Goal: Task Accomplishment & Management: Use online tool/utility

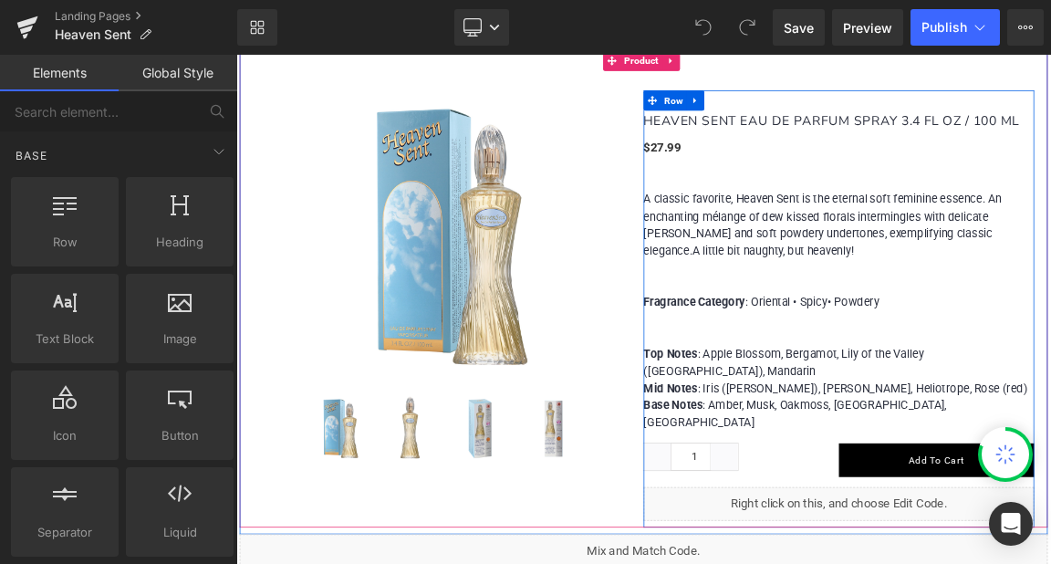
scroll to position [1278, 0]
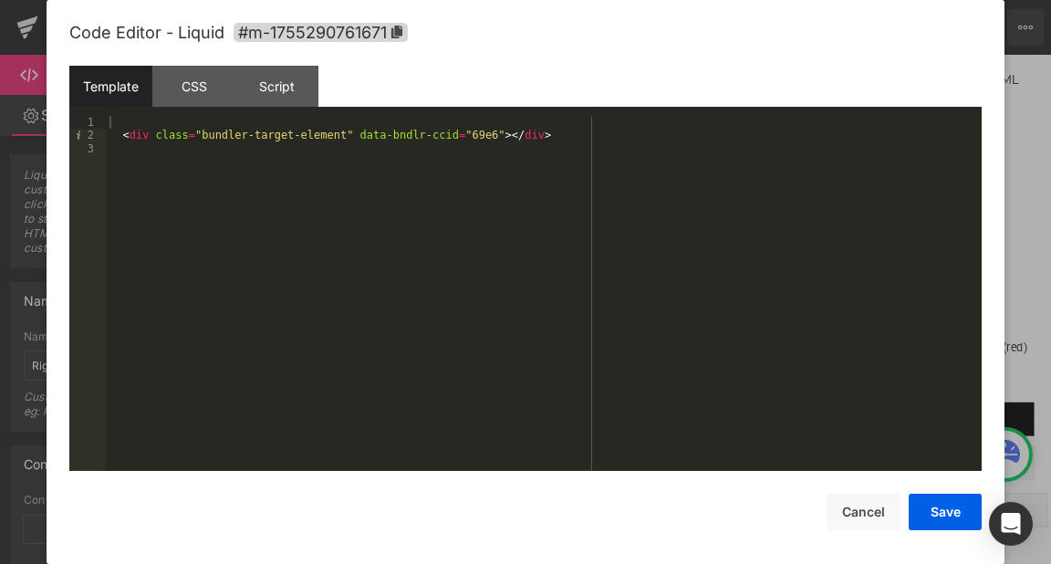
click at [457, 135] on div "< div class = "bundler-target-element" data-bndlr-ccid = "69e6" > </ div >" at bounding box center [544, 306] width 876 height 381
click at [452, 135] on div "< div class = "bundler-target-element" data-bndlr-ccid = "69e6" > </ div >" at bounding box center [544, 293] width 876 height 355
click at [452, 135] on div "< div class = "bundler-target-element" data-bndlr-ccid = "69e6" > </ div >" at bounding box center [544, 306] width 876 height 381
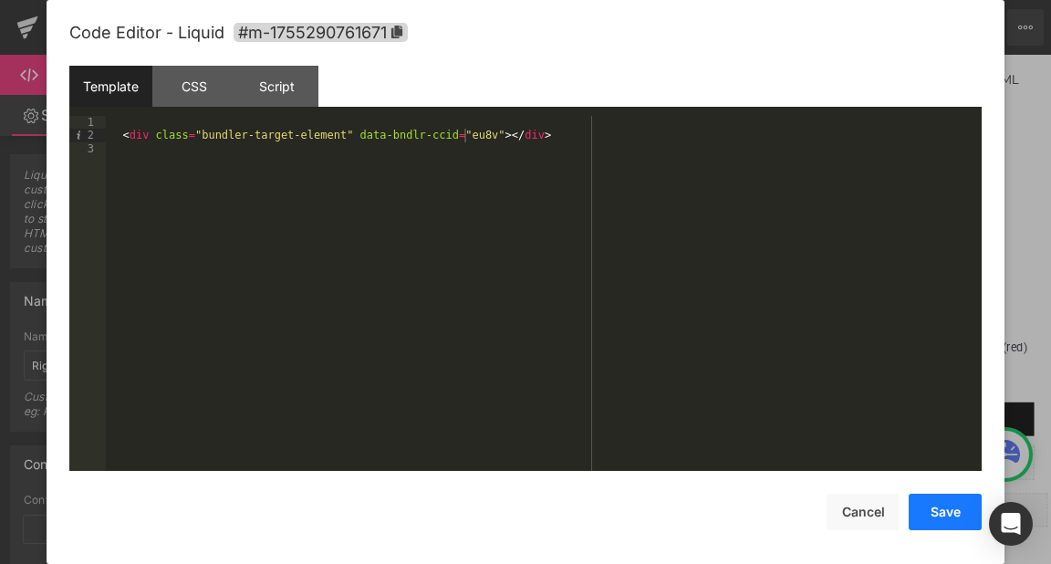
click at [929, 506] on button "Save" at bounding box center [945, 512] width 73 height 37
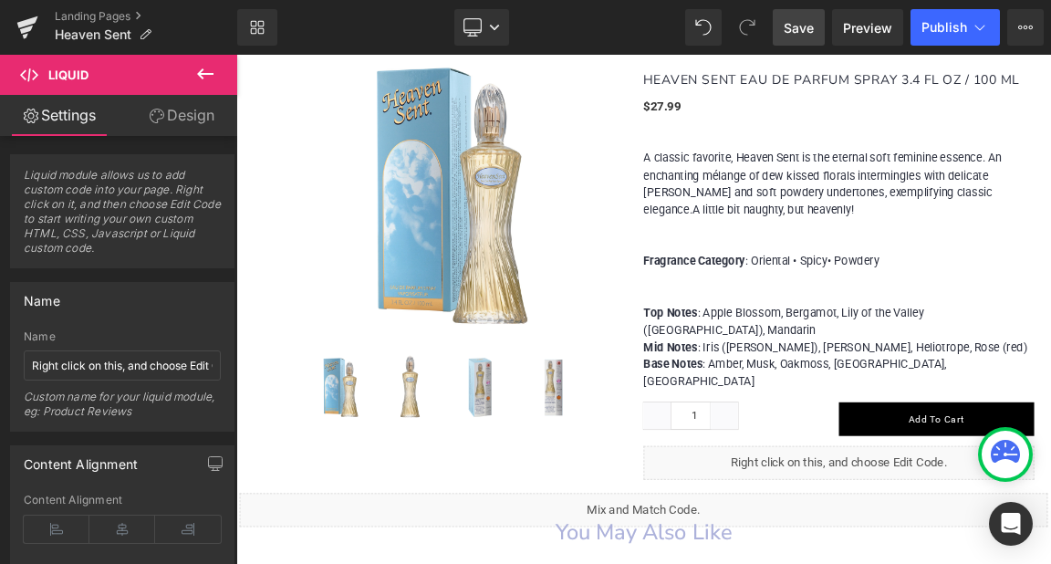
click at [807, 28] on span "Save" at bounding box center [799, 27] width 30 height 19
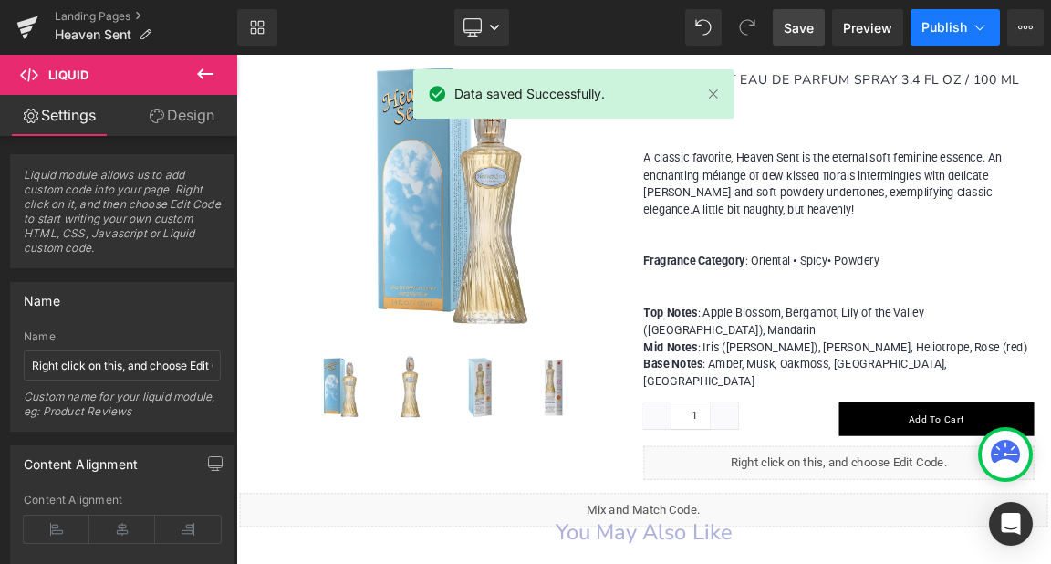
click at [944, 22] on span "Publish" at bounding box center [945, 27] width 46 height 15
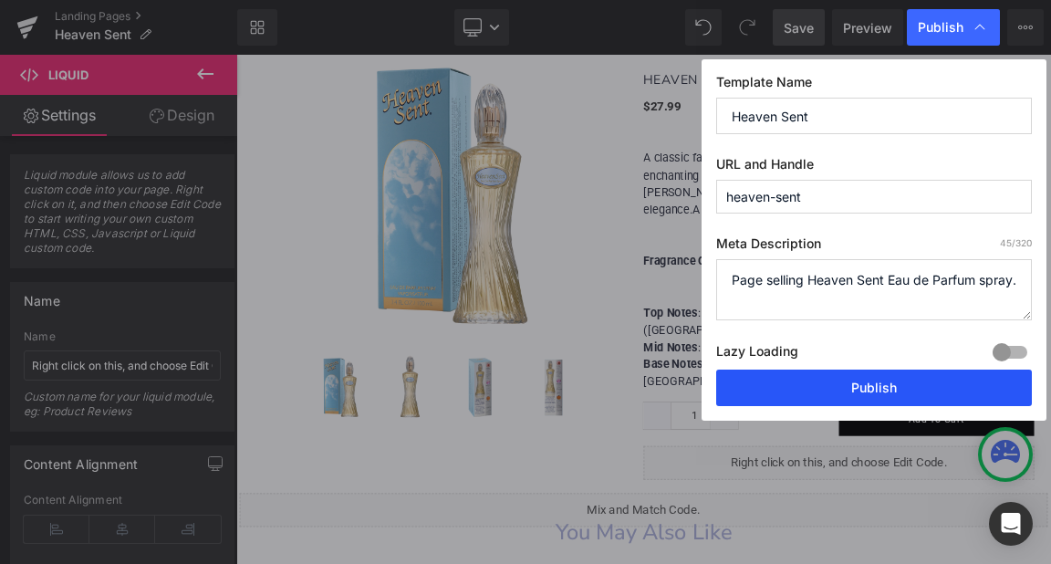
click at [866, 381] on button "Publish" at bounding box center [874, 388] width 316 height 37
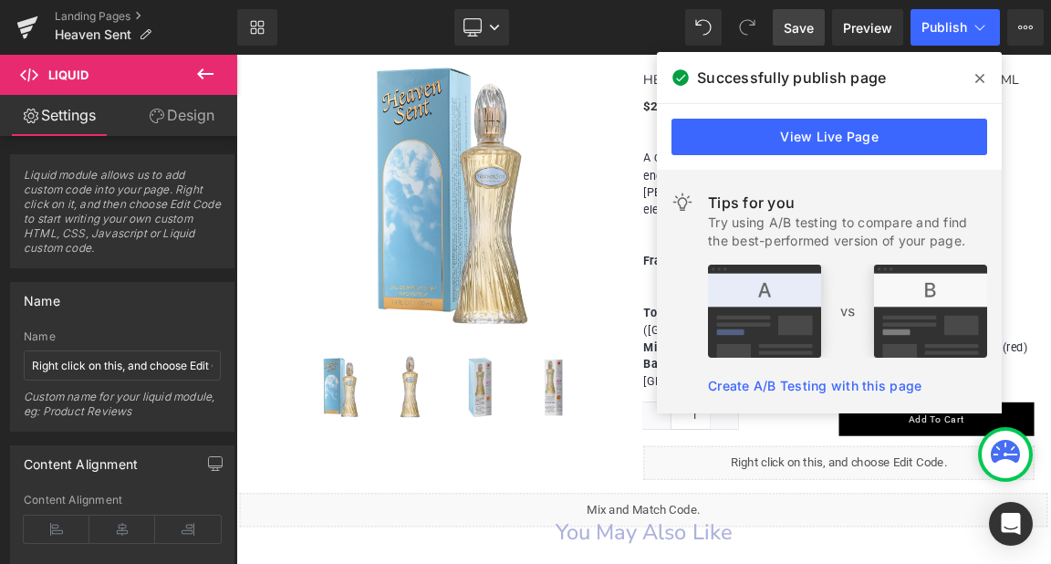
drag, startPoint x: 978, startPoint y: 78, endPoint x: 1010, endPoint y: 34, distance: 55.0
click at [978, 78] on icon at bounding box center [980, 78] width 9 height 9
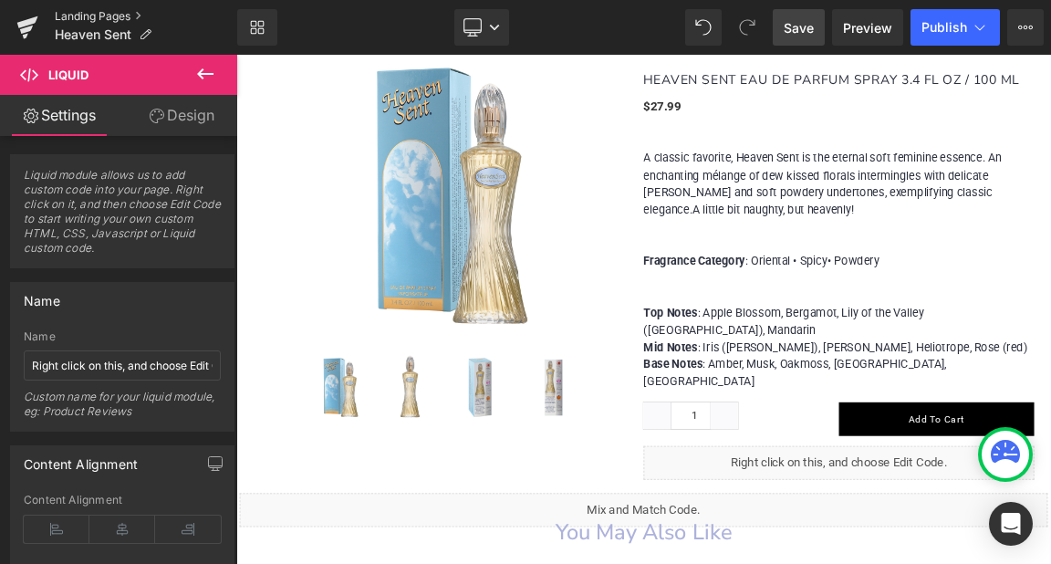
click at [93, 19] on link "Landing Pages" at bounding box center [146, 16] width 183 height 15
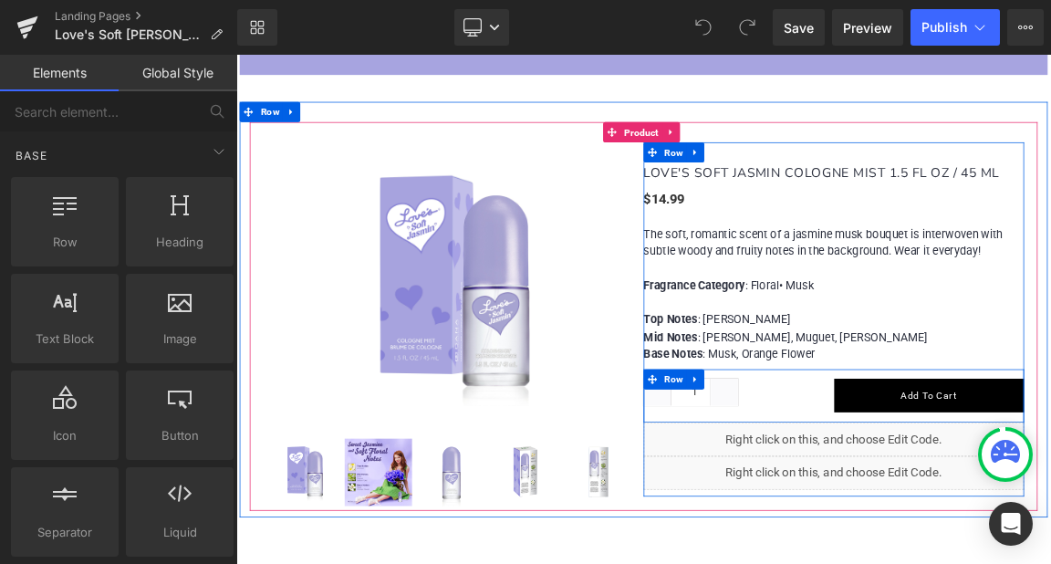
scroll to position [1278, 0]
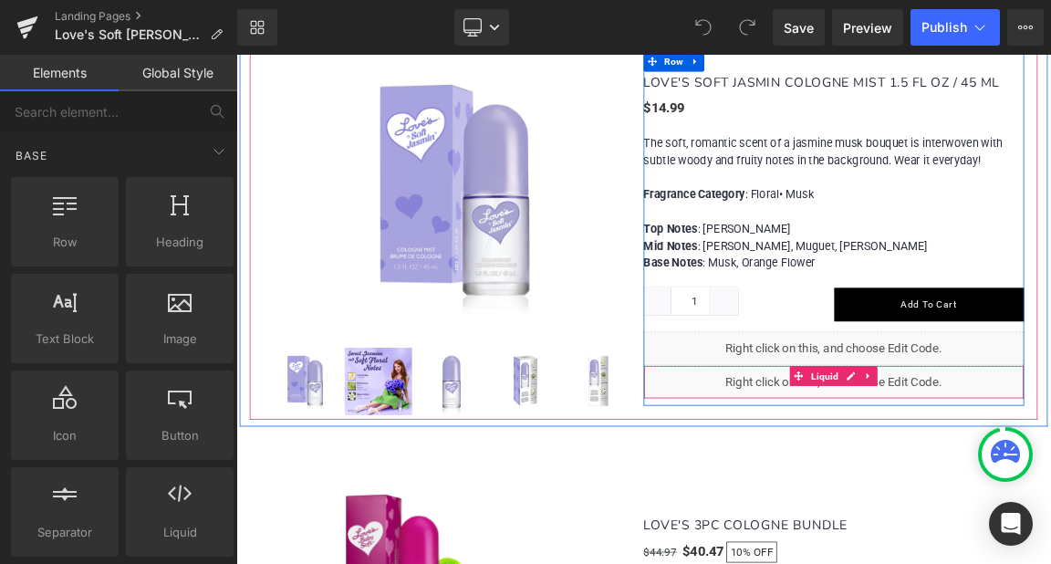
click at [950, 502] on div "Liquid" at bounding box center [1046, 498] width 516 height 46
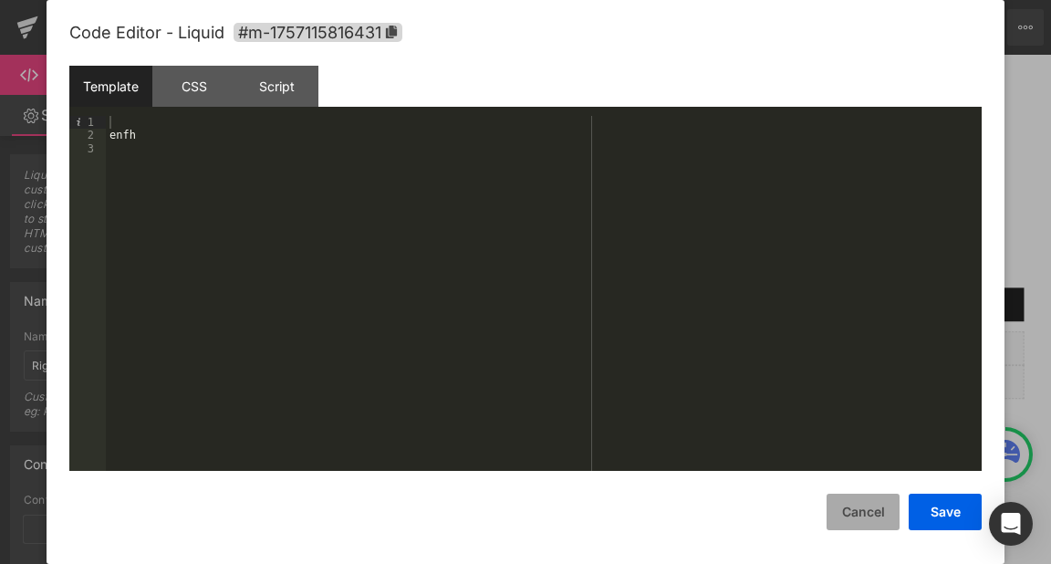
click at [874, 516] on button "Cancel" at bounding box center [863, 512] width 73 height 37
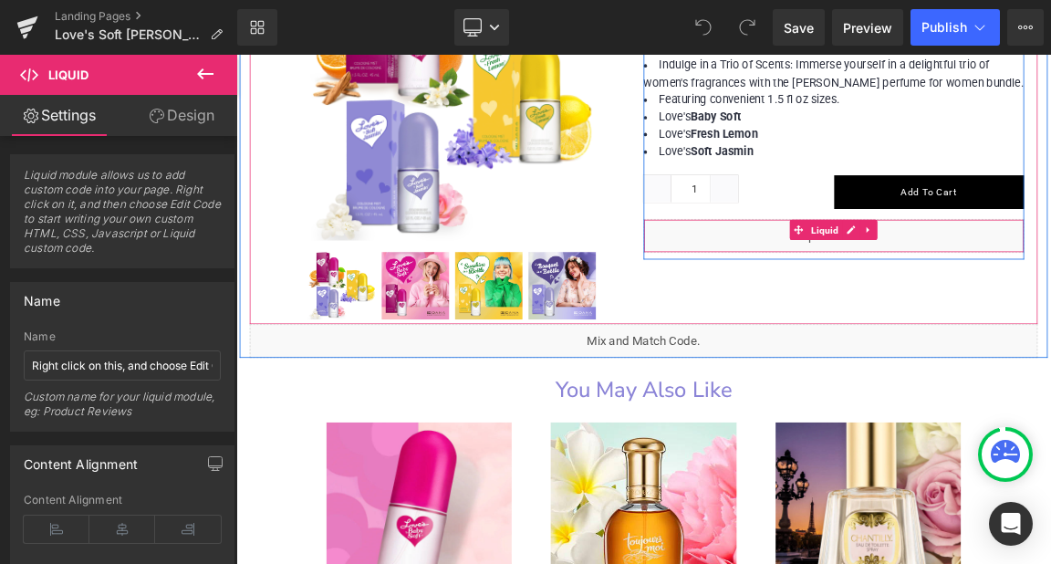
scroll to position [1734, 0]
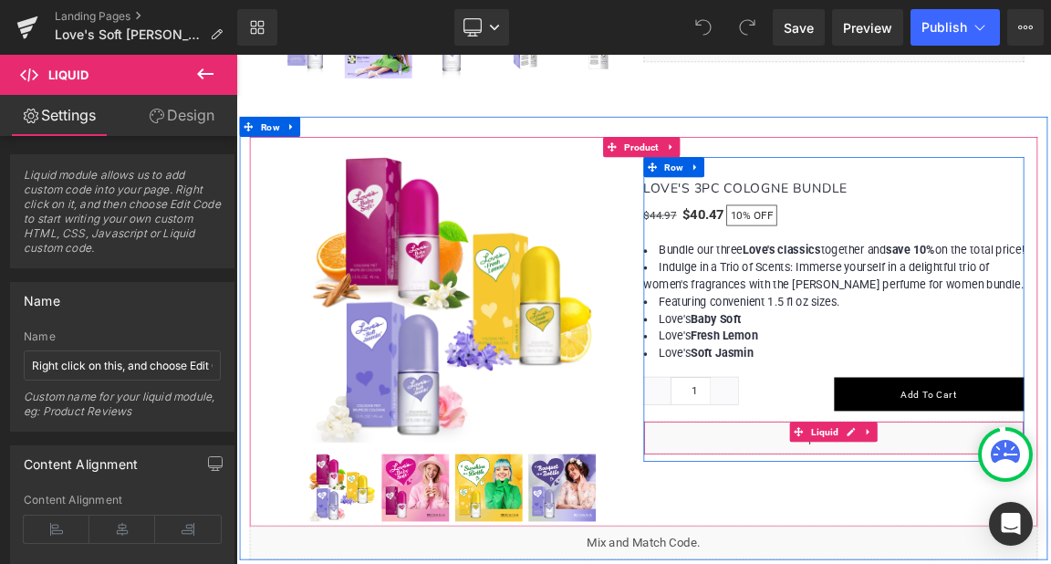
click at [955, 563] on div "Liquid" at bounding box center [1046, 574] width 516 height 46
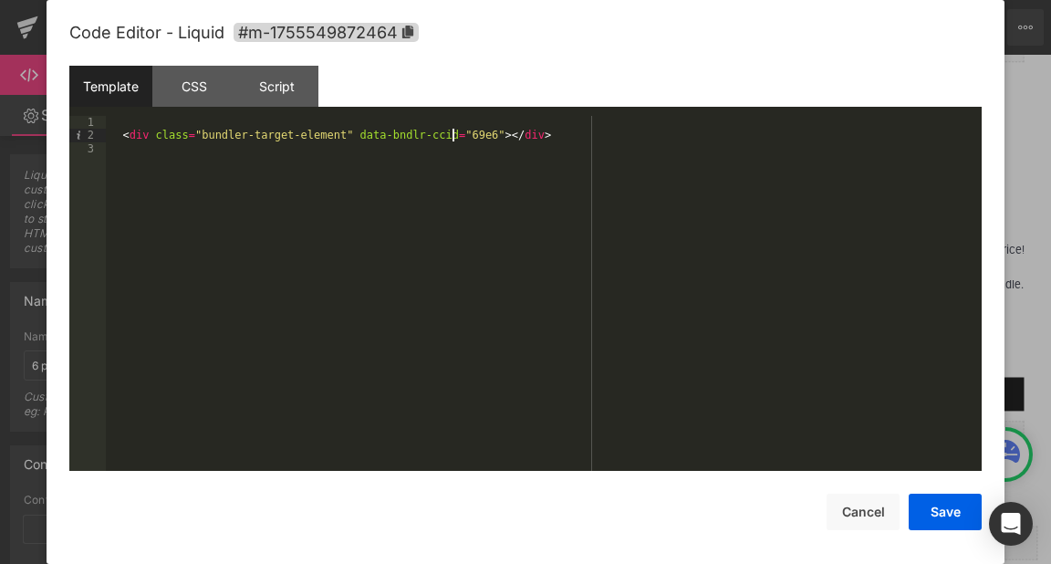
scroll to position [1, 0]
click at [453, 133] on div "< div class = "bundler-target-element" data-bndlr-ccid = "69e6" > </ div >" at bounding box center [544, 306] width 876 height 381
drag, startPoint x: 533, startPoint y: 130, endPoint x: 90, endPoint y: 133, distance: 442.6
click at [90, 133] on pre "1 2 3 < div class = "bundler-target-element" data-bndlr-ccid = "eu8v" > </ div …" at bounding box center [525, 293] width 913 height 355
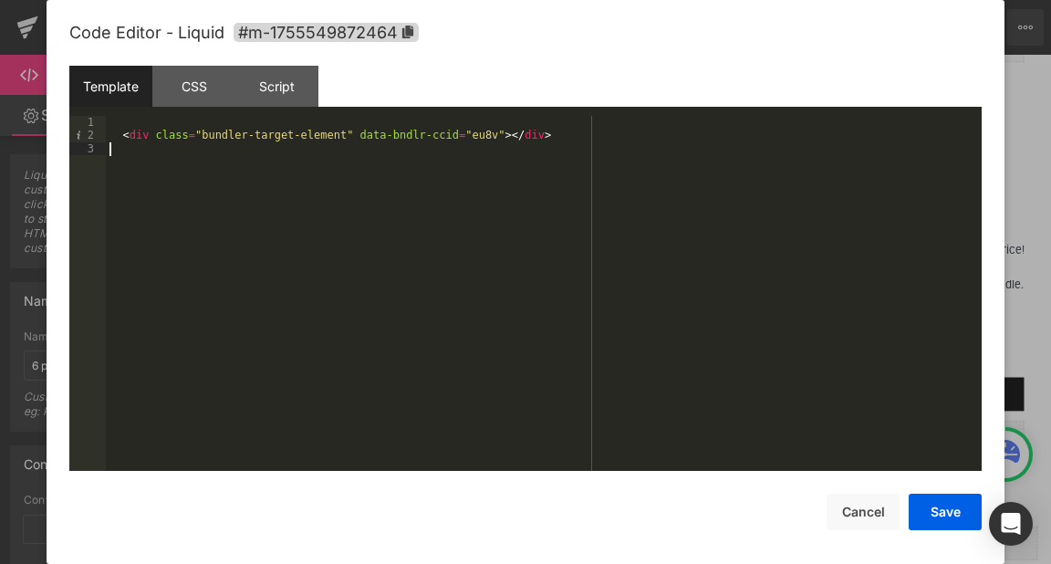
drag, startPoint x: 217, startPoint y: 226, endPoint x: 183, endPoint y: 181, distance: 57.3
click at [216, 225] on div "< div class = "bundler-target-element" data-bndlr-ccid = "eu8v" > </ div >" at bounding box center [544, 306] width 876 height 381
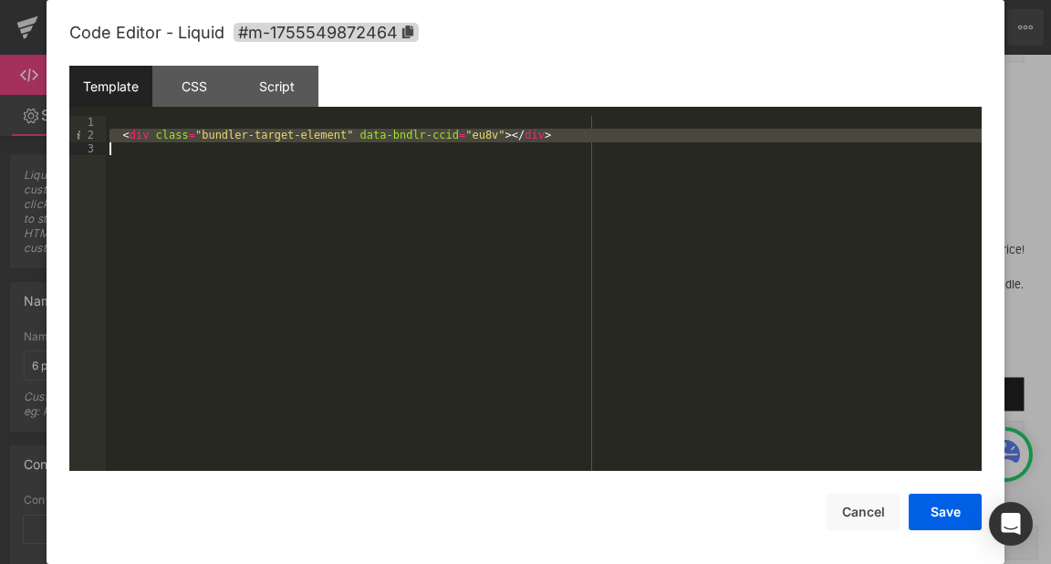
drag, startPoint x: 109, startPoint y: 137, endPoint x: 546, endPoint y: 153, distance: 437.4
click at [546, 151] on div "< div class = "bundler-target-element" data-bndlr-ccid = "eu8v" > </ div >" at bounding box center [544, 306] width 876 height 381
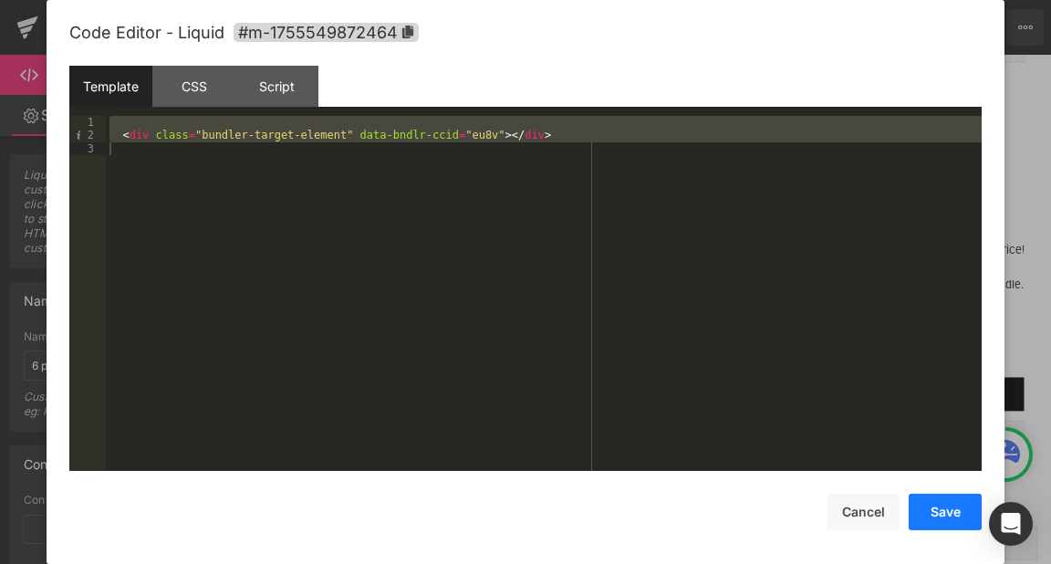
click at [931, 511] on button "Save" at bounding box center [945, 512] width 73 height 37
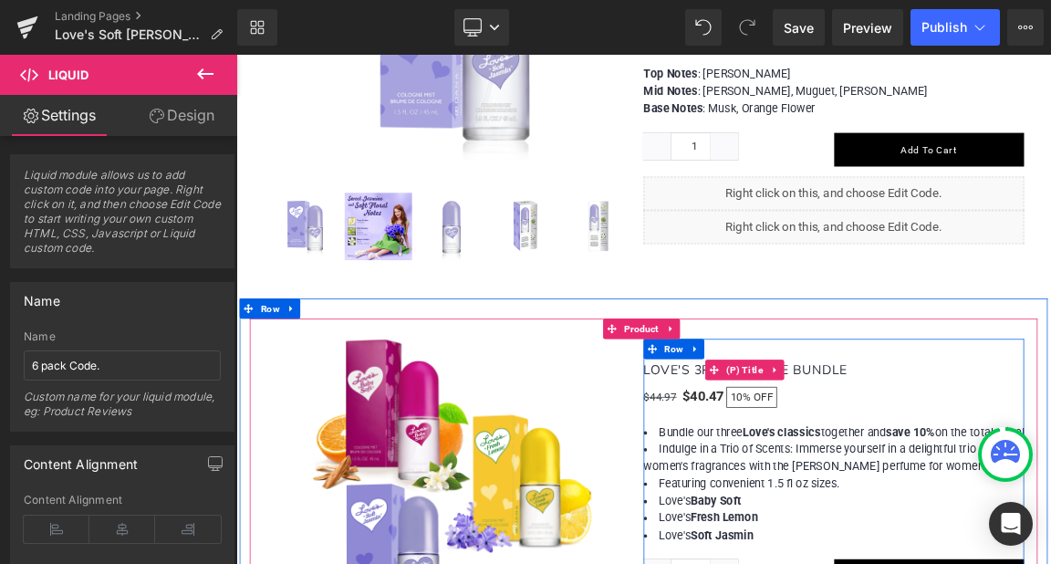
scroll to position [1460, 0]
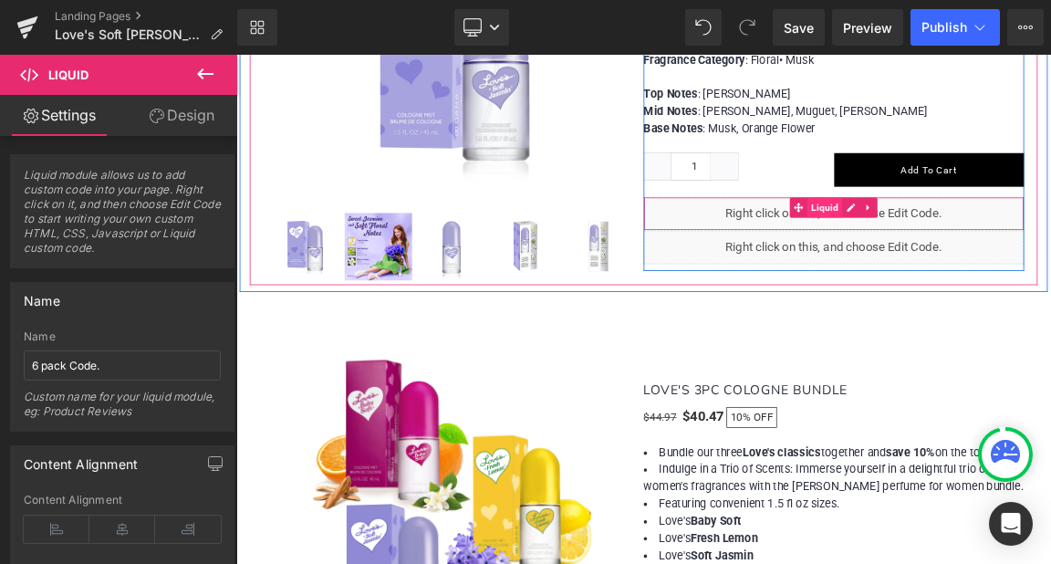
click at [1039, 258] on span "Liquid" at bounding box center [1033, 261] width 47 height 27
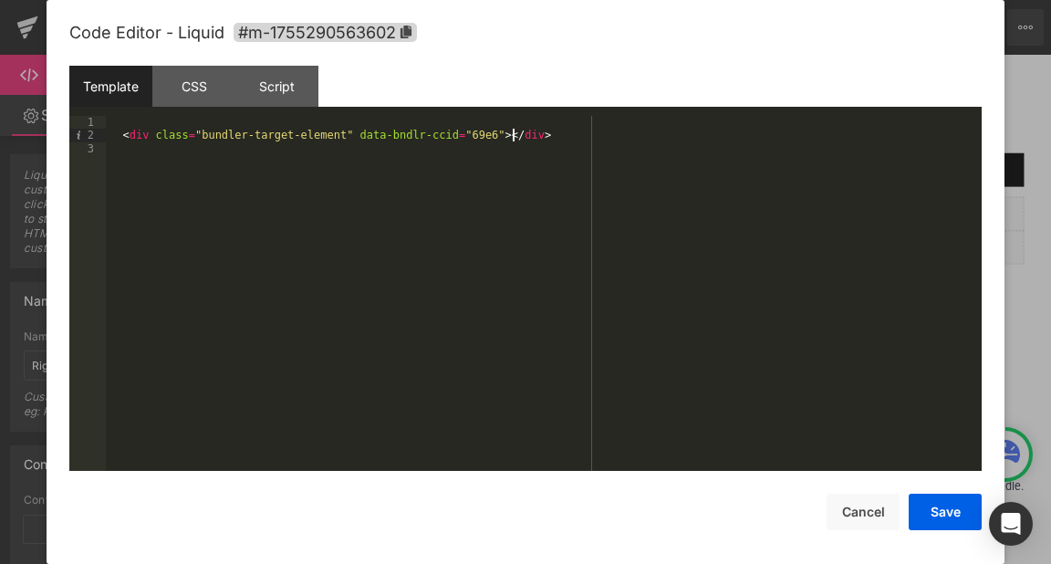
scroll to position [1, 0]
drag, startPoint x: 537, startPoint y: 131, endPoint x: 307, endPoint y: 142, distance: 230.3
click at [276, 146] on div "< div class = "bundler-target-element" data-bndlr-ccid = "69e6" > </ div >" at bounding box center [544, 306] width 876 height 381
click at [935, 506] on button "Save" at bounding box center [945, 512] width 73 height 37
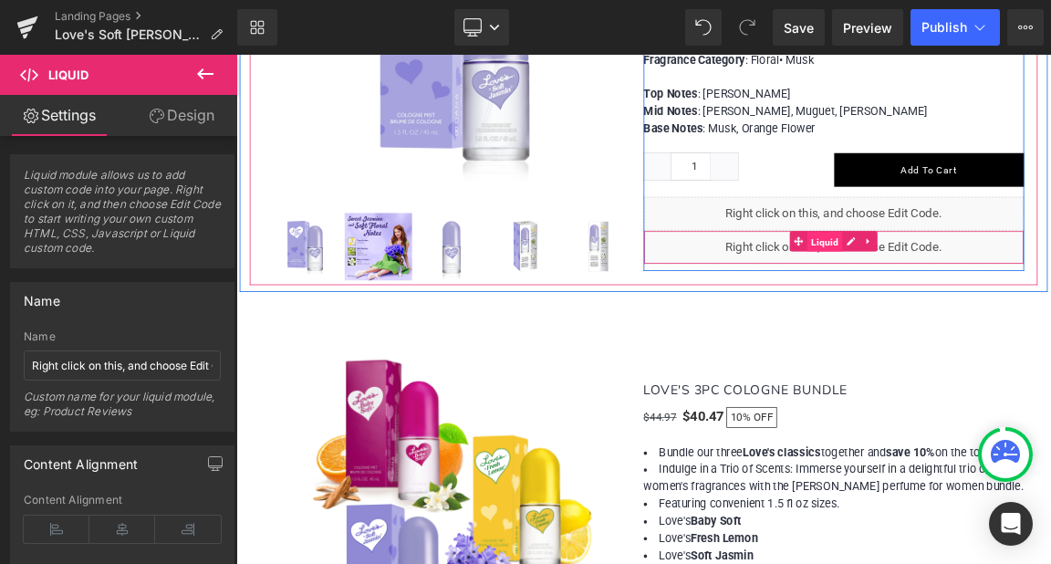
click at [1019, 301] on span "Liquid" at bounding box center [1033, 308] width 47 height 27
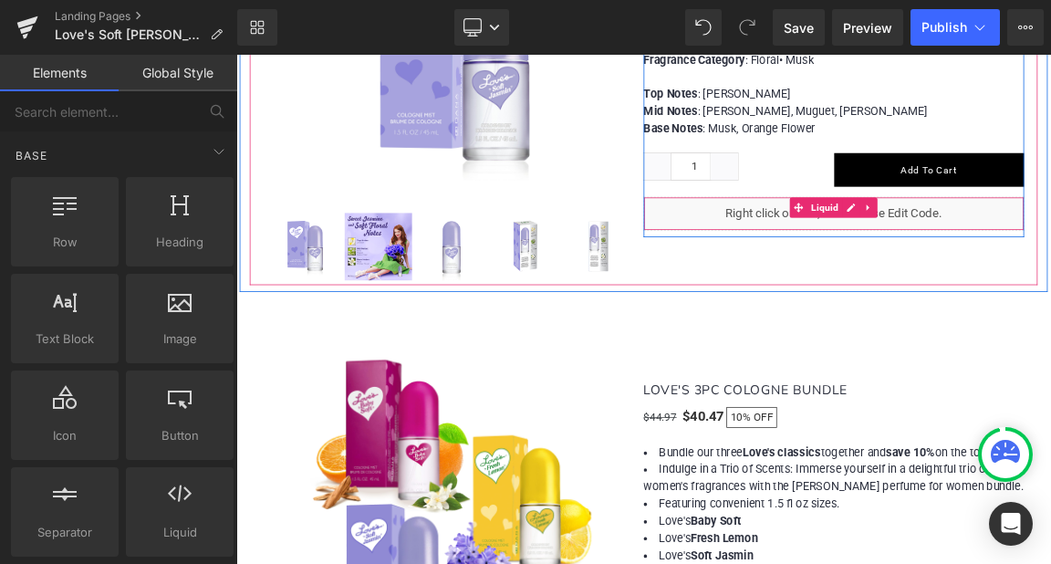
click at [1011, 247] on div "Liquid" at bounding box center [1046, 270] width 516 height 46
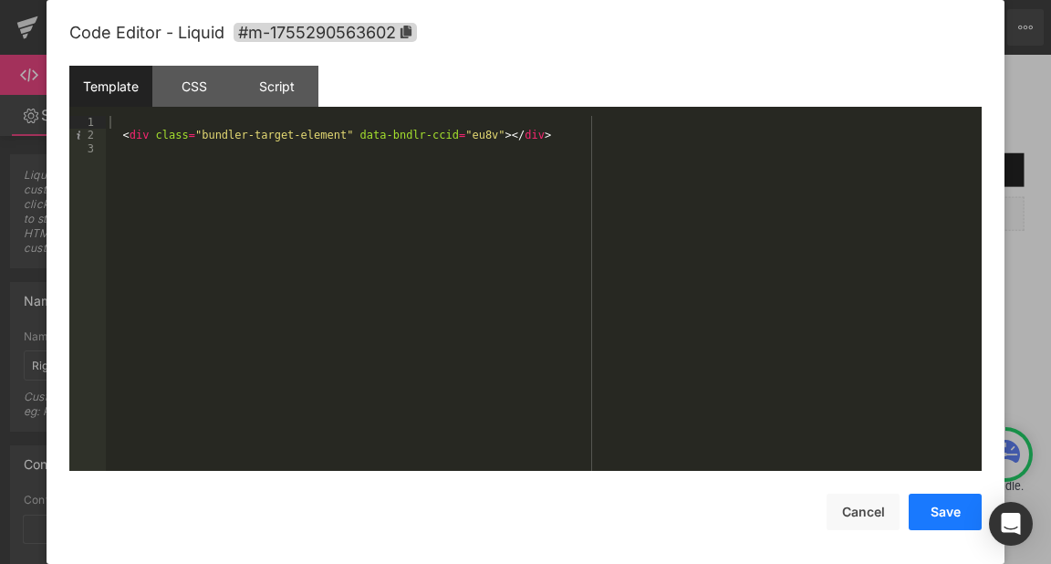
click at [956, 498] on button "Save" at bounding box center [945, 512] width 73 height 37
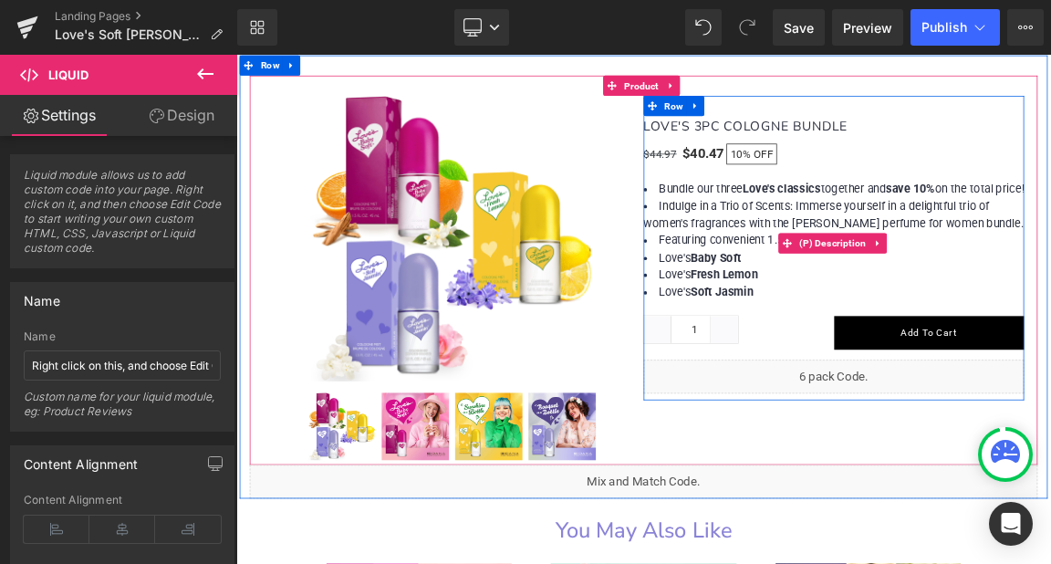
scroll to position [1825, 0]
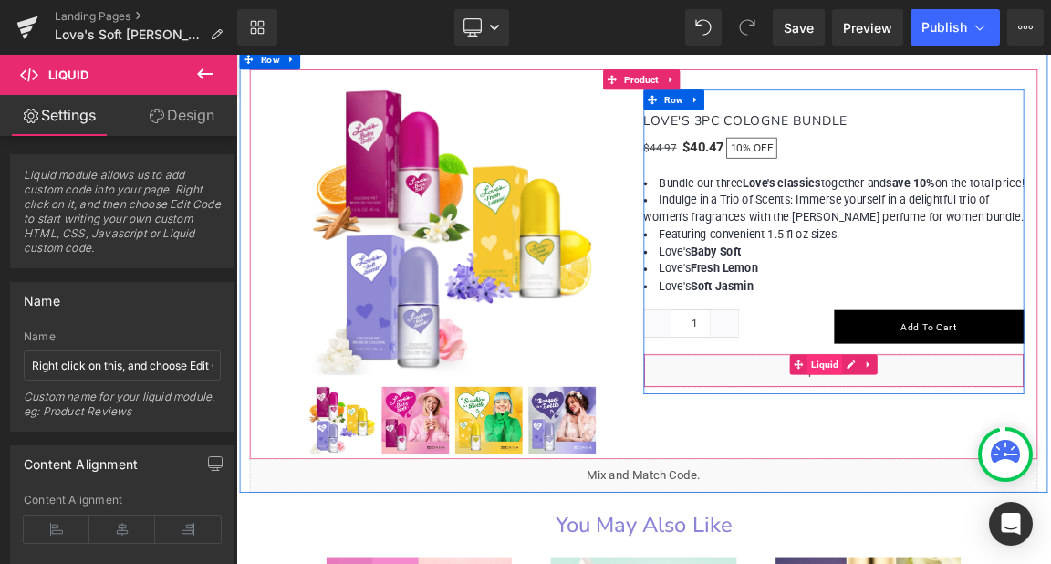
click at [1031, 488] on span "Liquid" at bounding box center [1033, 474] width 47 height 27
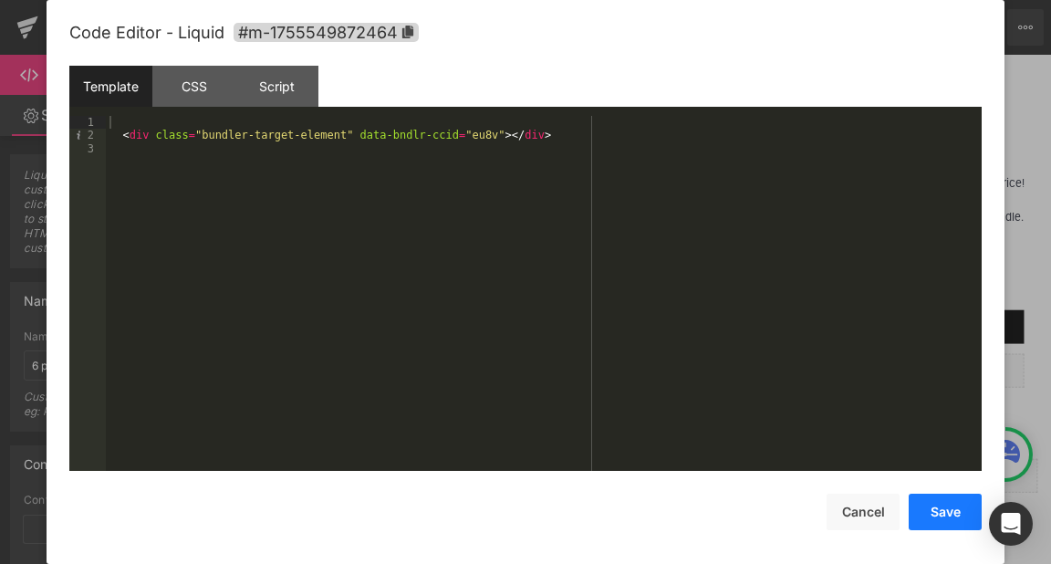
click at [944, 517] on button "Save" at bounding box center [945, 512] width 73 height 37
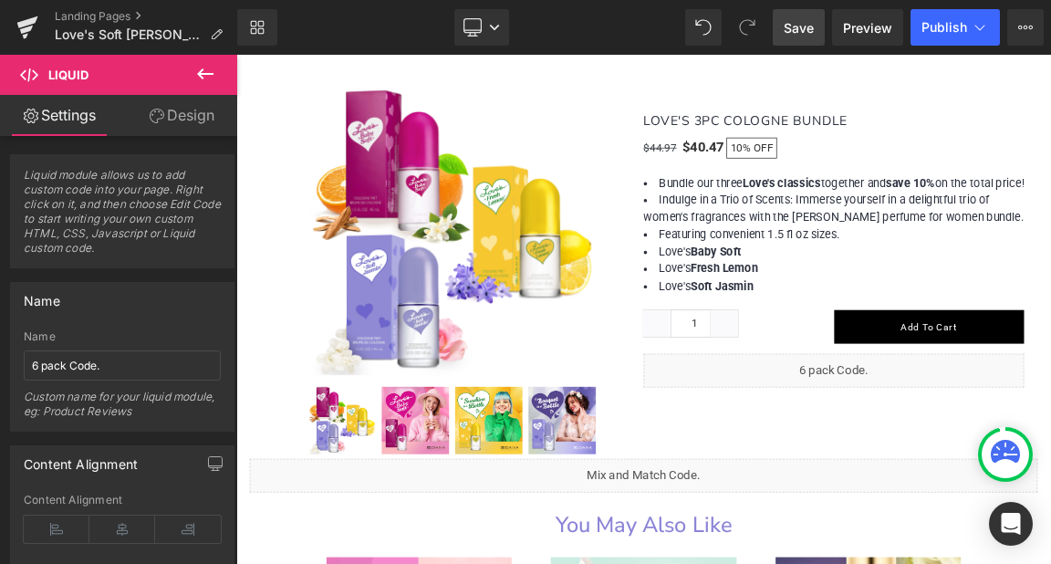
click at [802, 26] on span "Save" at bounding box center [799, 27] width 30 height 19
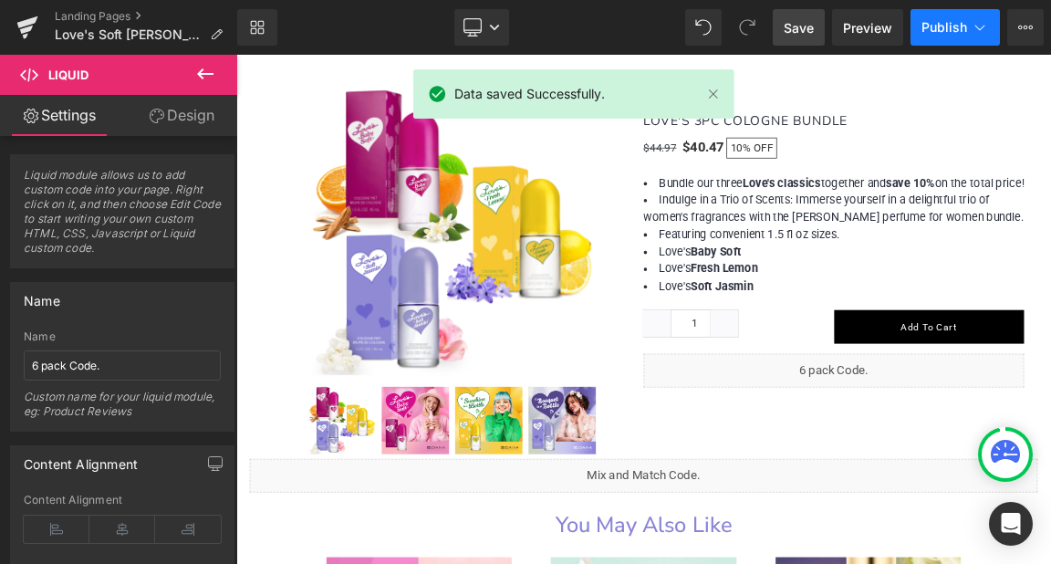
click at [945, 27] on span "Publish" at bounding box center [945, 27] width 46 height 15
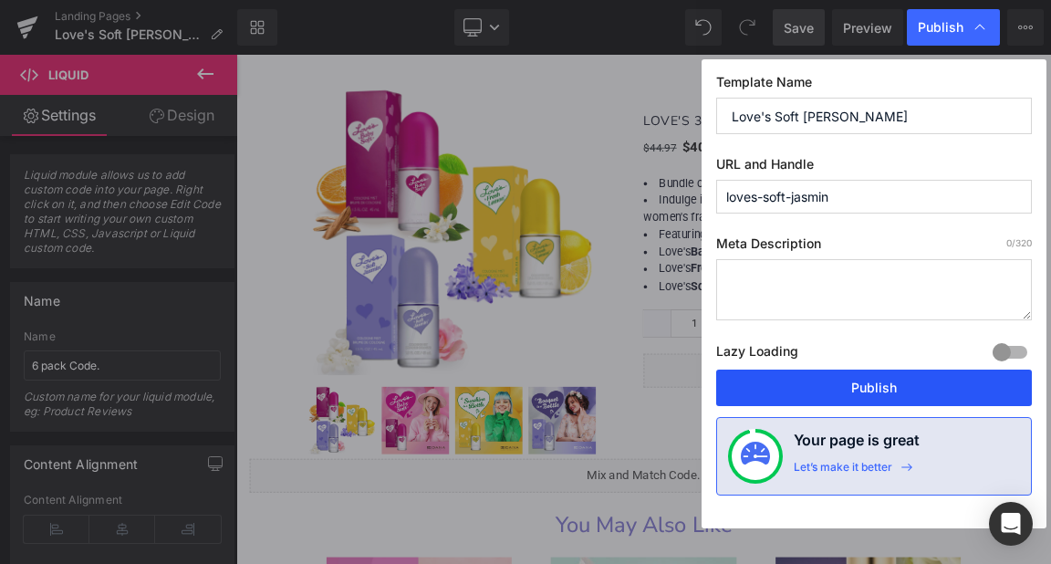
click at [865, 389] on button "Publish" at bounding box center [874, 388] width 316 height 37
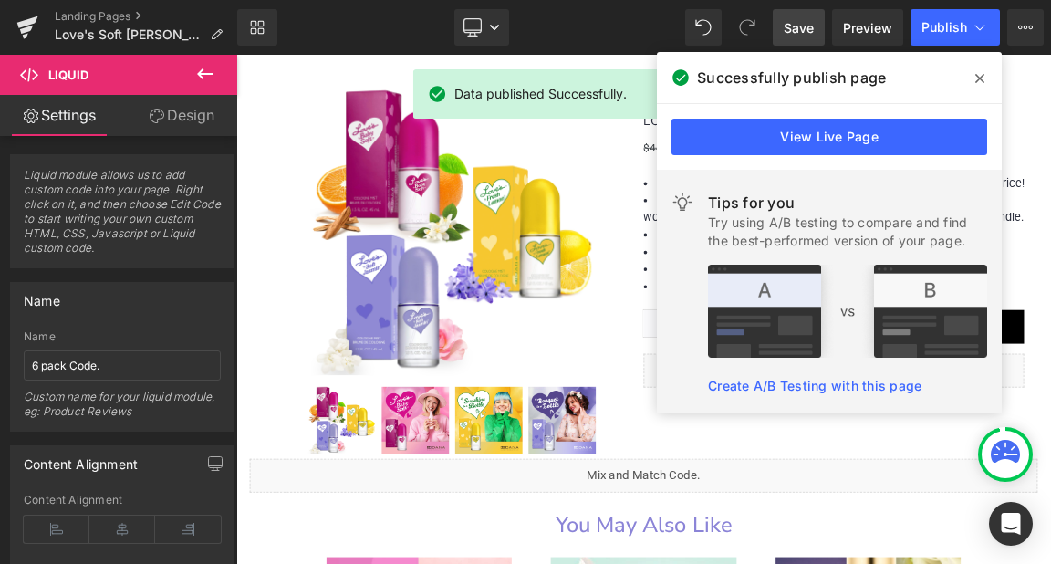
click at [979, 76] on icon at bounding box center [980, 78] width 9 height 15
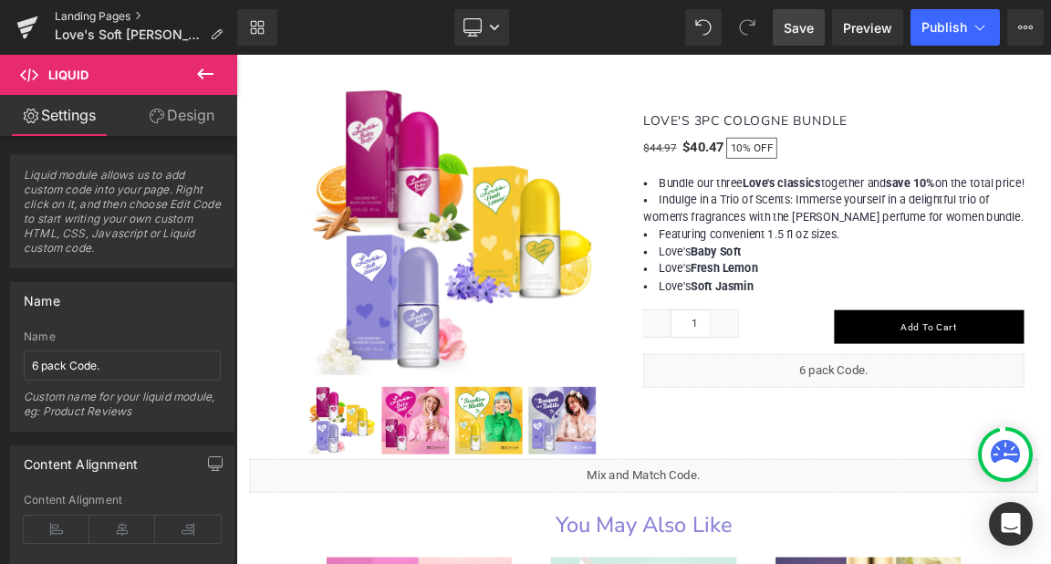
click at [99, 14] on link "Landing Pages" at bounding box center [146, 16] width 183 height 15
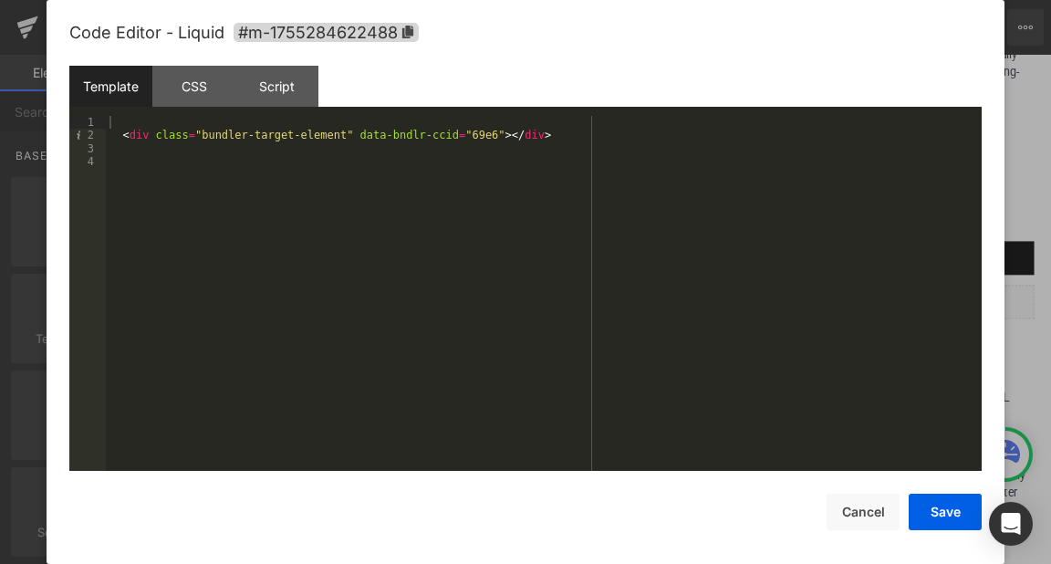
scroll to position [1, 0]
click at [567, 130] on div "< div class = "bundler-target-element" data-bndlr-ccid = "69e6" > </ div >" at bounding box center [544, 306] width 876 height 381
click at [449, 131] on div "< div class = "bundler-target-element" data-bndlr-ccid = "69e6" > </ div >" at bounding box center [544, 306] width 876 height 381
drag, startPoint x: 546, startPoint y: 130, endPoint x: 150, endPoint y: 148, distance: 396.5
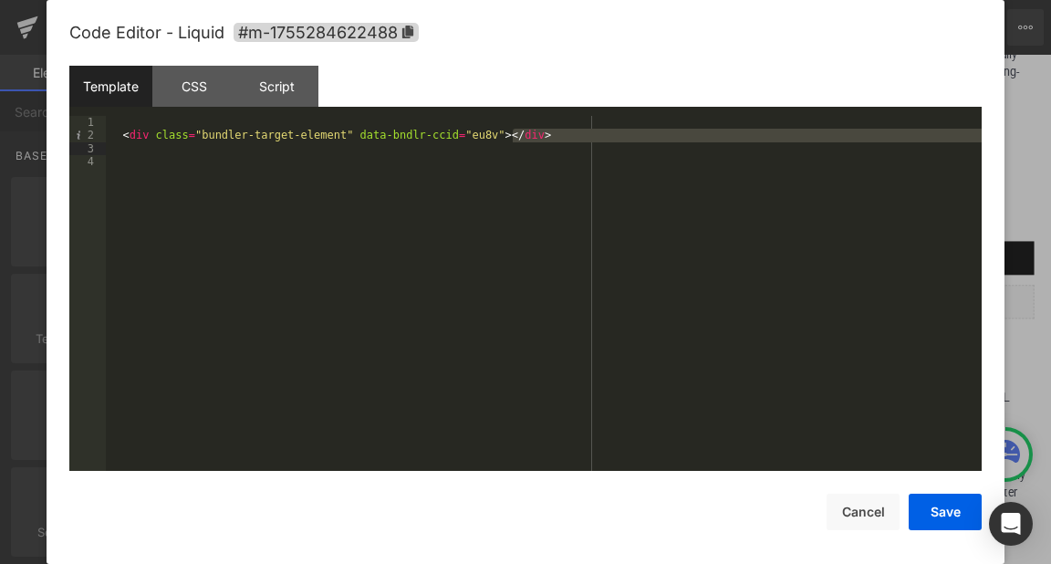
click at [150, 148] on div "< div class = "bundler-target-element" data-bndlr-ccid = "eu8v" > </ div >" at bounding box center [544, 306] width 876 height 381
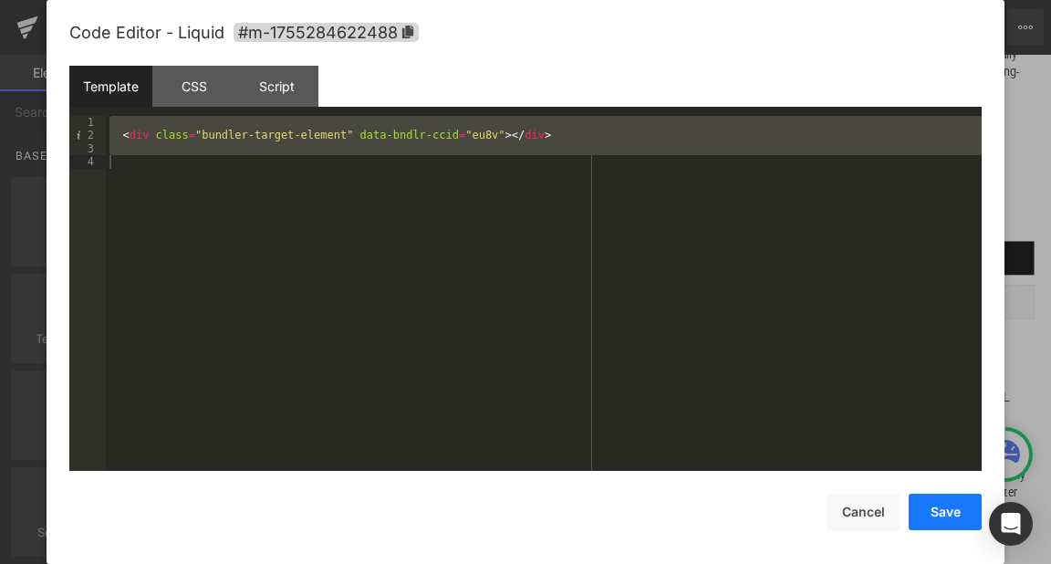
click at [935, 509] on button "Save" at bounding box center [945, 512] width 73 height 37
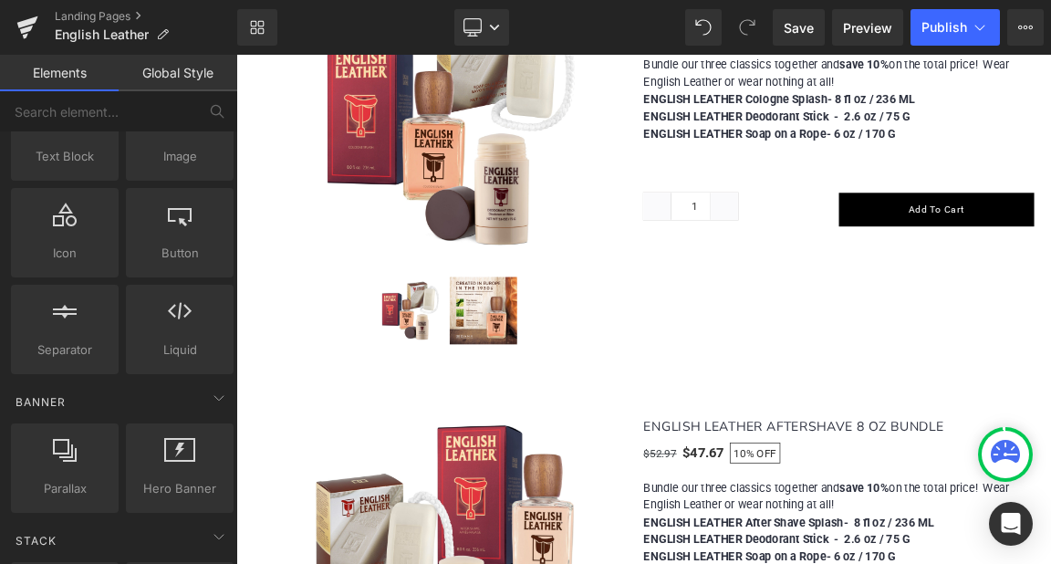
scroll to position [274, 0]
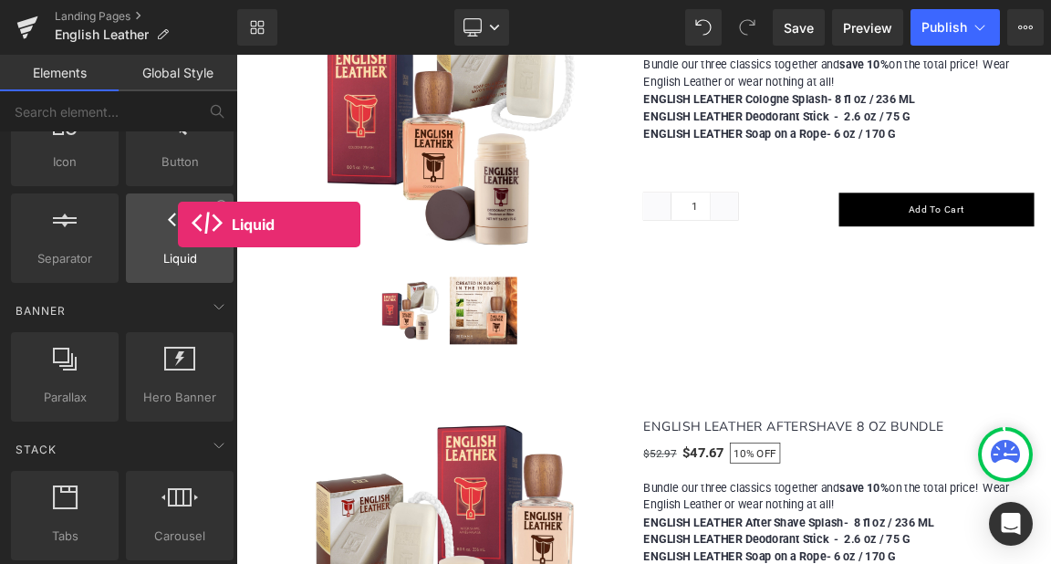
click at [178, 225] on icon at bounding box center [180, 220] width 24 height 24
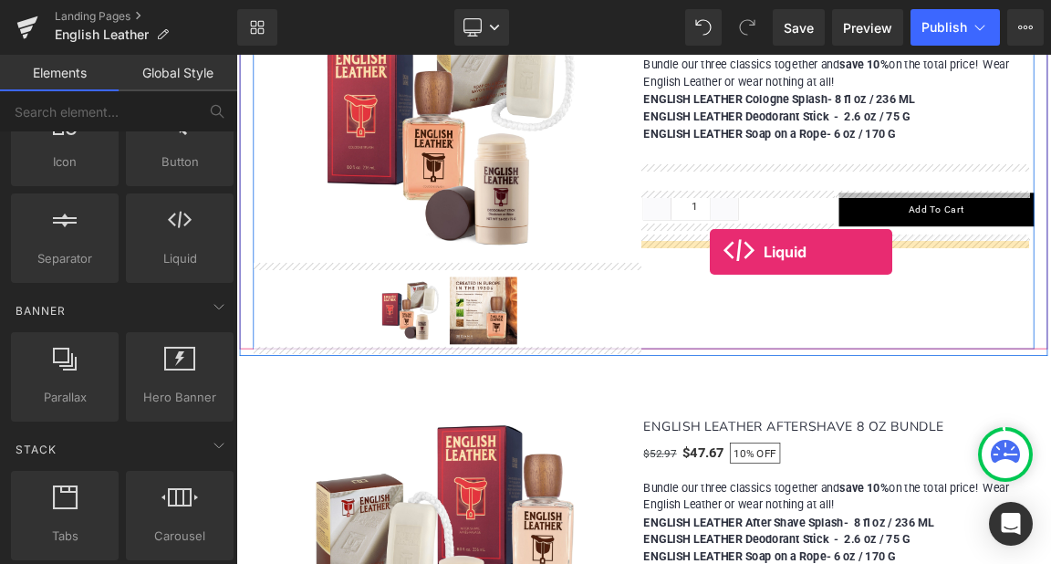
drag, startPoint x: 415, startPoint y: 279, endPoint x: 878, endPoint y: 322, distance: 464.7
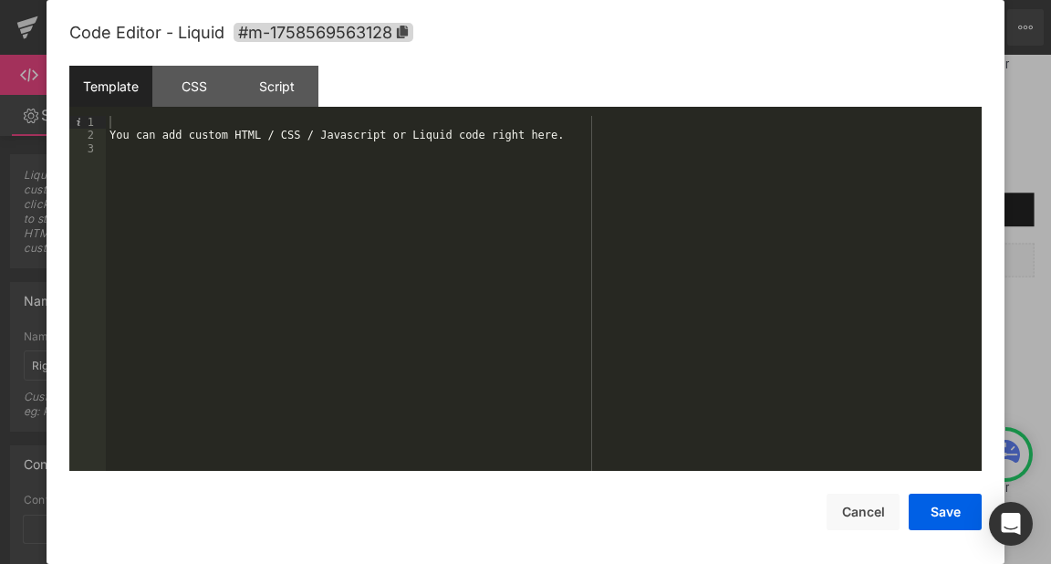
scroll to position [1, 0]
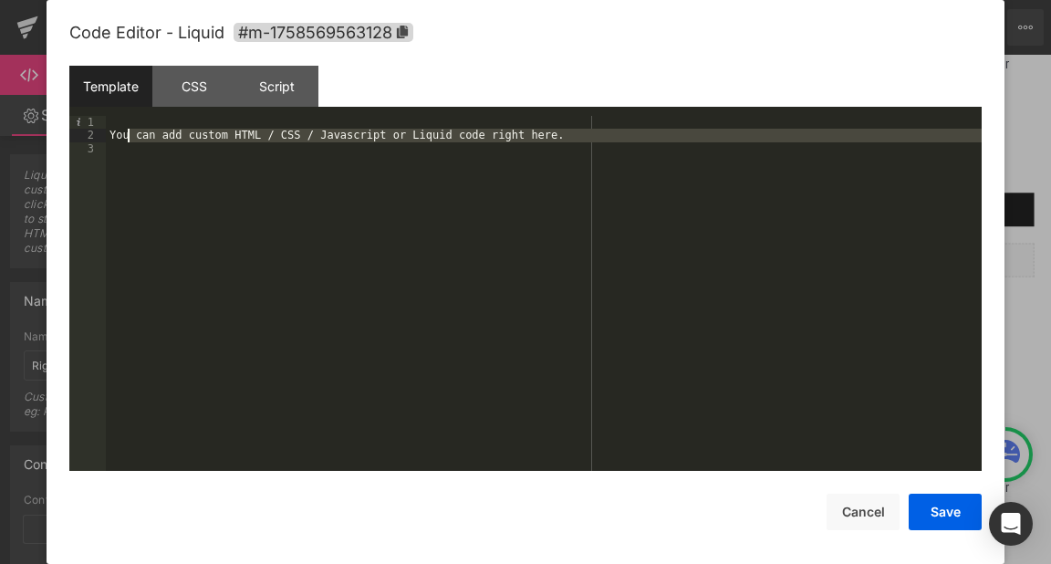
drag, startPoint x: 625, startPoint y: 155, endPoint x: 127, endPoint y: 135, distance: 498.7
click at [127, 135] on div "You can add custom HTML / CSS / Javascript or Liquid code right here." at bounding box center [544, 306] width 876 height 381
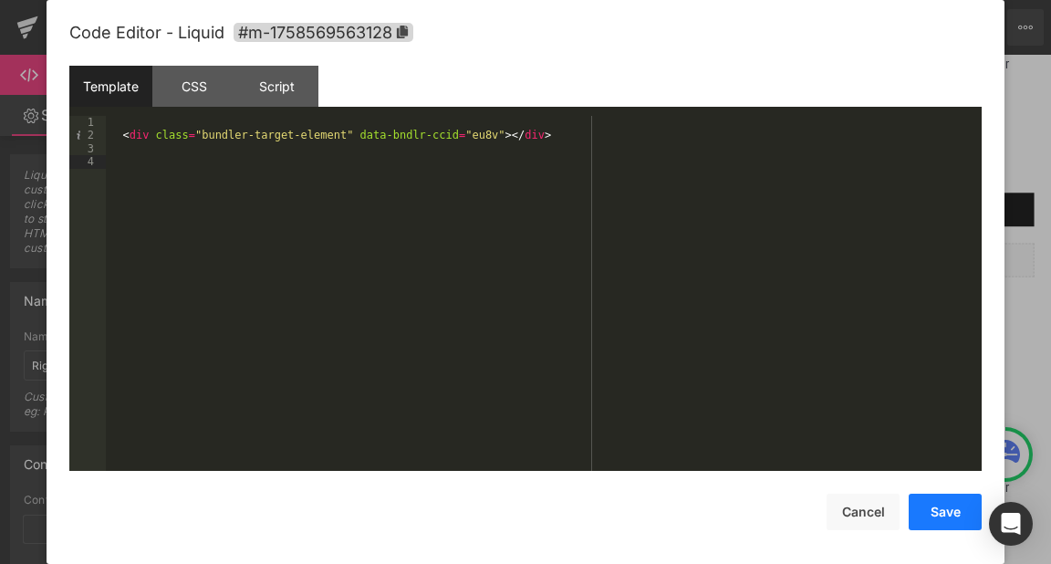
click at [943, 506] on button "Save" at bounding box center [945, 512] width 73 height 37
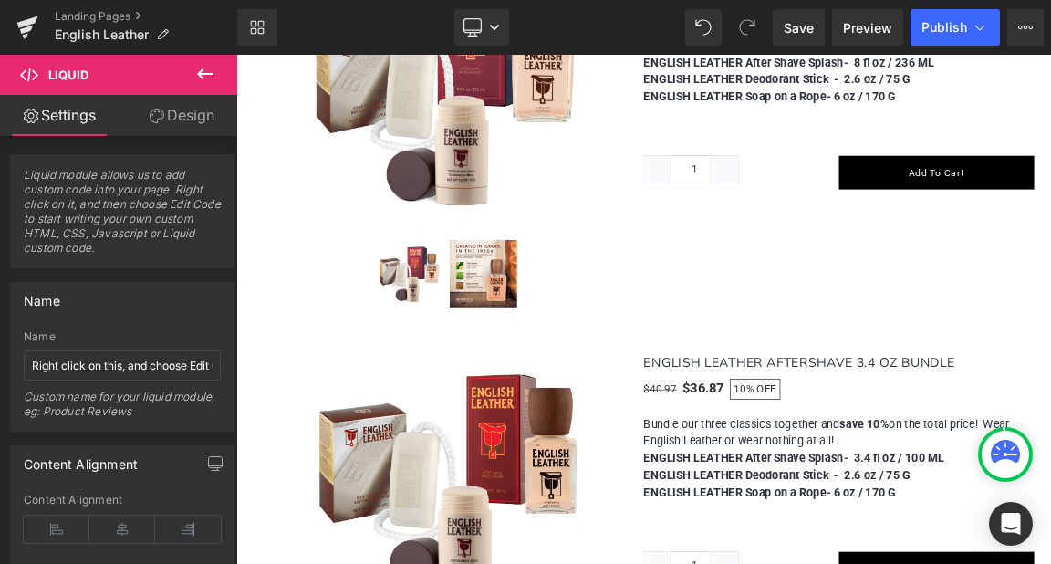
scroll to position [1916, 0]
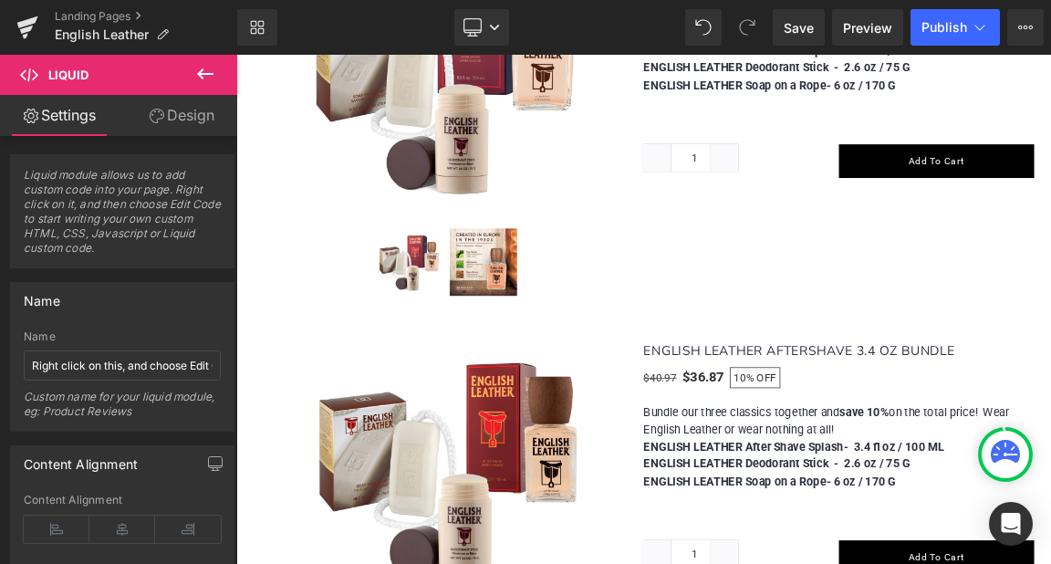
click at [66, 117] on link "Settings" at bounding box center [59, 115] width 119 height 41
click at [204, 78] on icon at bounding box center [205, 74] width 22 height 22
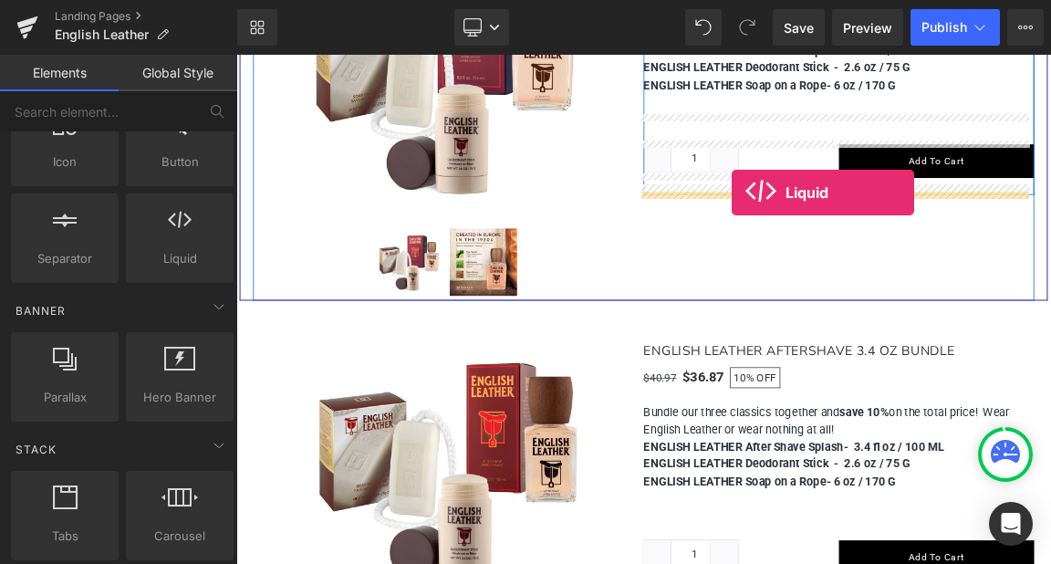
drag, startPoint x: 411, startPoint y: 287, endPoint x: 908, endPoint y: 242, distance: 499.4
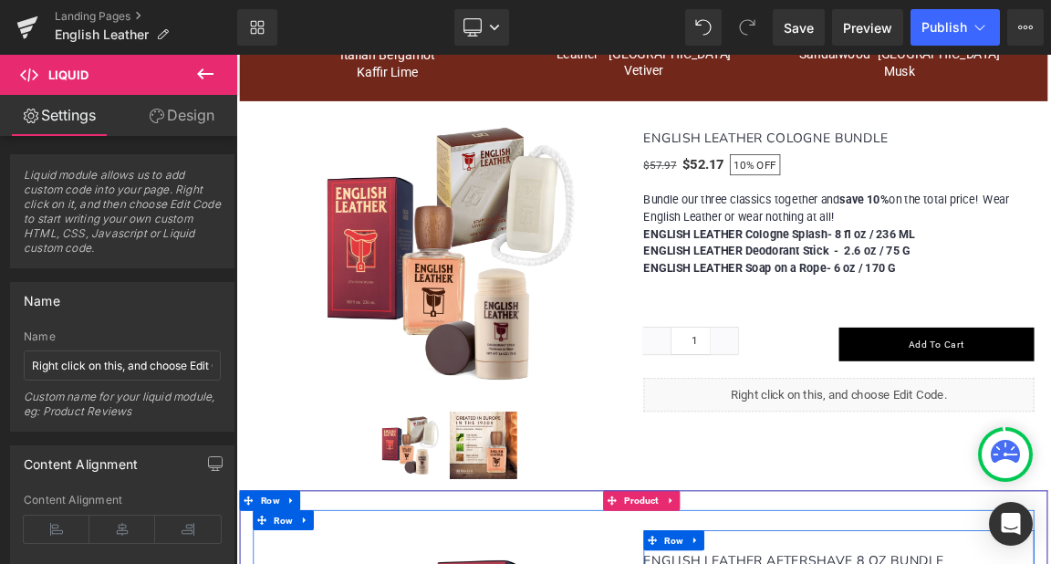
scroll to position [1278, 0]
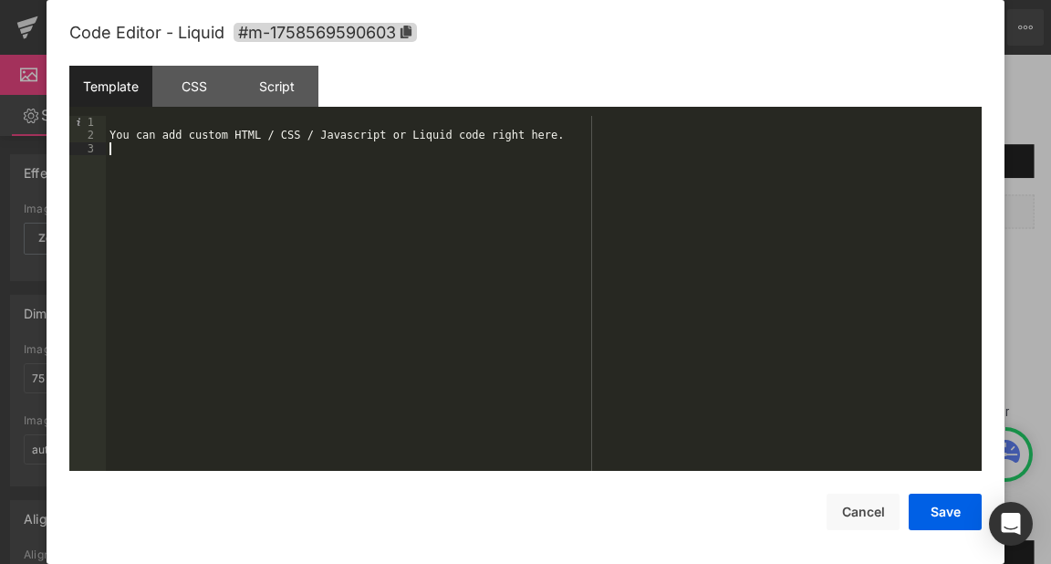
scroll to position [1, 0]
click at [571, 177] on div "You can add custom HTML / CSS / Javascript or Liquid code right here." at bounding box center [544, 306] width 876 height 381
click at [951, 517] on button "Save" at bounding box center [945, 512] width 73 height 37
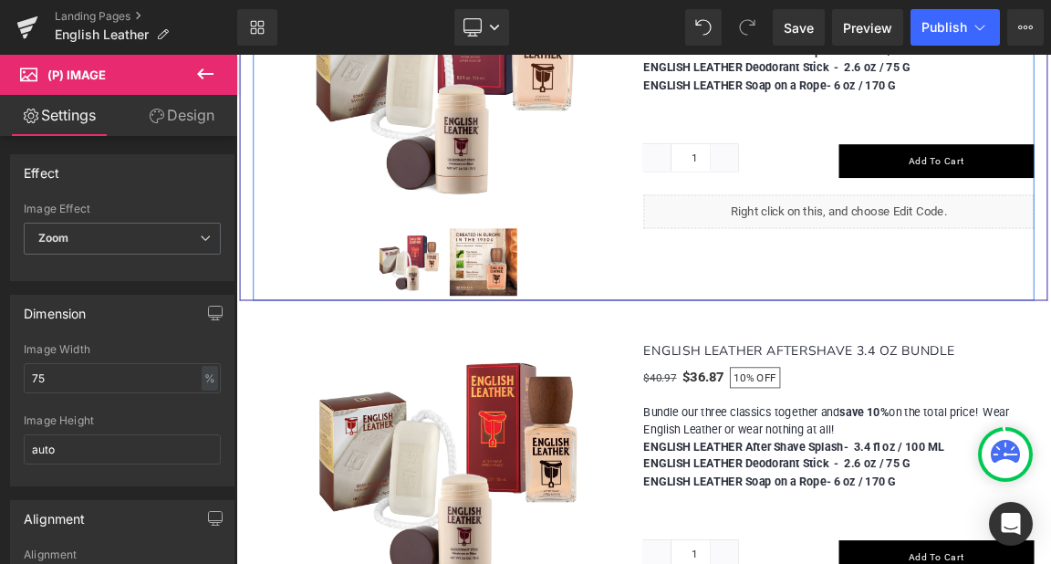
click at [990, 333] on div "(P) Image (P) Image List ENGLISH LEATHER AFTERSHAVE 8 OZ BUNDLE (P) Title $52.9…" at bounding box center [788, 119] width 1059 height 538
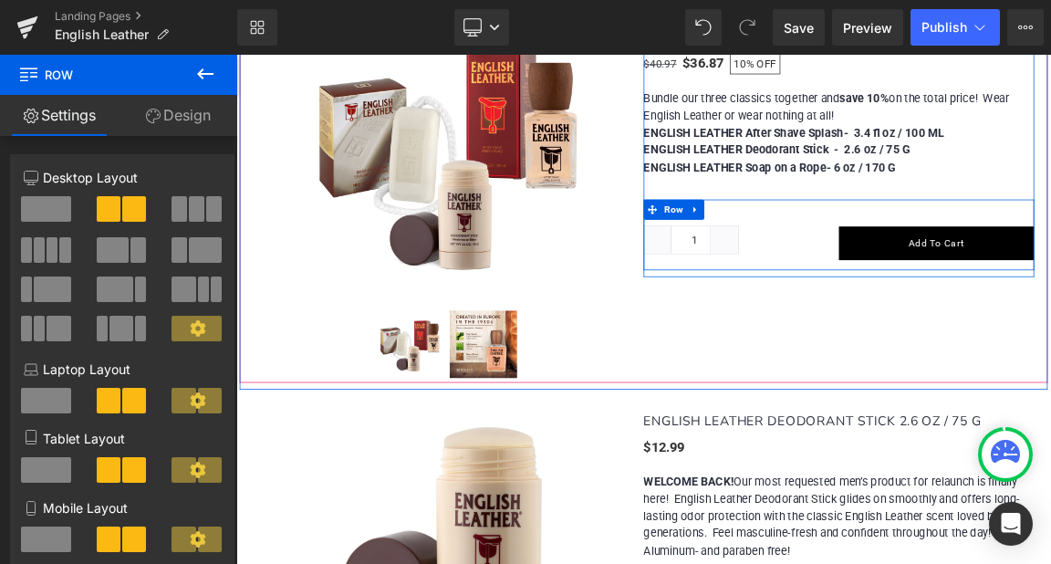
scroll to position [2373, 0]
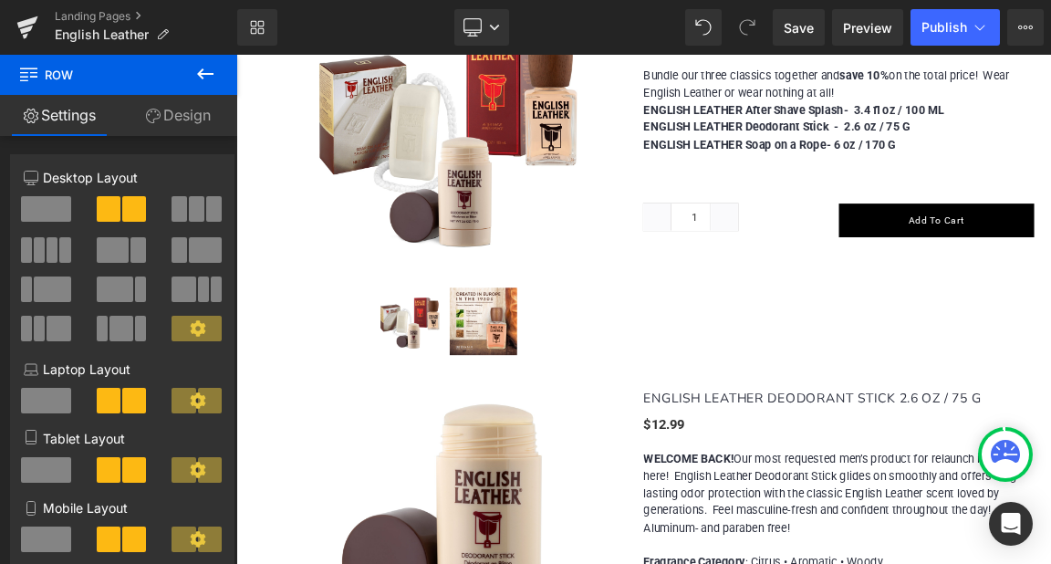
click at [205, 75] on icon at bounding box center [205, 74] width 22 height 22
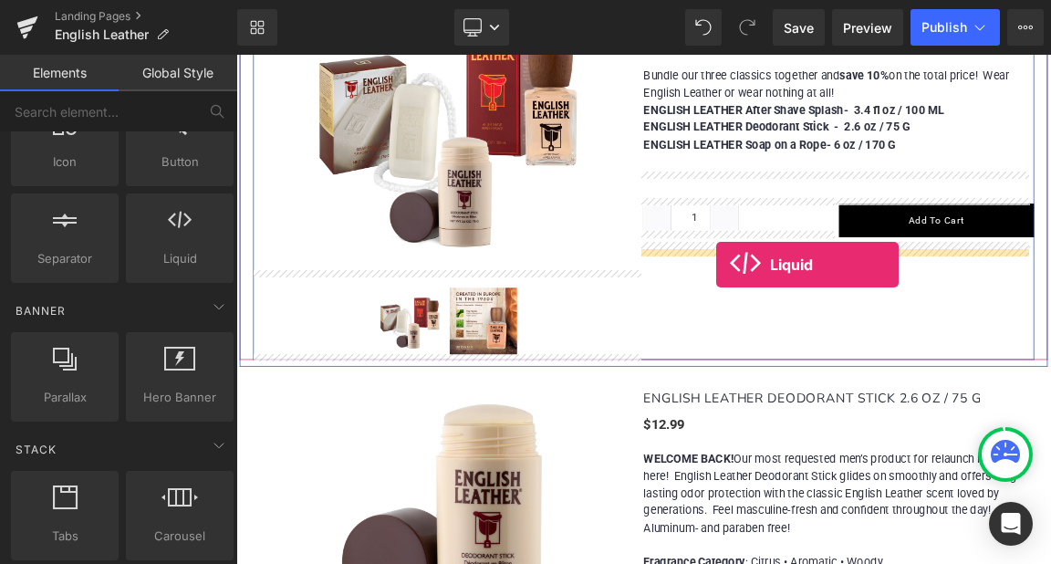
drag, startPoint x: 412, startPoint y: 277, endPoint x: 886, endPoint y: 339, distance: 478.6
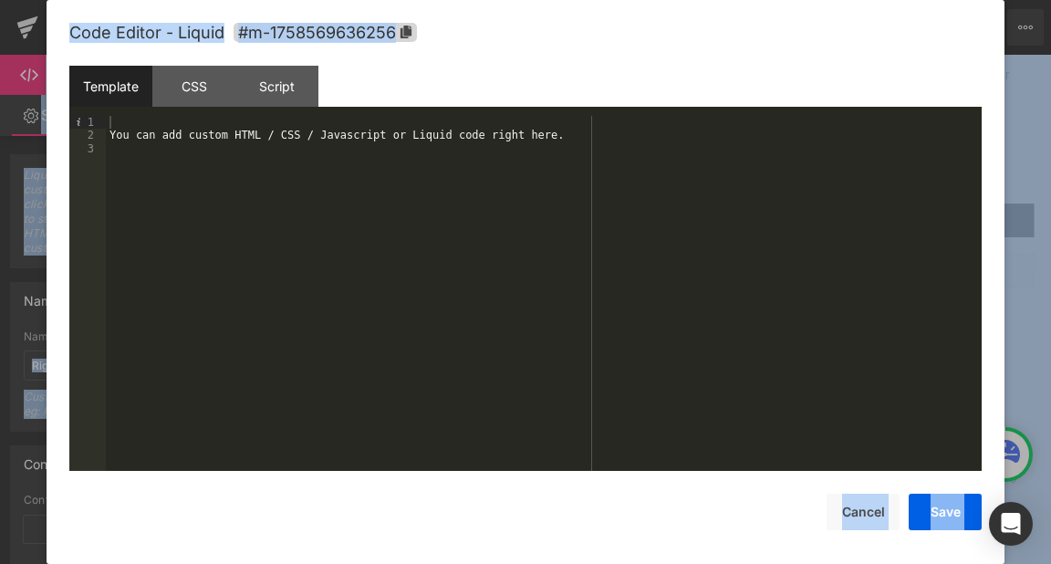
scroll to position [1, 0]
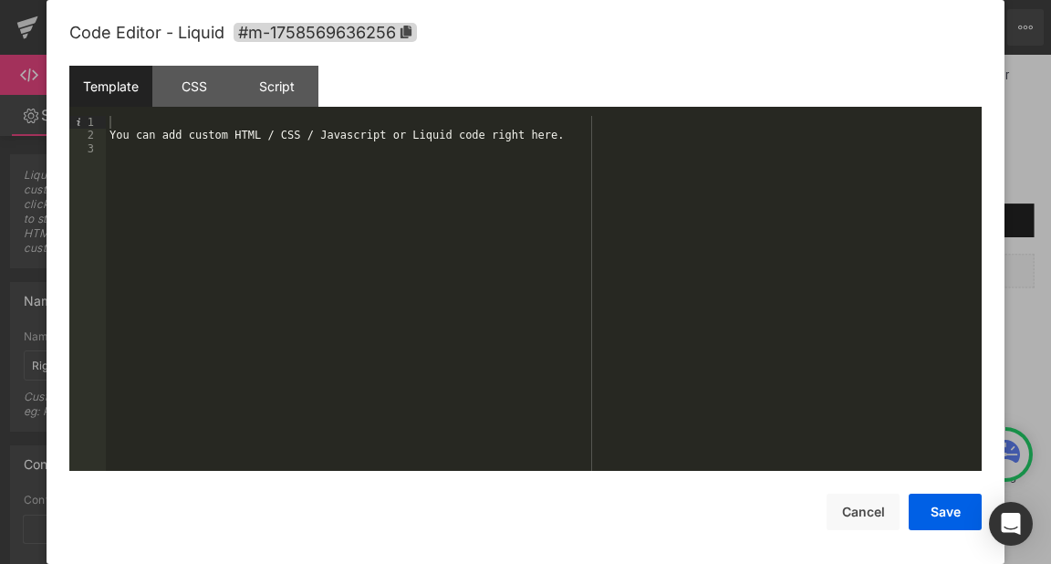
click at [430, 152] on div "You can add custom HTML / CSS / Javascript or Liquid code right here." at bounding box center [544, 306] width 876 height 381
click at [944, 508] on button "Save" at bounding box center [945, 512] width 73 height 37
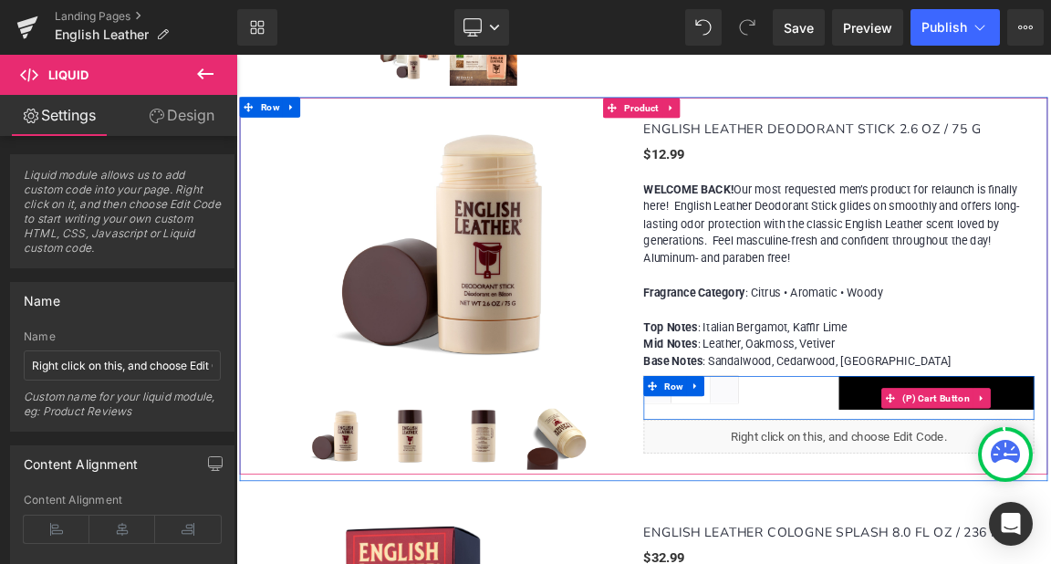
scroll to position [2829, 0]
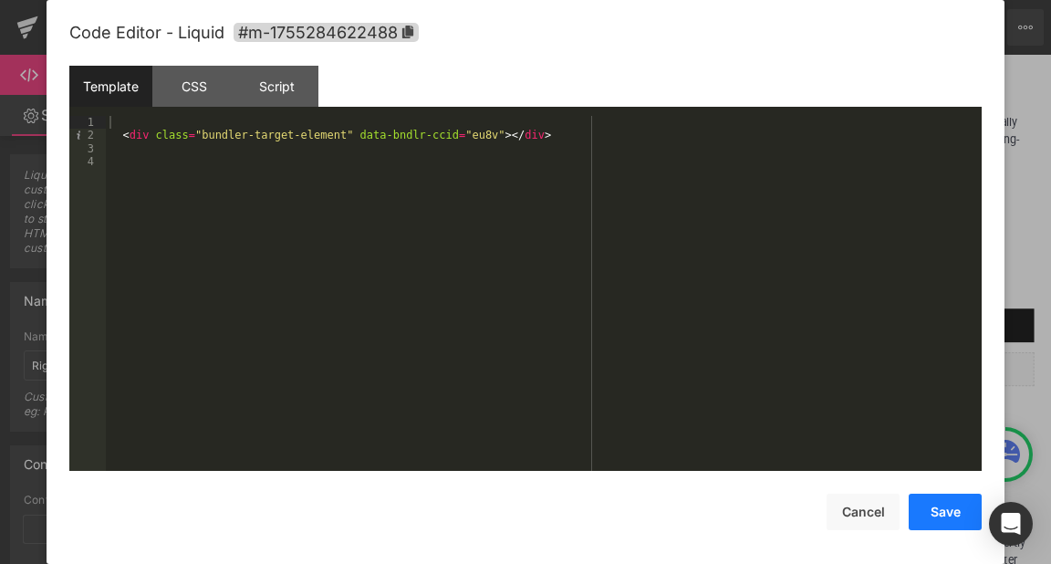
click at [945, 501] on button "Save" at bounding box center [945, 512] width 73 height 37
click at [471, 148] on div "< div class = "bundler-target-element" data-bndlr-ccid = "69e6" > </ div >" at bounding box center [544, 306] width 876 height 381
click at [945, 516] on button "Save" at bounding box center [945, 512] width 73 height 37
click at [342, 134] on div "< div class = "bundler-target-element" data-bndlr-ccid = "69e6" > </ div >" at bounding box center [544, 306] width 876 height 381
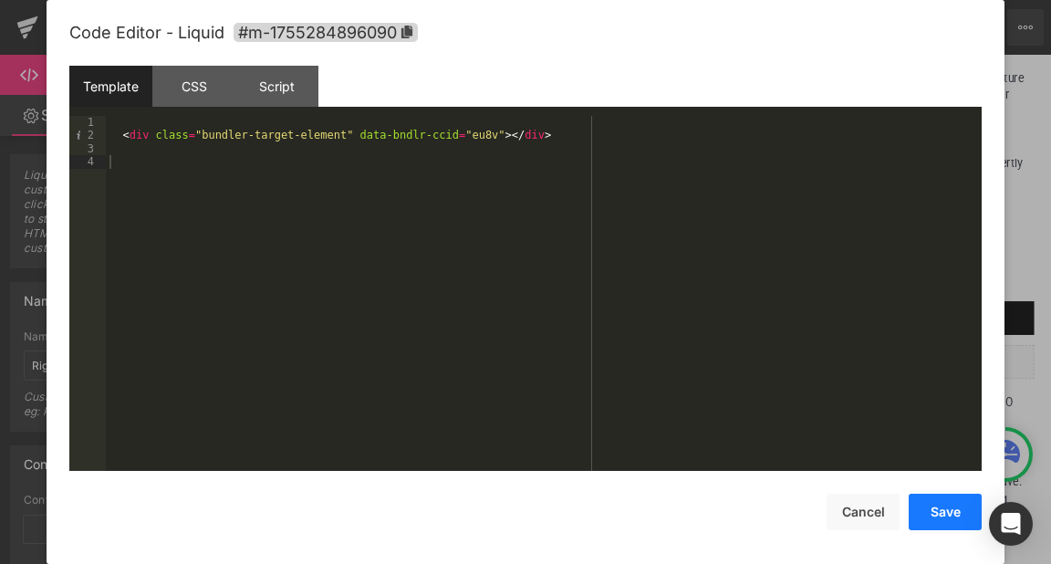
click at [950, 509] on button "Save" at bounding box center [945, 512] width 73 height 37
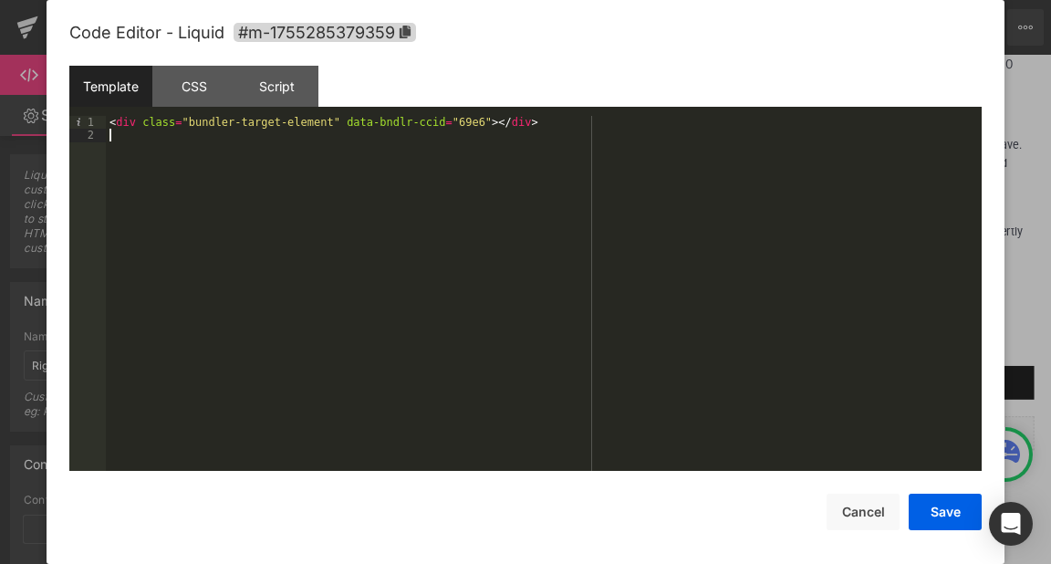
click at [538, 227] on div "< div class = "bundler-target-element" data-bndlr-ccid = "69e6" > </ div >" at bounding box center [544, 306] width 876 height 381
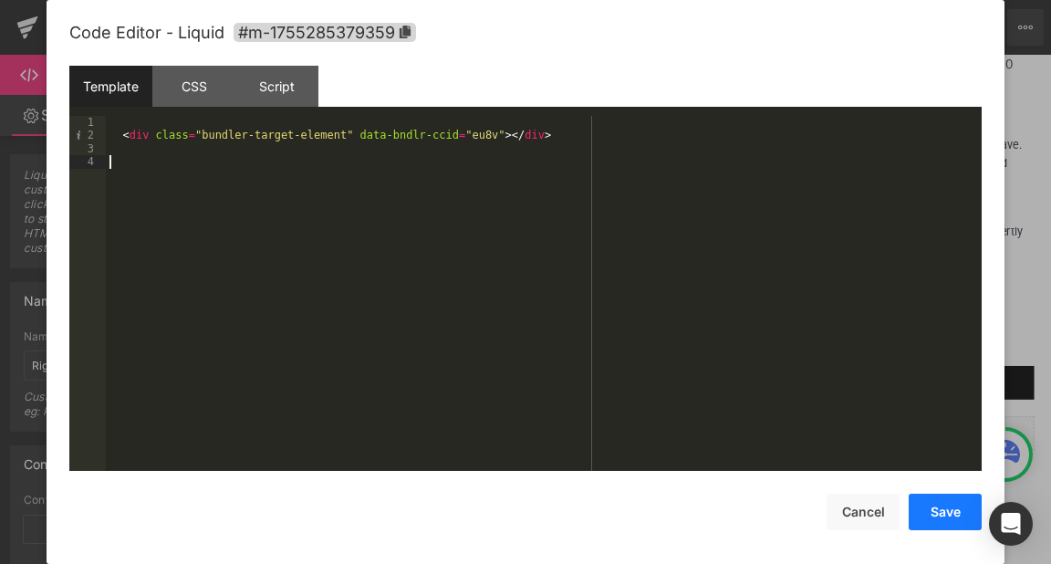
click at [956, 512] on button "Save" at bounding box center [945, 512] width 73 height 37
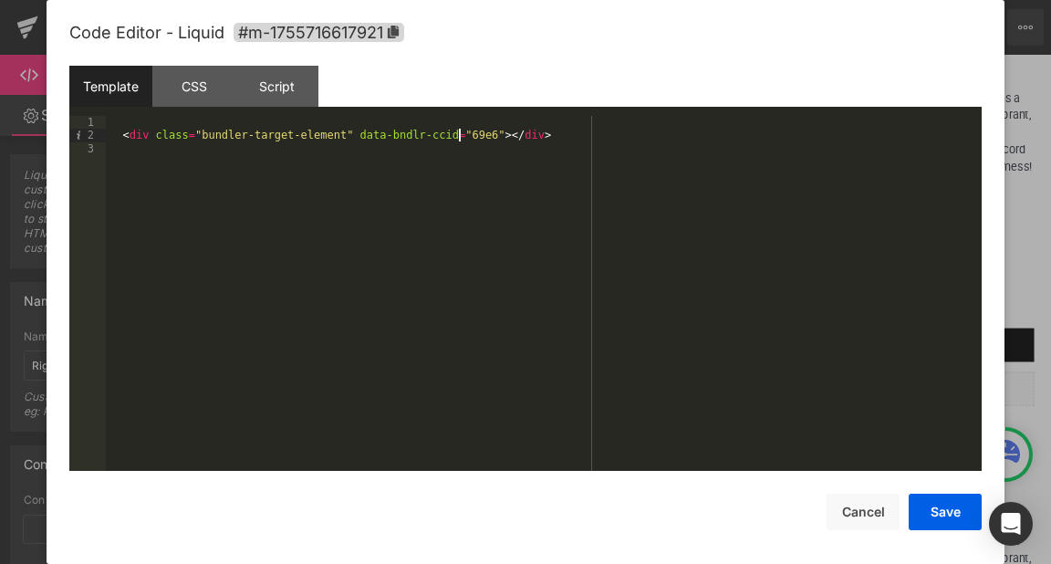
click at [459, 140] on div "< div class = "bundler-target-element" data-bndlr-ccid = "69e6" > </ div >" at bounding box center [544, 306] width 876 height 381
click at [936, 496] on button "Save" at bounding box center [945, 512] width 73 height 37
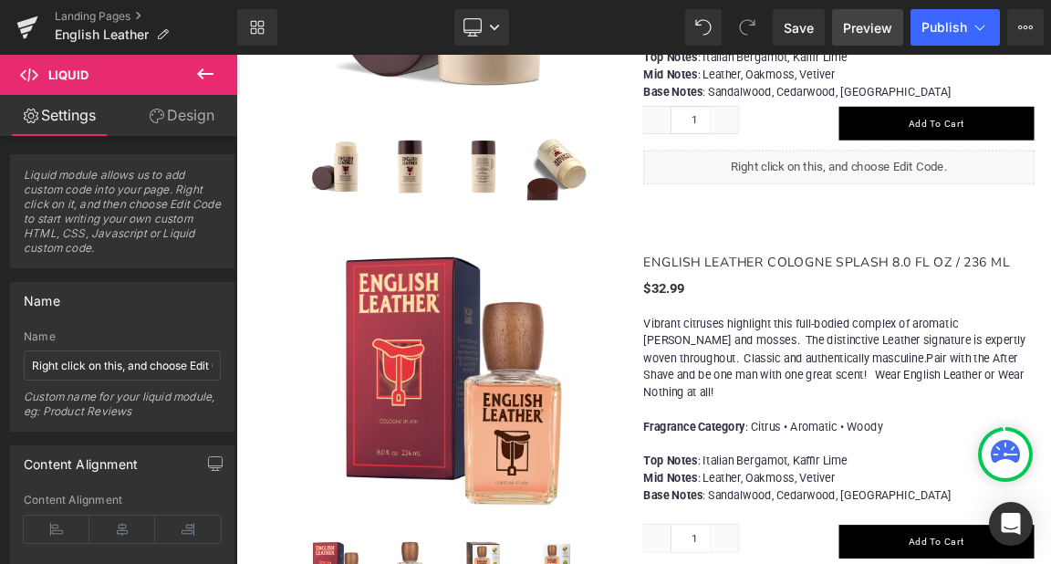
scroll to position [3012, 0]
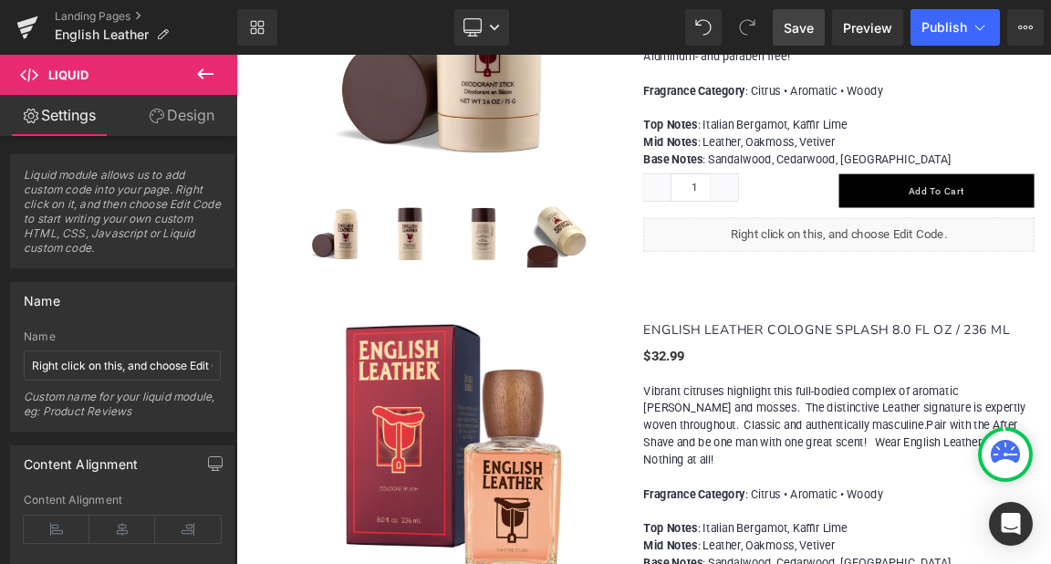
click at [809, 29] on span "Save" at bounding box center [799, 27] width 30 height 19
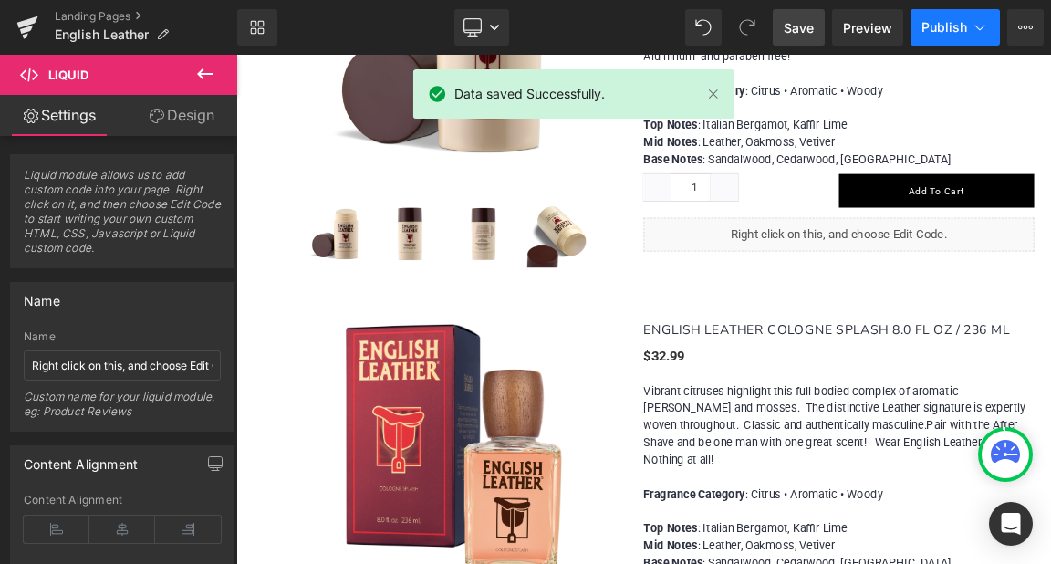
click at [951, 34] on span "Publish" at bounding box center [945, 27] width 46 height 15
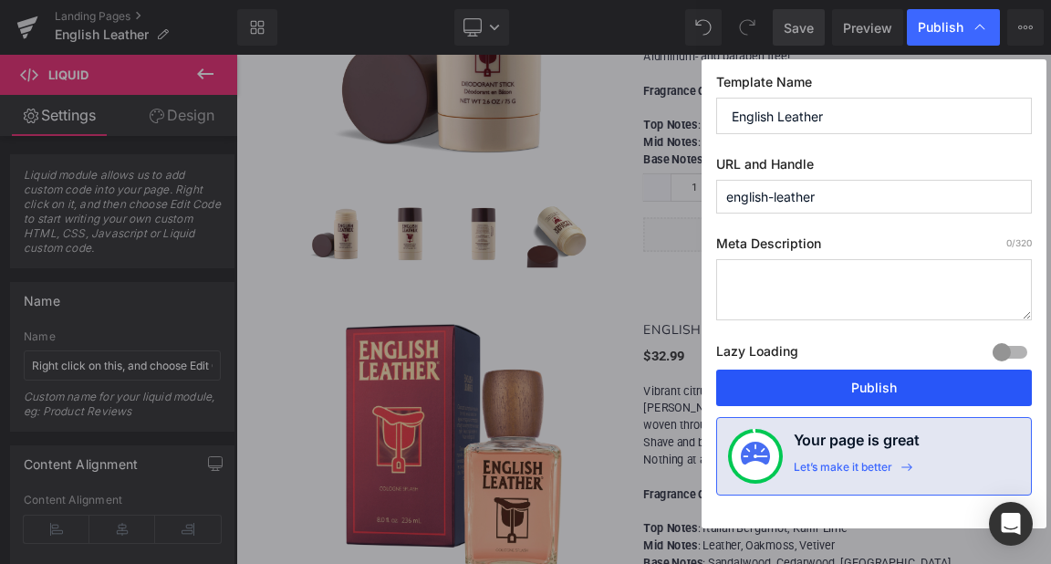
drag, startPoint x: 872, startPoint y: 393, endPoint x: 531, endPoint y: 266, distance: 363.3
click at [872, 393] on button "Publish" at bounding box center [874, 388] width 316 height 37
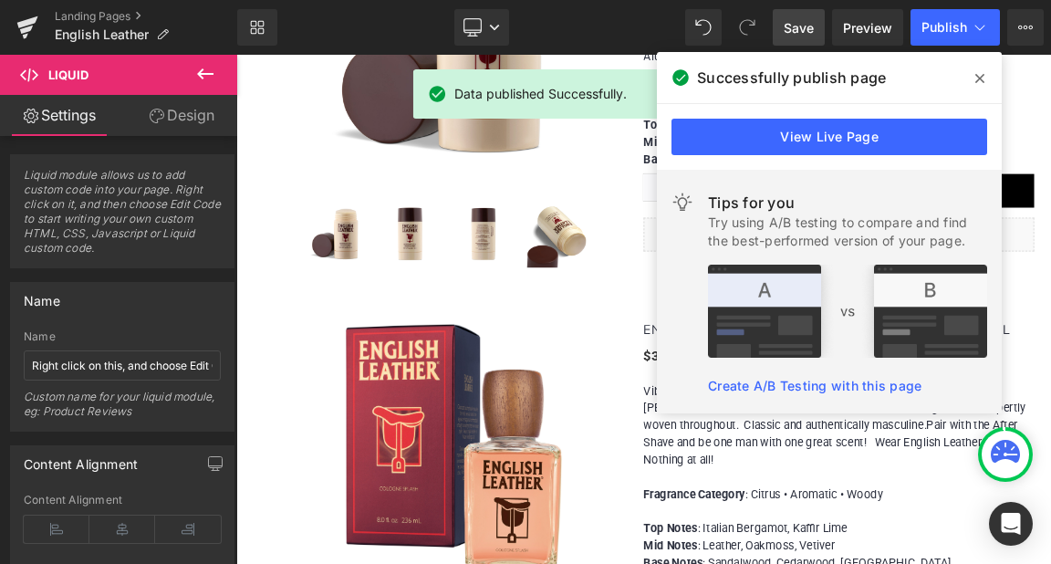
click at [982, 76] on icon at bounding box center [980, 78] width 9 height 9
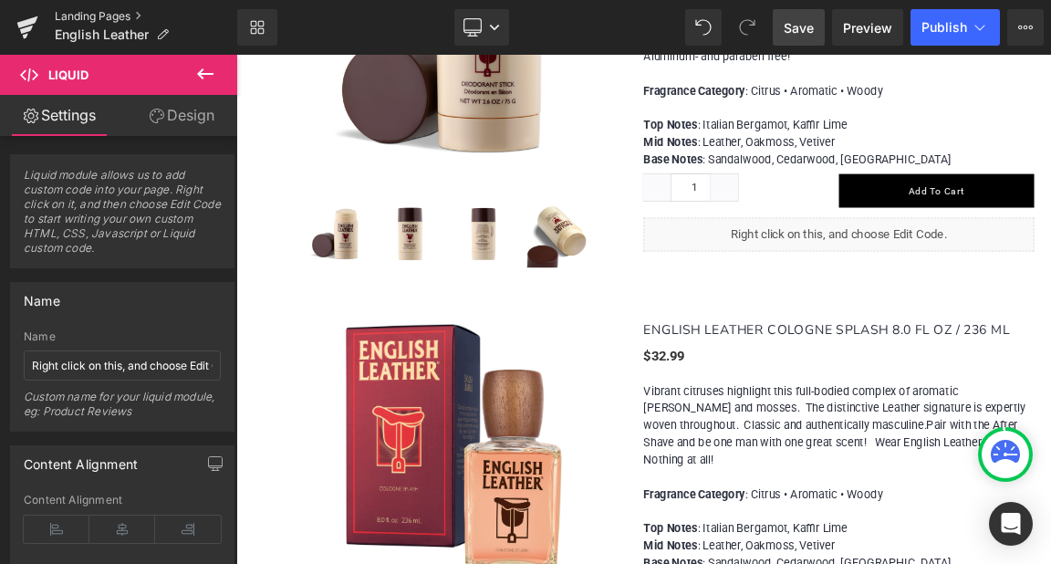
click at [65, 16] on link "Landing Pages" at bounding box center [146, 16] width 183 height 15
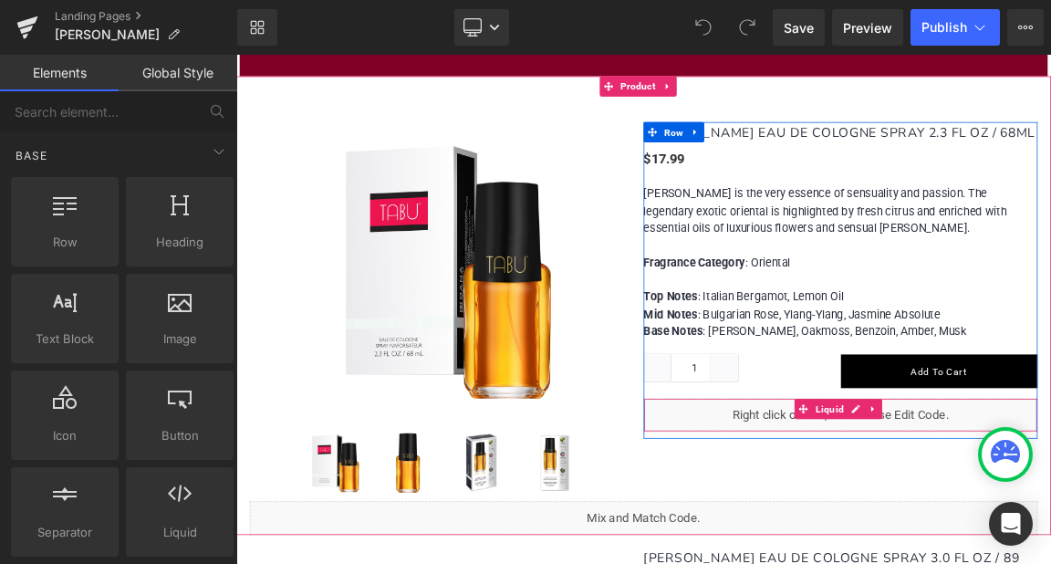
scroll to position [2099, 0]
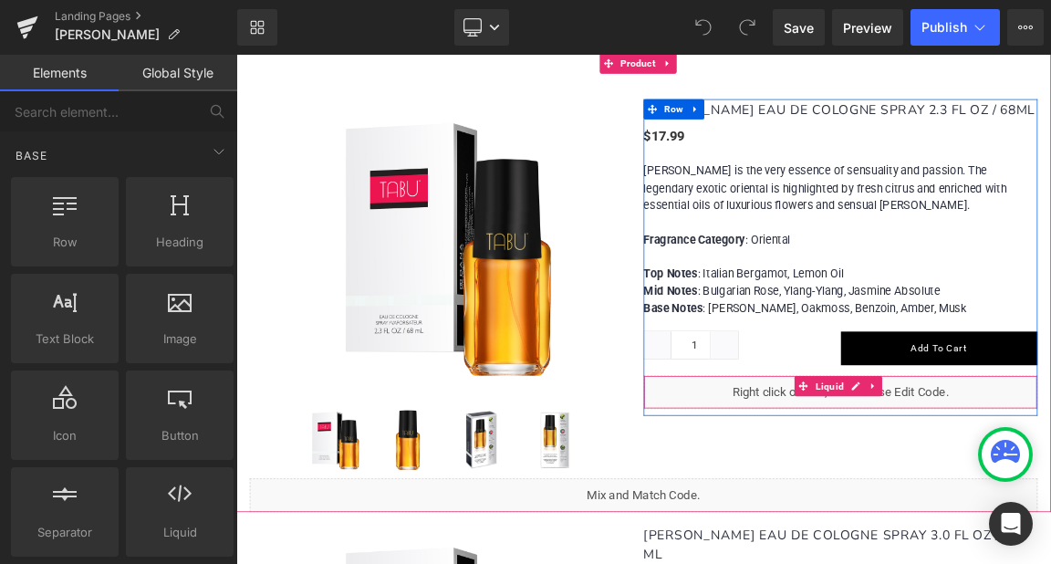
click at [947, 489] on div "Liquid" at bounding box center [1055, 512] width 534 height 46
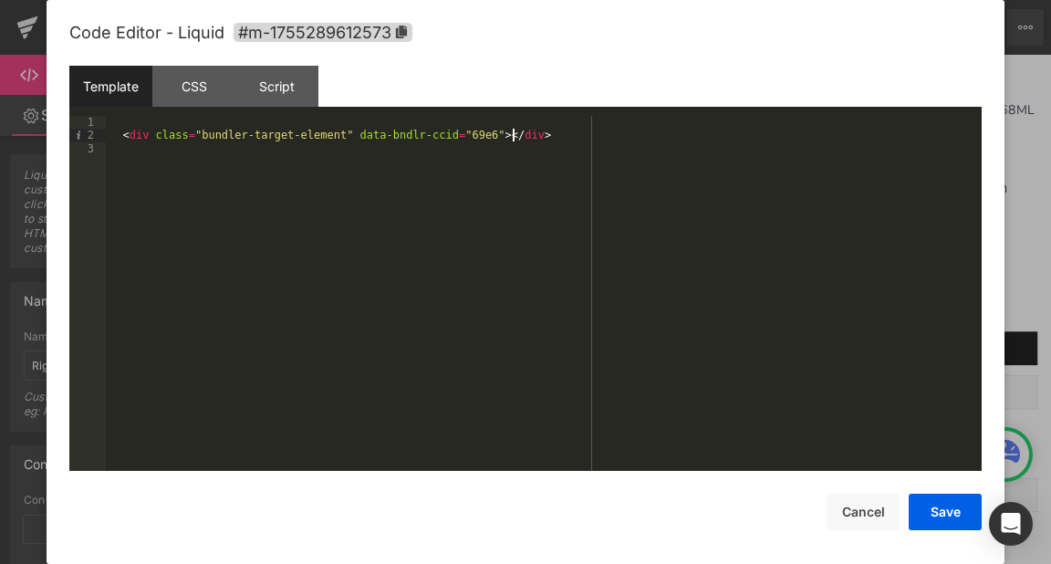
scroll to position [1, 0]
click at [516, 141] on div "< div class = "bundler-target-element" data-bndlr-ccid = "69e6" > </ div >" at bounding box center [544, 306] width 876 height 381
click at [944, 506] on button "Save" at bounding box center [945, 512] width 73 height 37
click at [223, 141] on div "< div class = "bundler-target-element" data-bndlr-ccid = "69e6" > </ div >" at bounding box center [544, 306] width 876 height 381
click at [943, 515] on button "Save" at bounding box center [945, 512] width 73 height 37
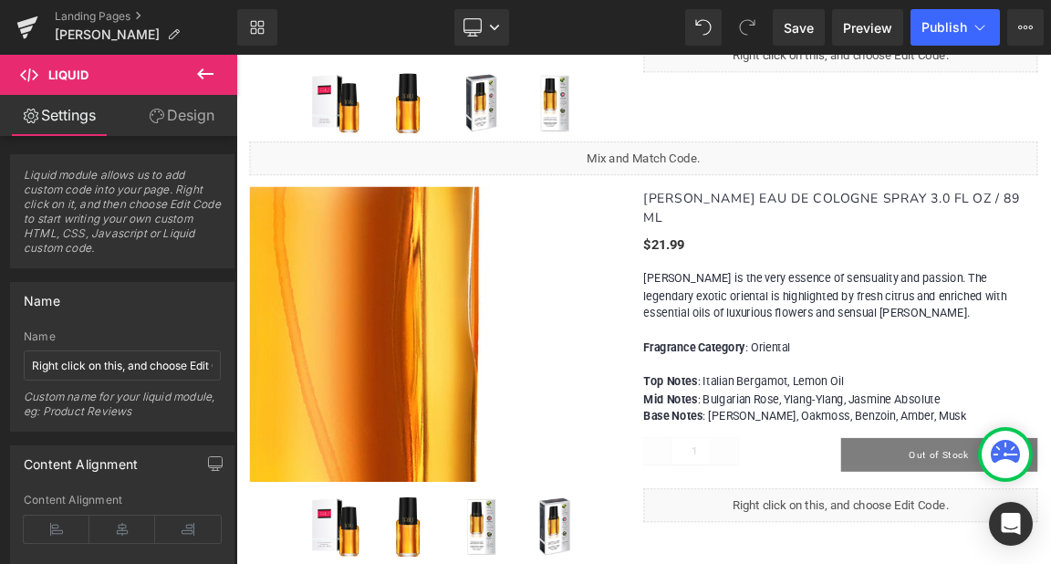
scroll to position [2190, 0]
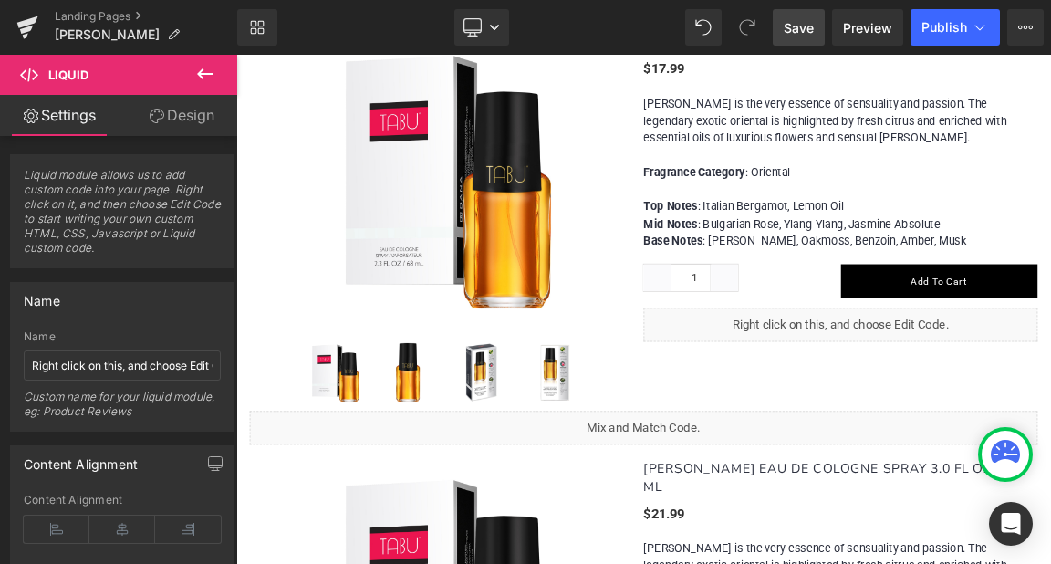
click at [799, 23] on span "Save" at bounding box center [799, 27] width 30 height 19
click at [935, 30] on span "Publish" at bounding box center [945, 27] width 46 height 15
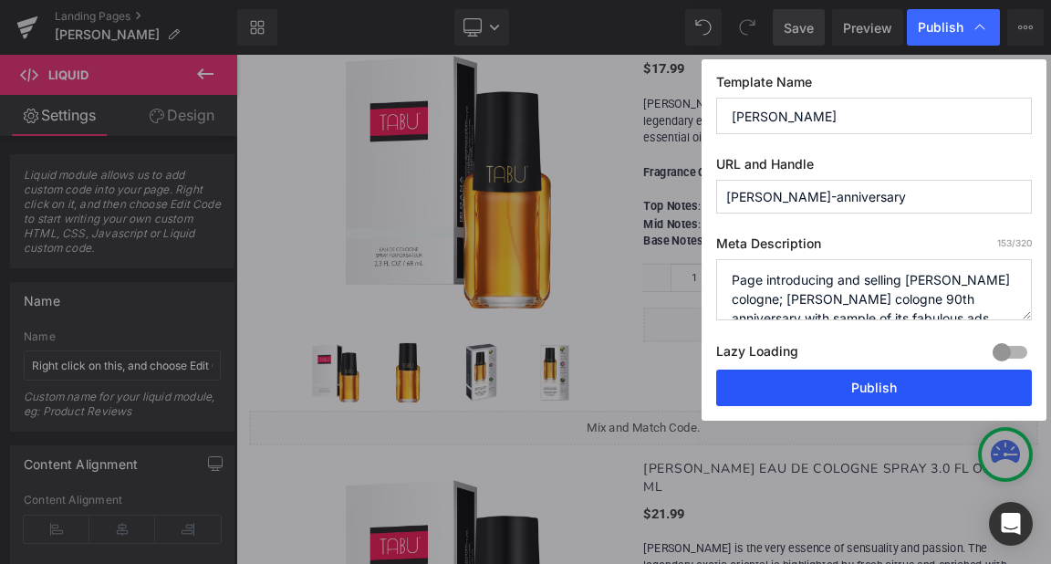
drag, startPoint x: 869, startPoint y: 380, endPoint x: 392, endPoint y: 440, distance: 480.2
click at [869, 380] on button "Publish" at bounding box center [874, 388] width 316 height 37
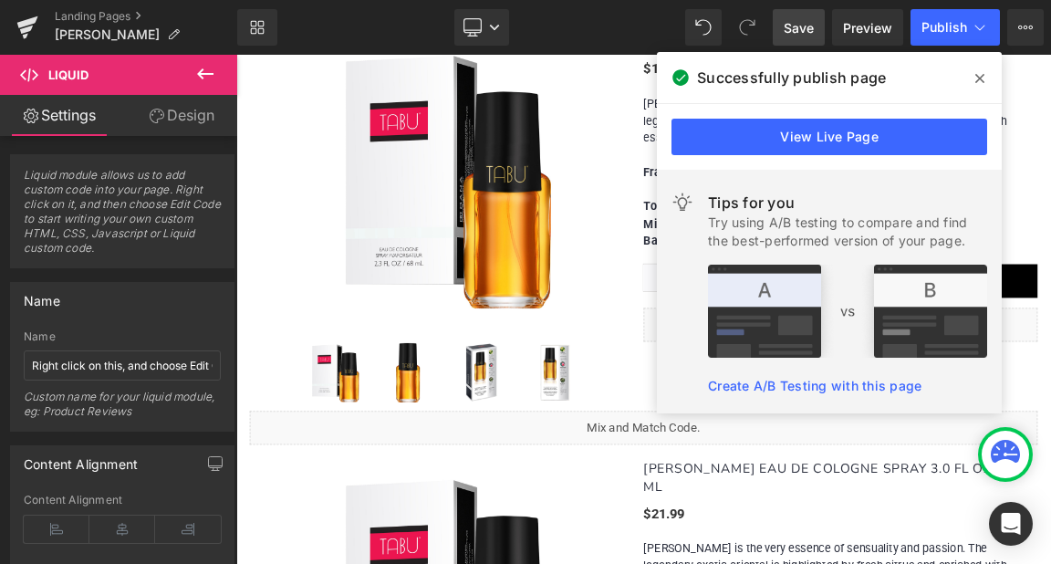
click at [974, 79] on span at bounding box center [980, 78] width 29 height 29
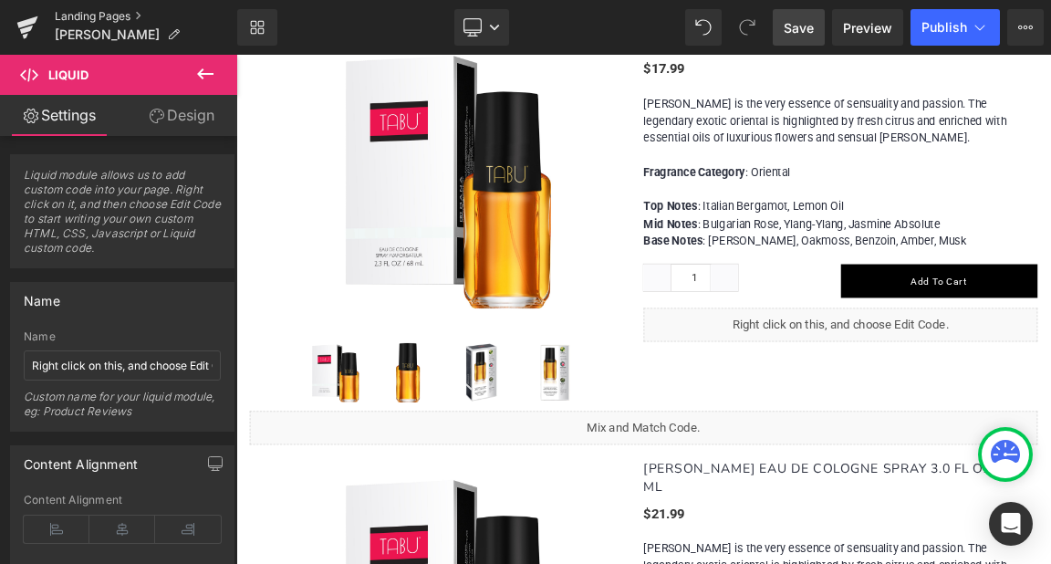
click at [88, 13] on link "Landing Pages" at bounding box center [146, 16] width 183 height 15
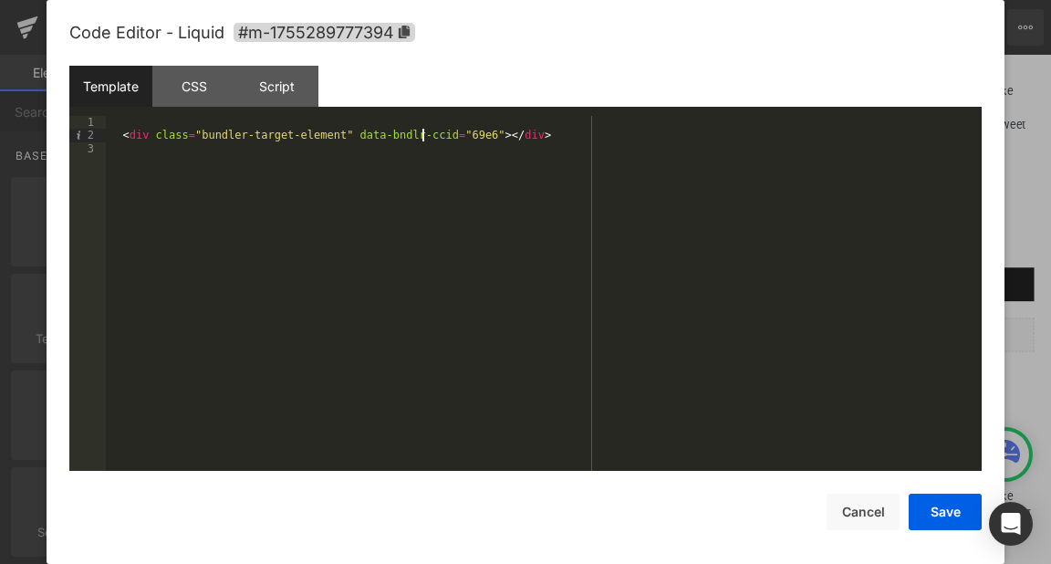
scroll to position [1, 0]
click at [423, 132] on div "< div class = "bundler-target-element" data-bndlr-ccid = "69e6" > </ div >" at bounding box center [544, 306] width 876 height 381
click at [930, 512] on button "Save" at bounding box center [945, 512] width 73 height 37
click at [146, 137] on div "< div class = "bundler-target-element" data-bndlr-ccid = "69e6" > </ div >" at bounding box center [544, 306] width 876 height 381
click at [932, 509] on button "Save" at bounding box center [945, 512] width 73 height 37
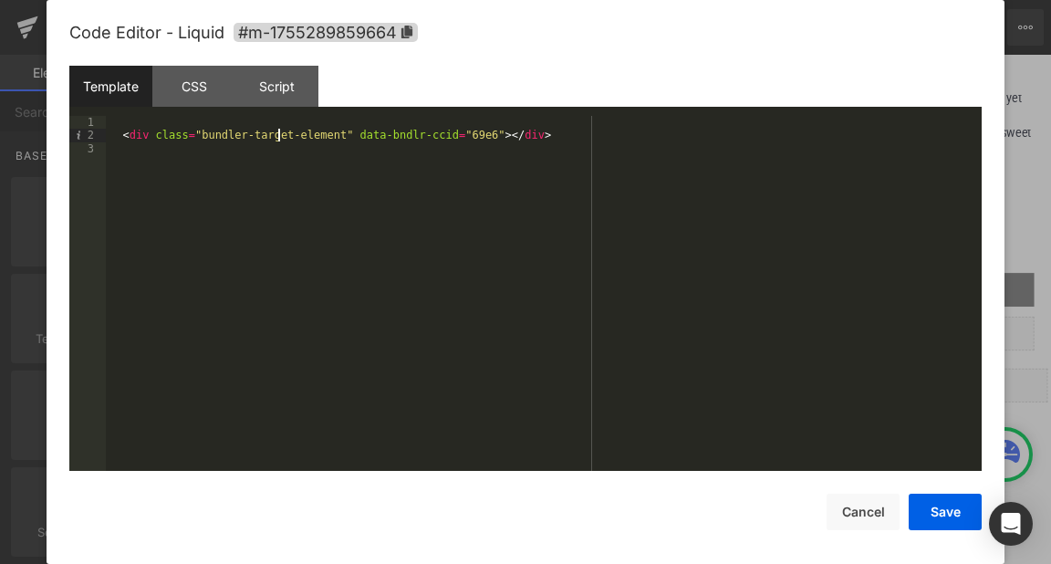
click at [280, 142] on div "< div class = "bundler-target-element" data-bndlr-ccid = "69e6" > </ div >" at bounding box center [544, 306] width 876 height 381
click at [960, 513] on button "Save" at bounding box center [945, 512] width 73 height 37
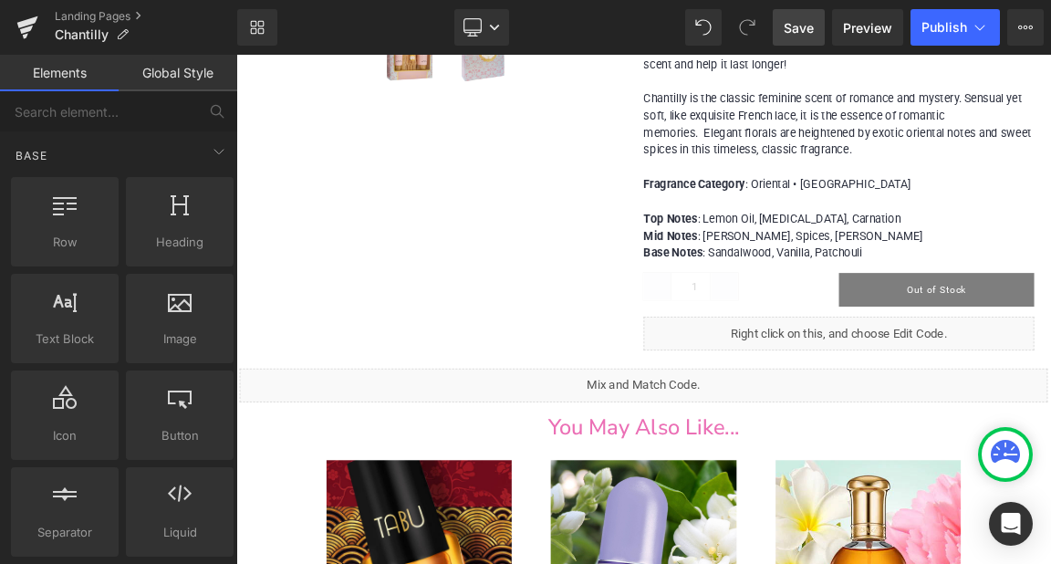
click at [791, 20] on span "Save" at bounding box center [799, 27] width 30 height 19
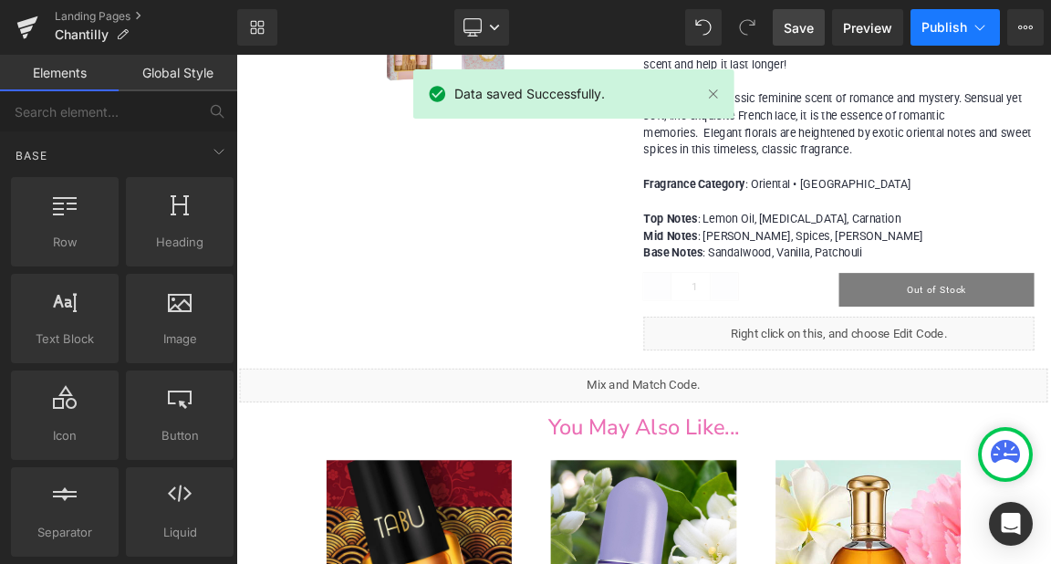
click at [944, 26] on span "Publish" at bounding box center [945, 27] width 46 height 15
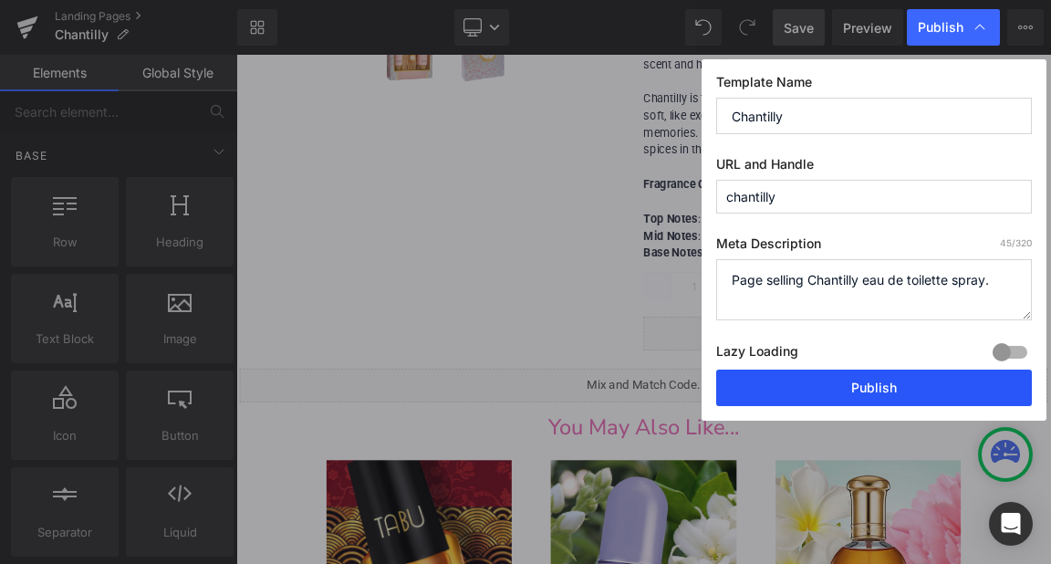
click at [873, 386] on button "Publish" at bounding box center [874, 388] width 316 height 37
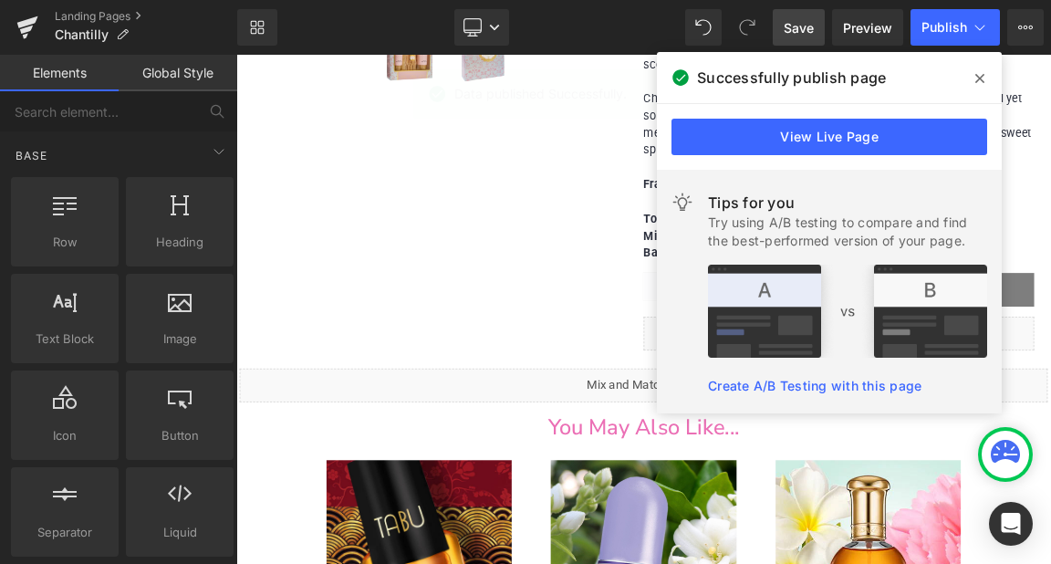
click at [980, 79] on icon at bounding box center [980, 78] width 9 height 15
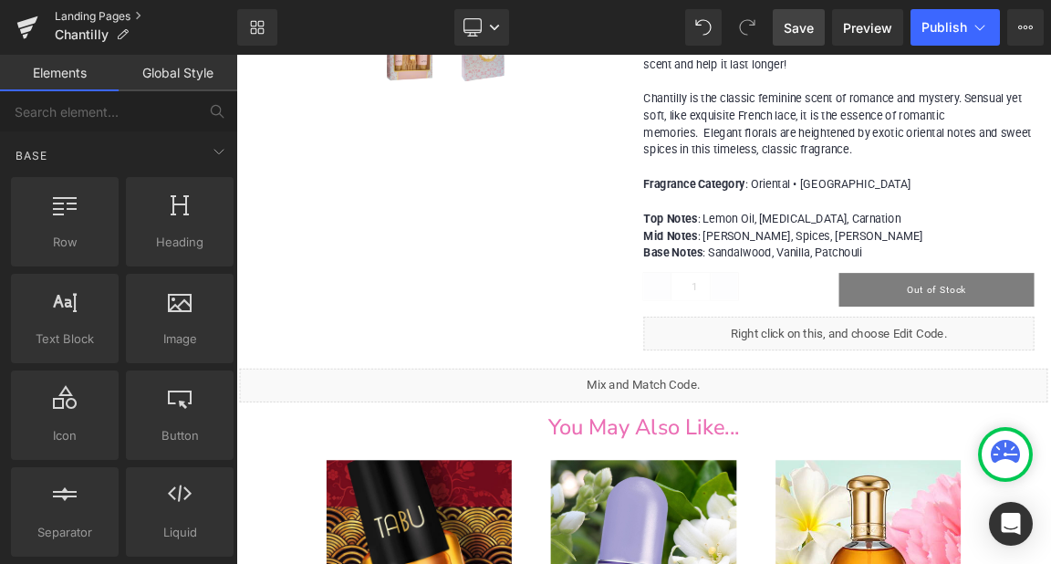
click at [101, 15] on link "Landing Pages" at bounding box center [146, 16] width 183 height 15
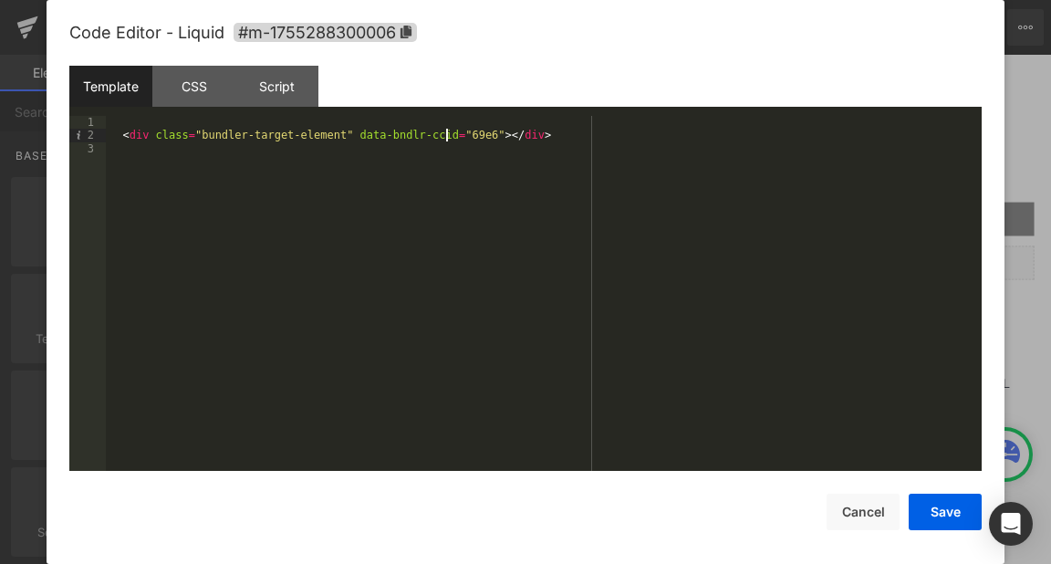
scroll to position [1, 0]
click at [449, 141] on div "< div class = "bundler-target-element" data-bndlr-ccid = "69e6" > </ div >" at bounding box center [544, 306] width 876 height 381
click at [953, 510] on button "Save" at bounding box center [945, 512] width 73 height 37
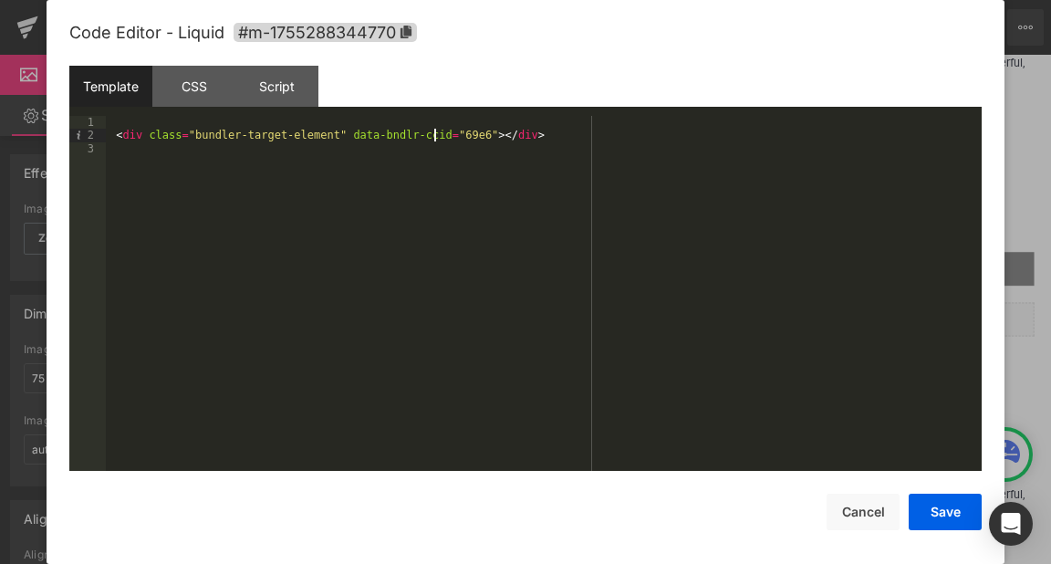
click at [436, 138] on div "< div class = "bundler-target-element" data-bndlr-ccid = "69e6" > </ div >" at bounding box center [544, 306] width 876 height 381
click at [942, 517] on button "Save" at bounding box center [945, 512] width 73 height 37
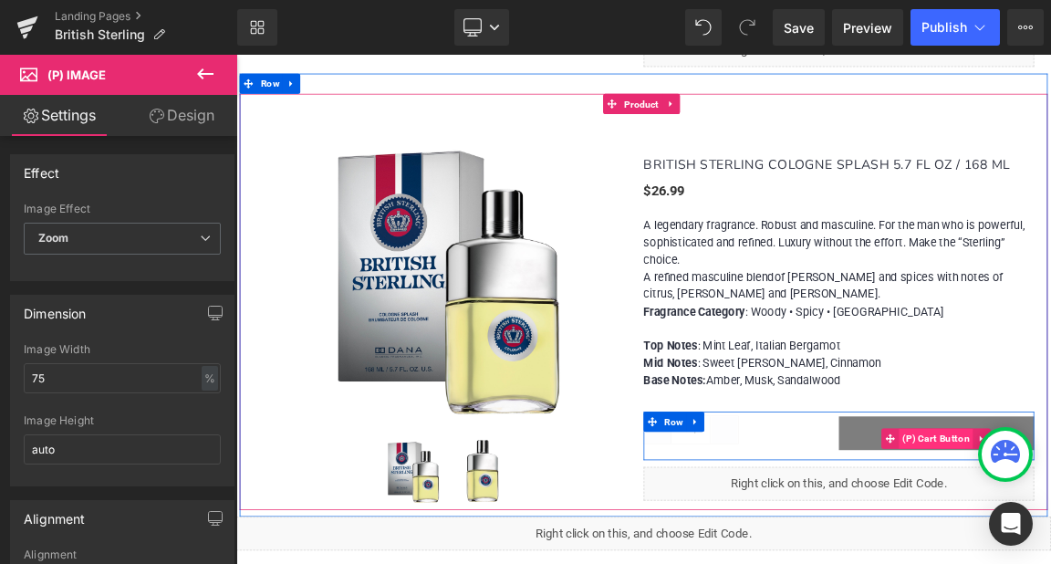
scroll to position [2464, 0]
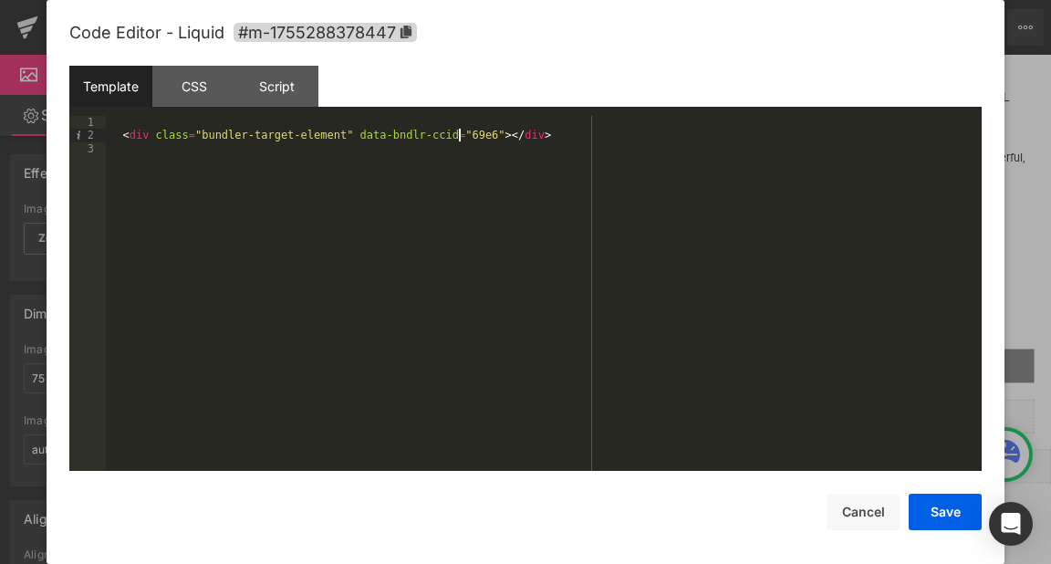
click at [460, 133] on div "< div class = "bundler-target-element" data-bndlr-ccid = "69e6" > </ div >" at bounding box center [544, 306] width 876 height 381
click at [940, 501] on button "Save" at bounding box center [945, 512] width 73 height 37
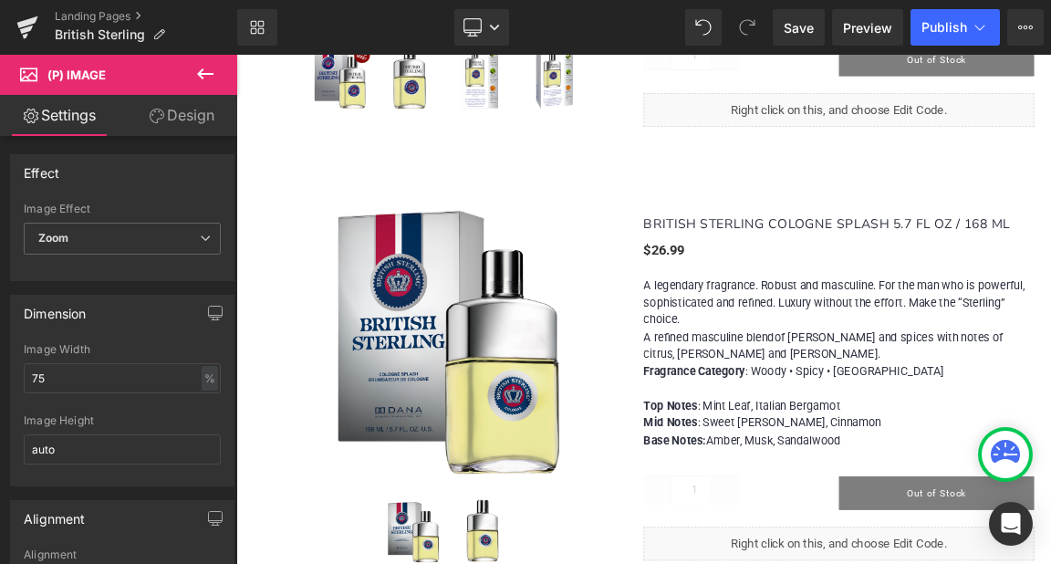
scroll to position [2282, 0]
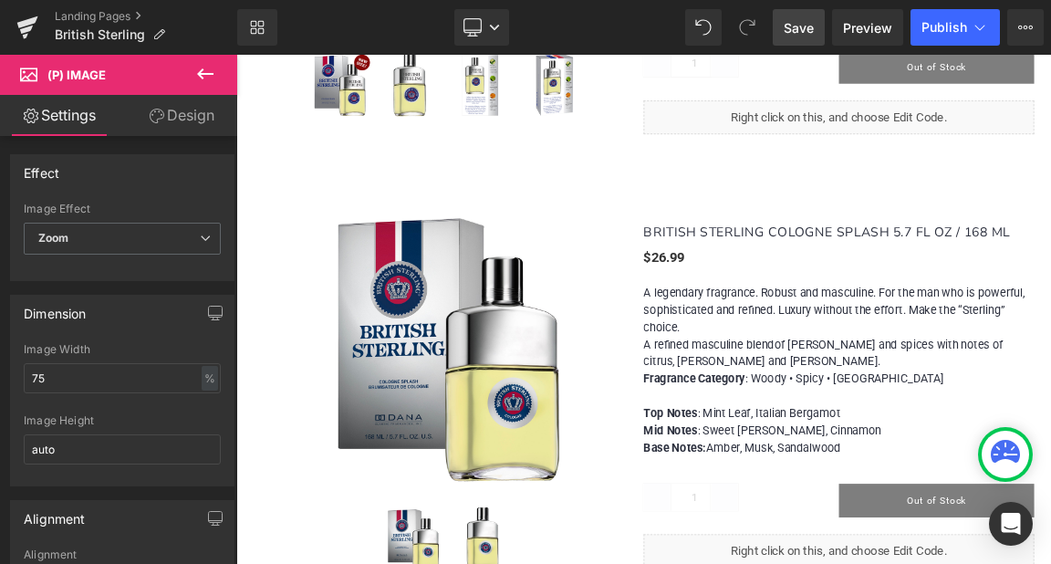
click at [798, 27] on span "Save" at bounding box center [799, 27] width 30 height 19
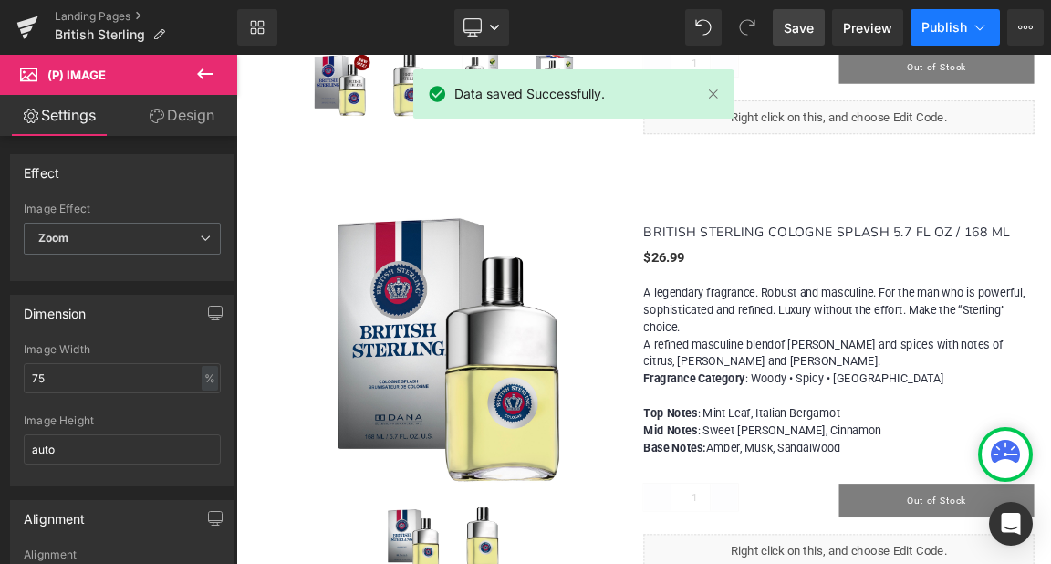
click at [944, 31] on span "Publish" at bounding box center [945, 27] width 46 height 15
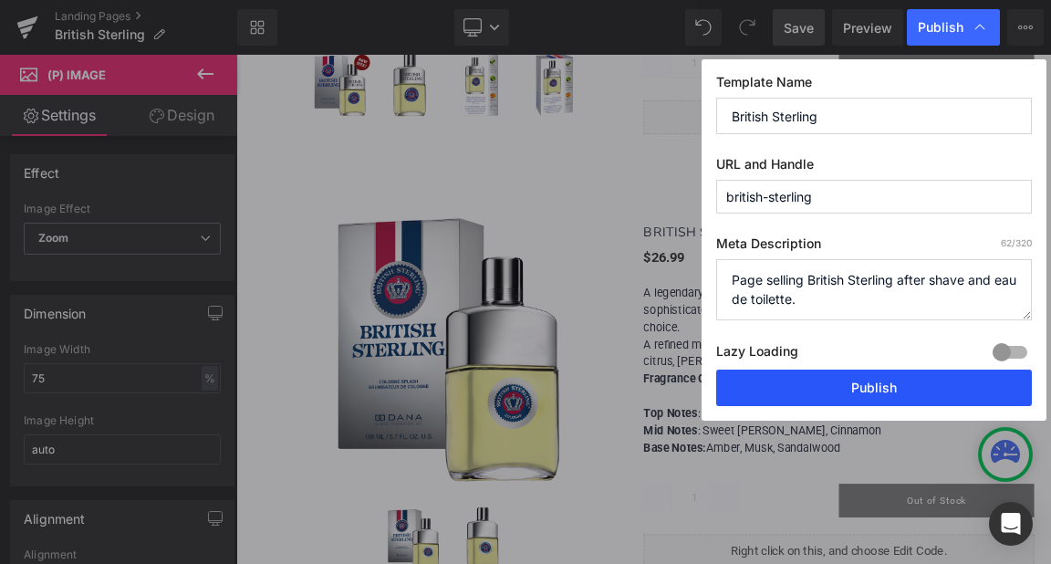
click at [876, 385] on button "Publish" at bounding box center [874, 388] width 316 height 37
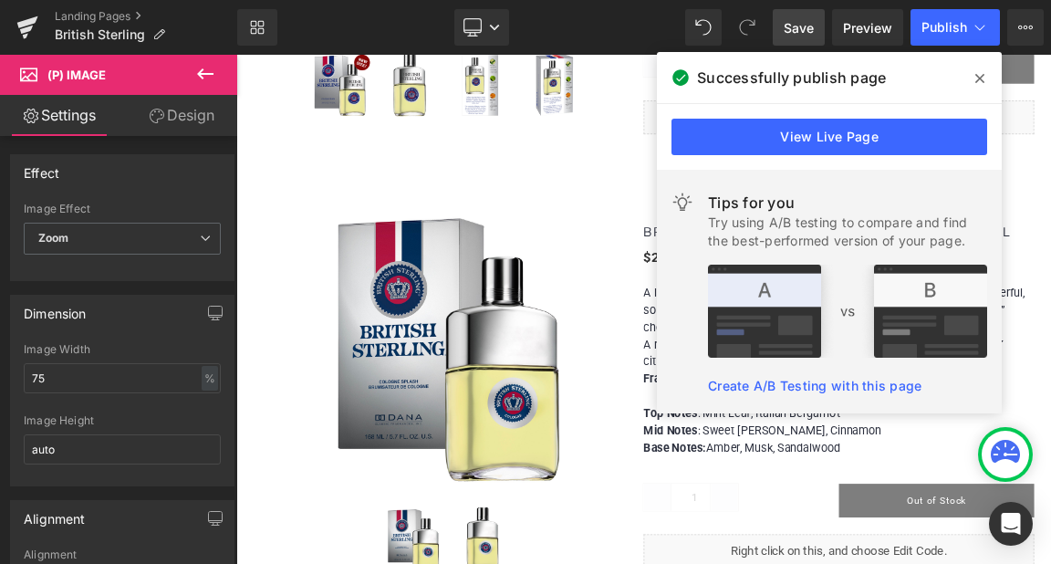
click at [974, 78] on span at bounding box center [980, 78] width 29 height 29
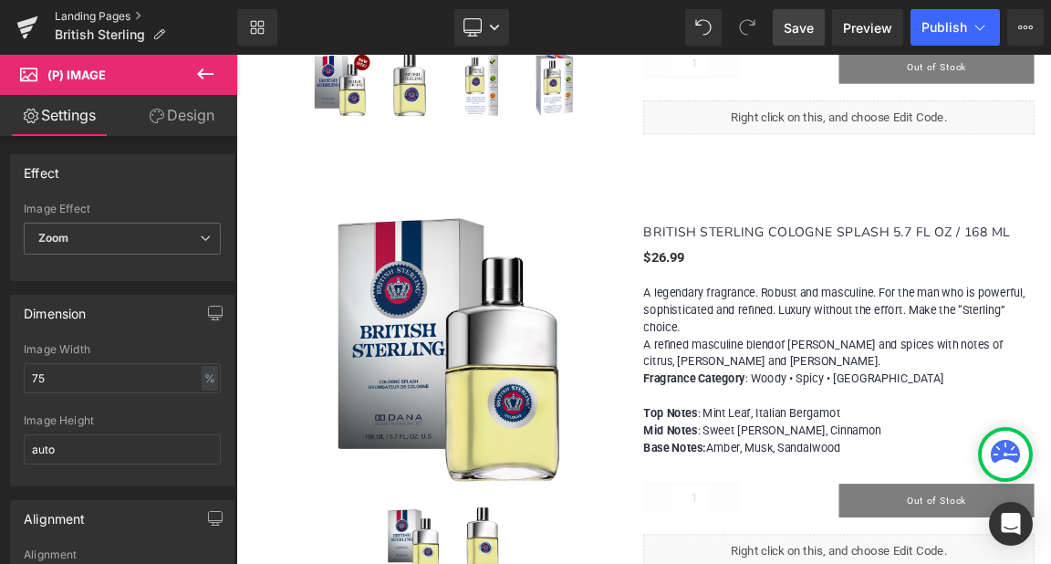
click at [100, 15] on link "Landing Pages" at bounding box center [146, 16] width 183 height 15
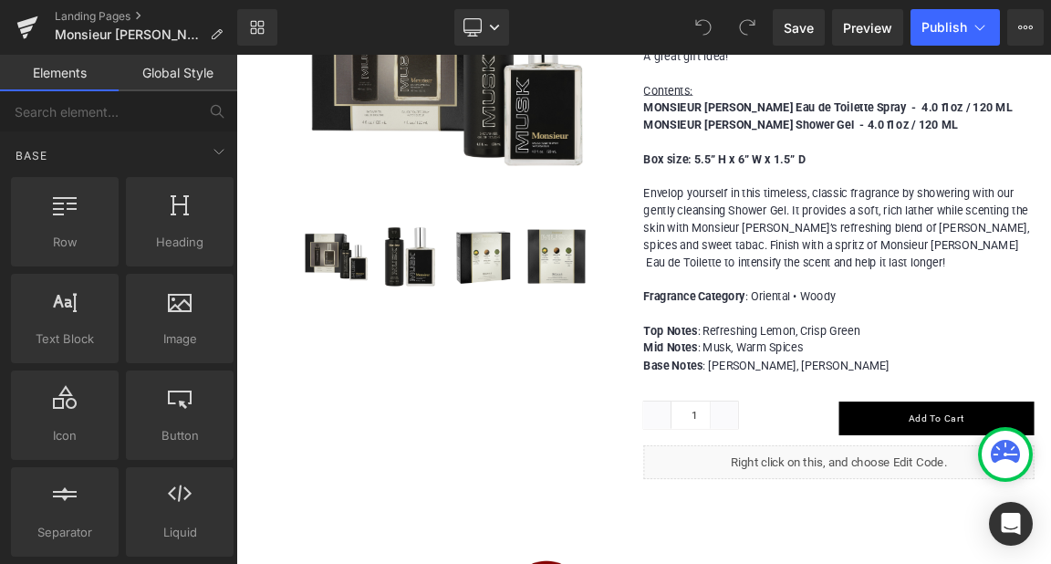
scroll to position [1369, 0]
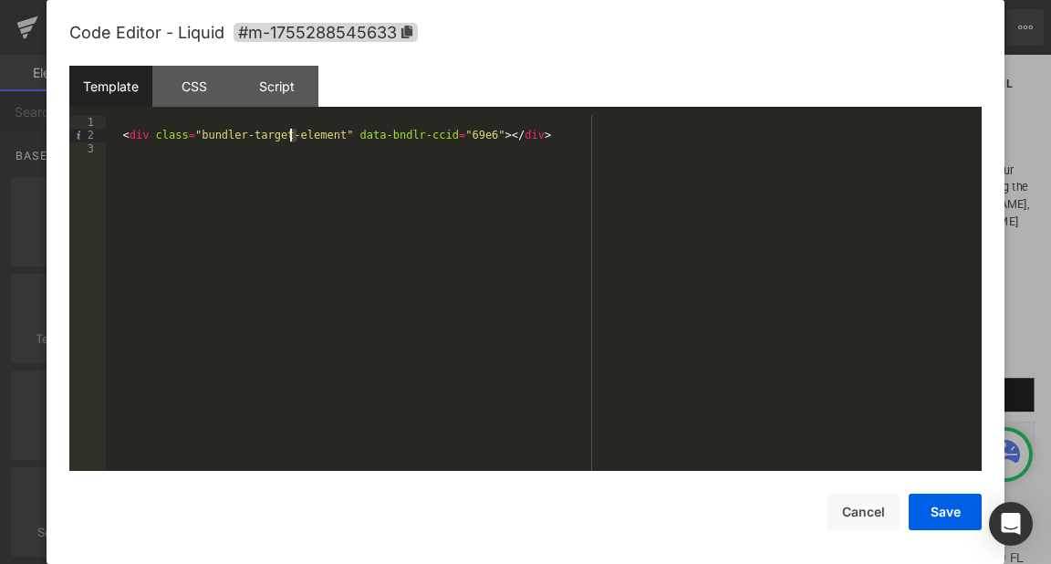
click at [291, 135] on div "< div class = "bundler-target-element" data-bndlr-ccid = "69e6" > </ div >" at bounding box center [544, 306] width 876 height 381
click at [936, 512] on button "Save" at bounding box center [945, 512] width 73 height 37
click at [403, 126] on div "< div class = "bundler-target-element" data-bndlr-ccid = "69e6" > </ div >" at bounding box center [544, 306] width 876 height 381
click at [962, 509] on button "Save" at bounding box center [945, 512] width 73 height 37
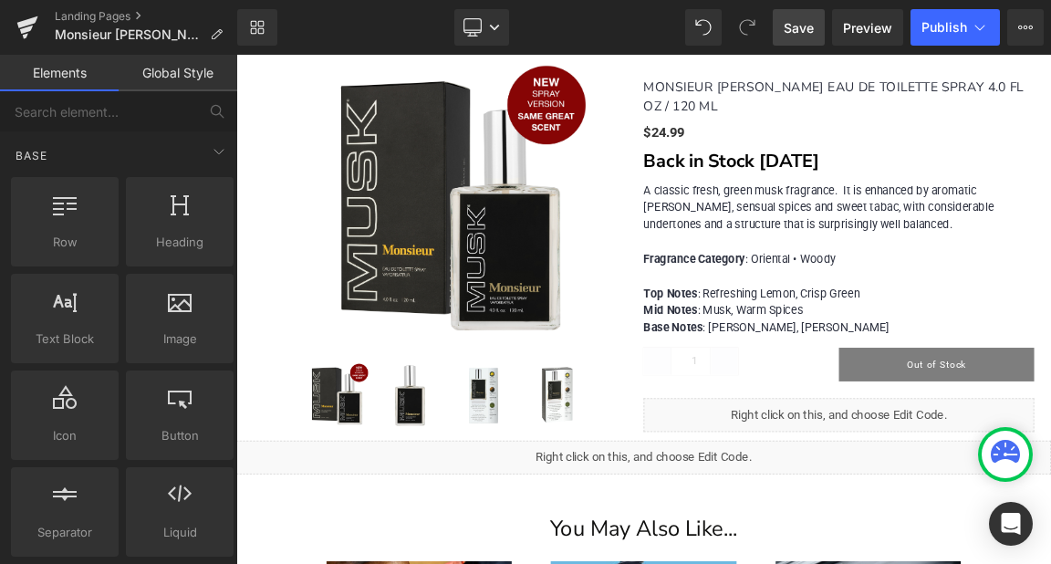
click at [806, 20] on span "Save" at bounding box center [799, 27] width 30 height 19
click at [939, 33] on span "Publish" at bounding box center [945, 27] width 46 height 15
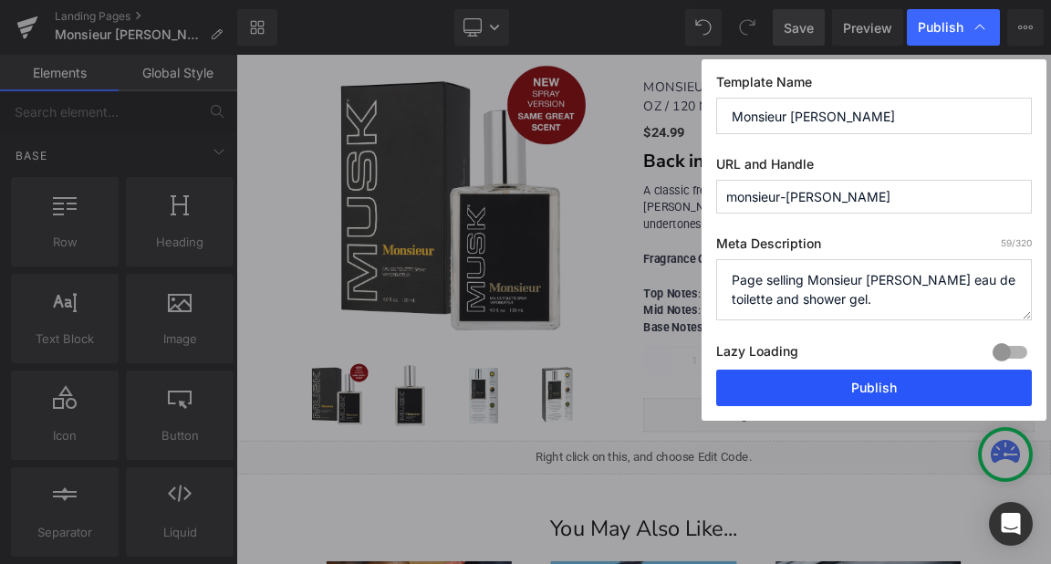
click at [872, 381] on button "Publish" at bounding box center [874, 388] width 316 height 37
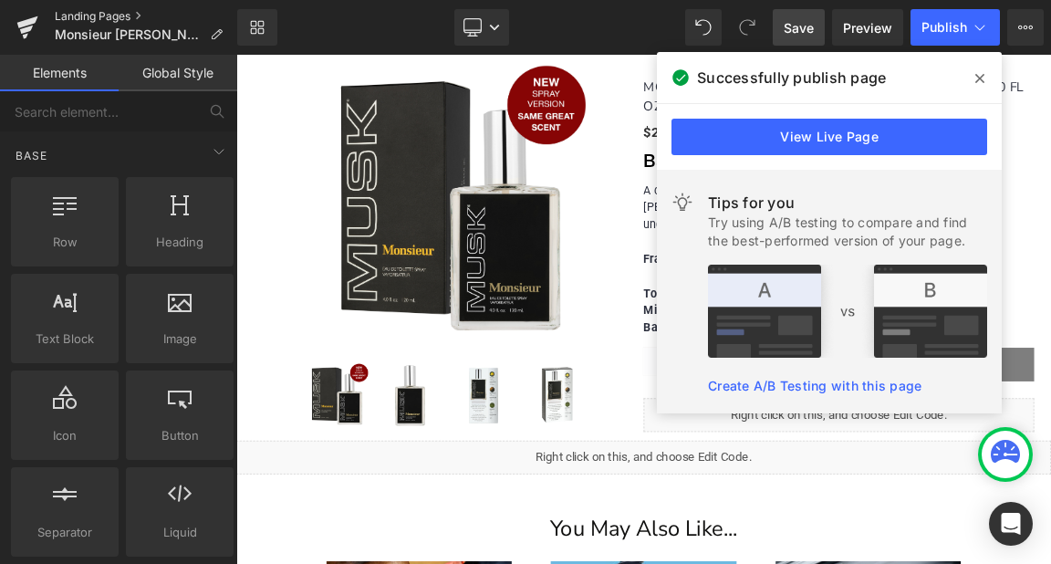
click at [78, 12] on link "Landing Pages" at bounding box center [146, 16] width 183 height 15
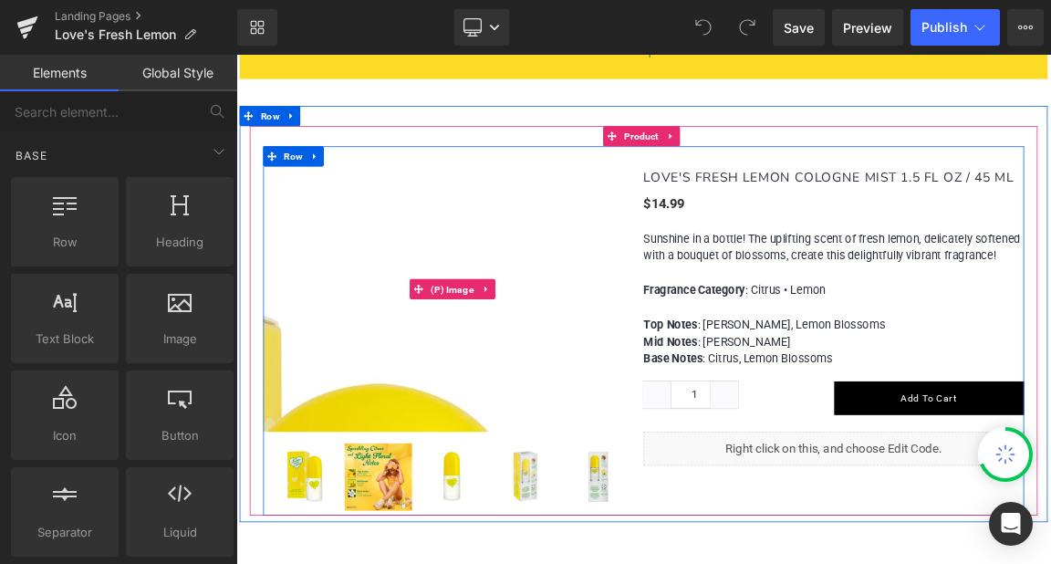
scroll to position [1278, 0]
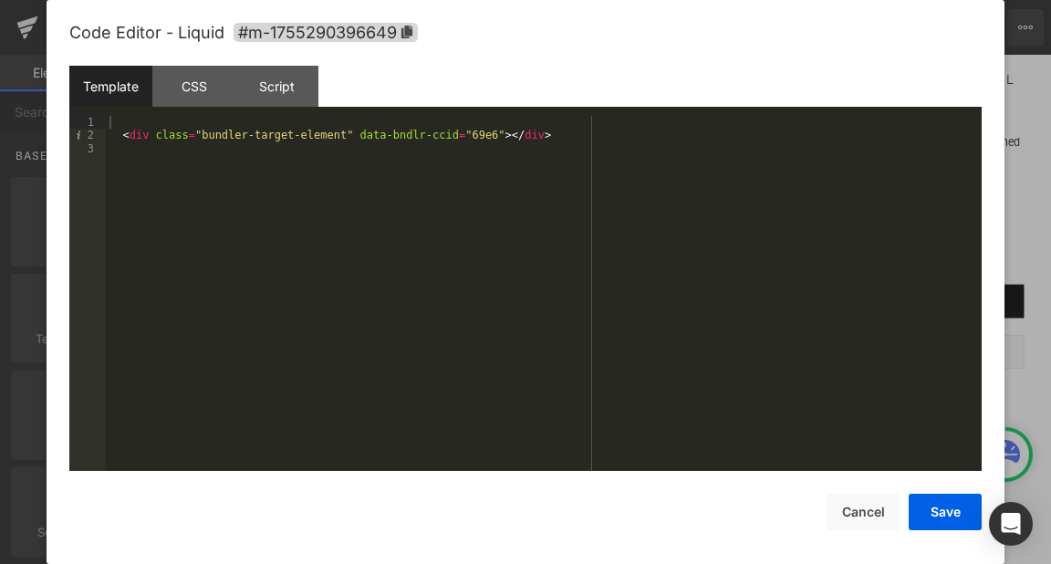
click at [266, 132] on div "< div class = "bundler-target-element" data-bndlr-ccid = "69e6" > </ div >" at bounding box center [544, 306] width 876 height 381
click at [936, 519] on button "Save" at bounding box center [945, 512] width 73 height 37
click at [250, 135] on div "< div class = "bundler-target-element" data-bndlr-ccid = "69e6" > </ div >" at bounding box center [544, 306] width 876 height 381
click at [952, 519] on button "Save" at bounding box center [945, 512] width 73 height 37
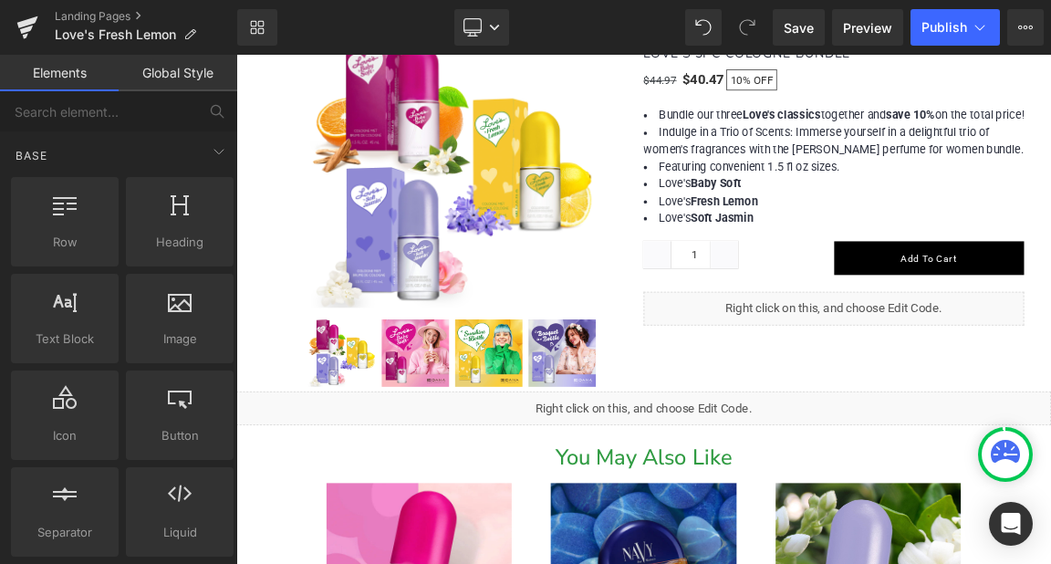
scroll to position [1825, 0]
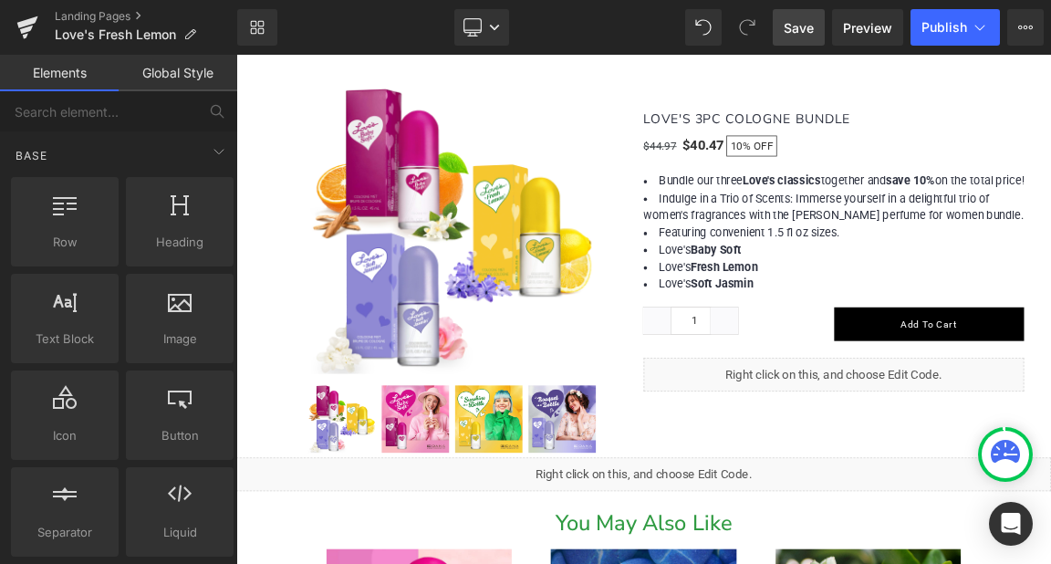
click at [795, 23] on span "Save" at bounding box center [799, 27] width 30 height 19
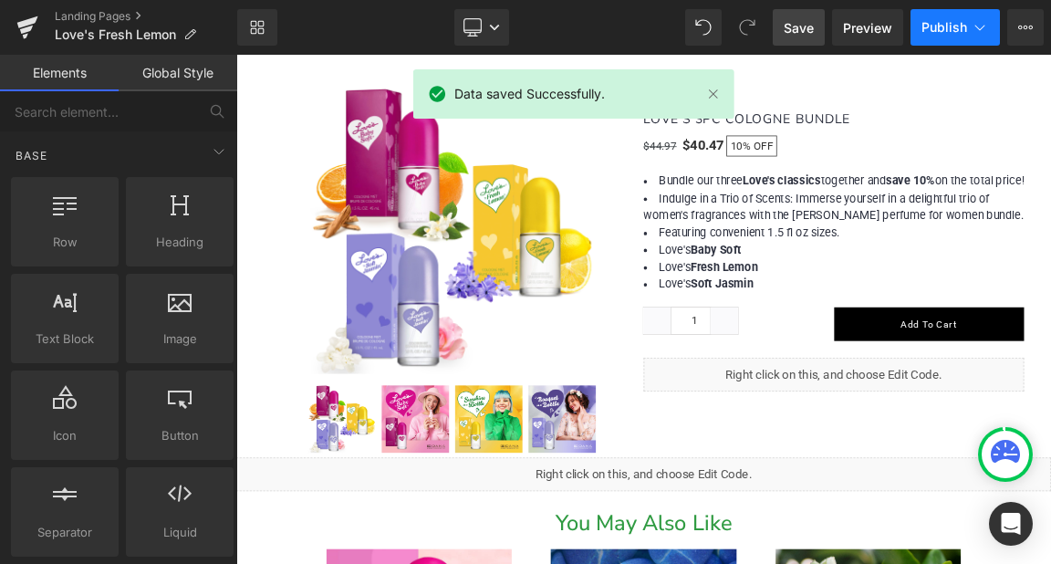
click at [935, 24] on span "Publish" at bounding box center [945, 27] width 46 height 15
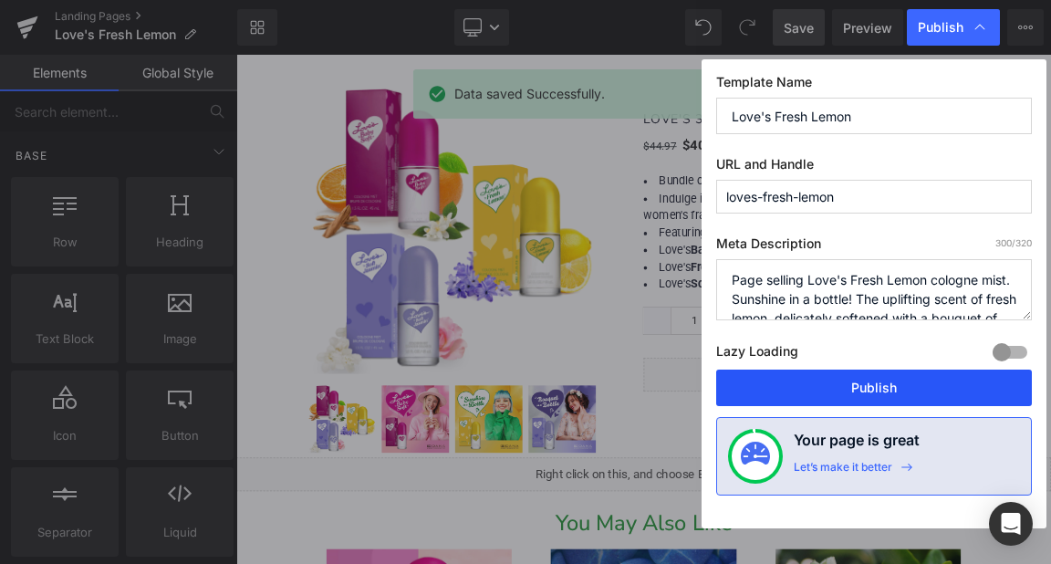
click at [854, 388] on button "Publish" at bounding box center [874, 388] width 316 height 37
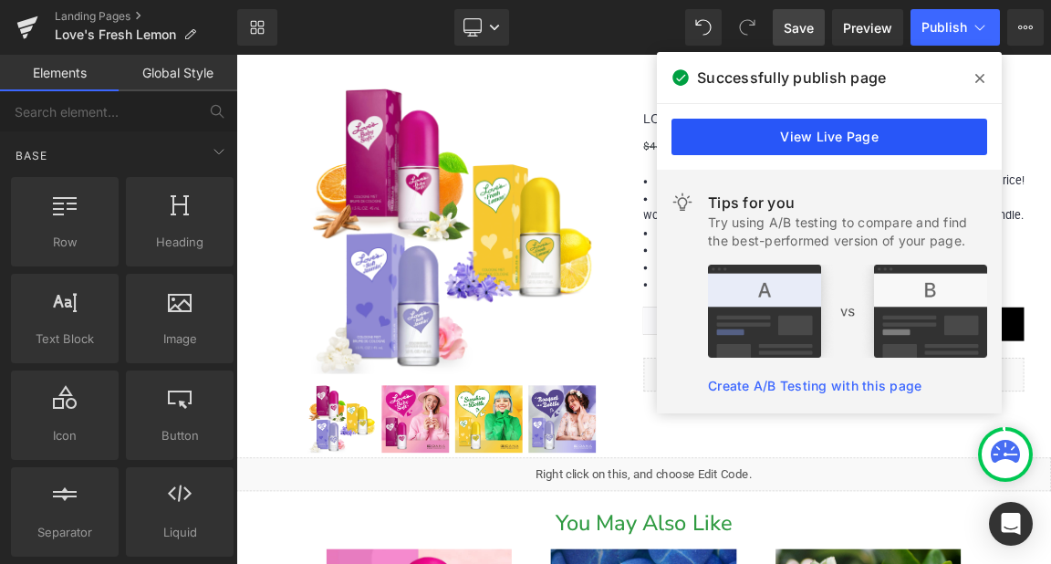
click at [836, 137] on link "View Live Page" at bounding box center [830, 137] width 316 height 37
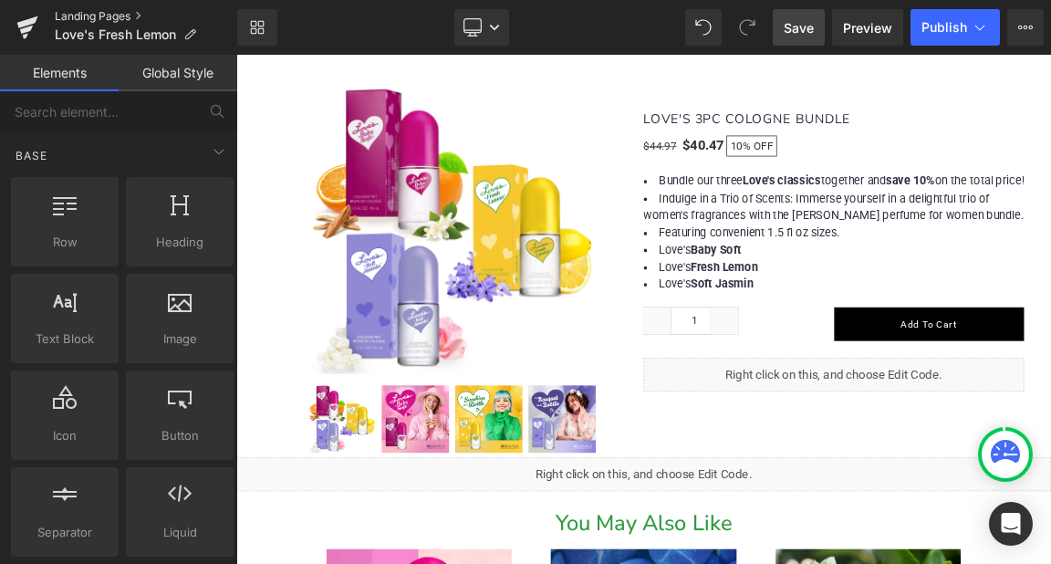
click at [92, 15] on link "Landing Pages" at bounding box center [146, 16] width 183 height 15
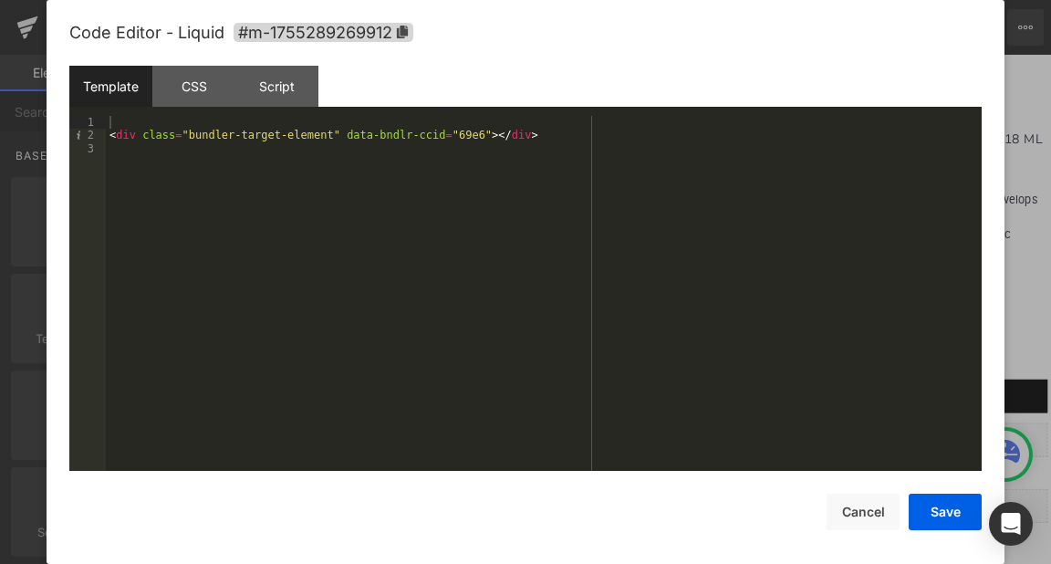
scroll to position [1, 0]
click at [152, 141] on div "< div class = "bundler-target-element" data-bndlr-ccid = "69e6" > </ div >" at bounding box center [544, 306] width 876 height 381
click at [951, 509] on button "Save" at bounding box center [945, 512] width 73 height 37
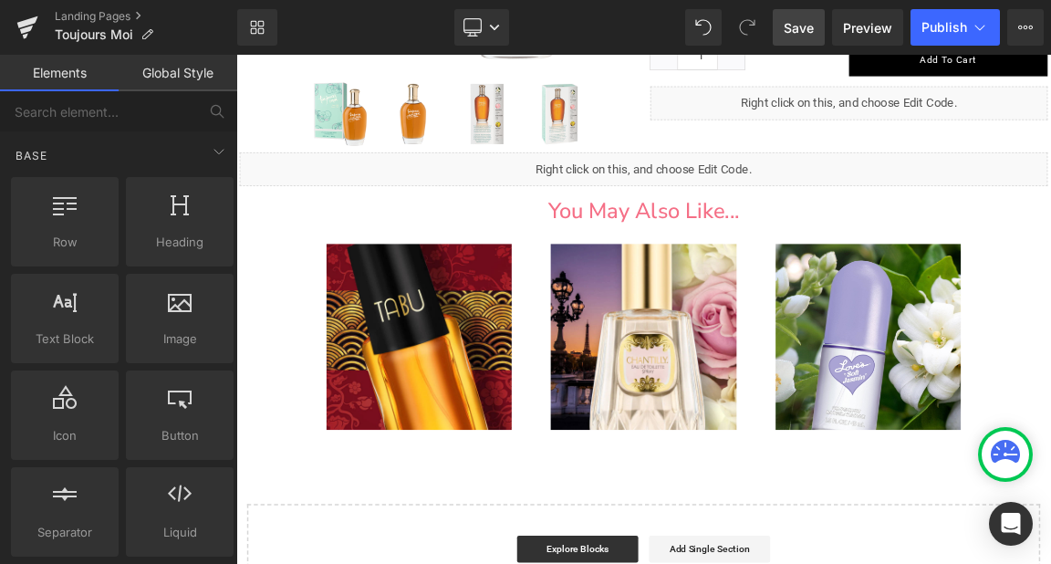
scroll to position [1369, 0]
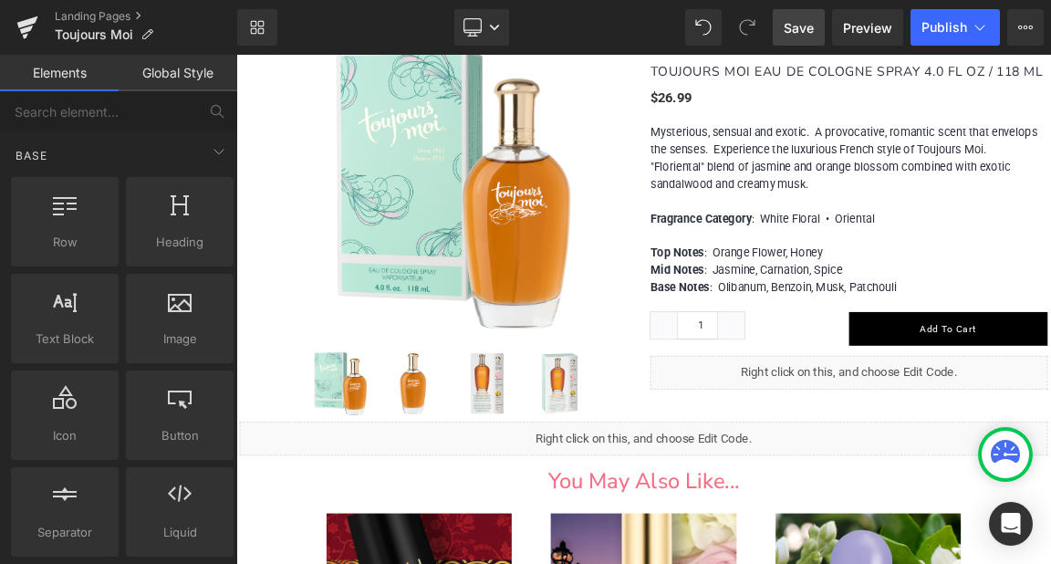
click at [788, 37] on link "Save" at bounding box center [799, 27] width 52 height 37
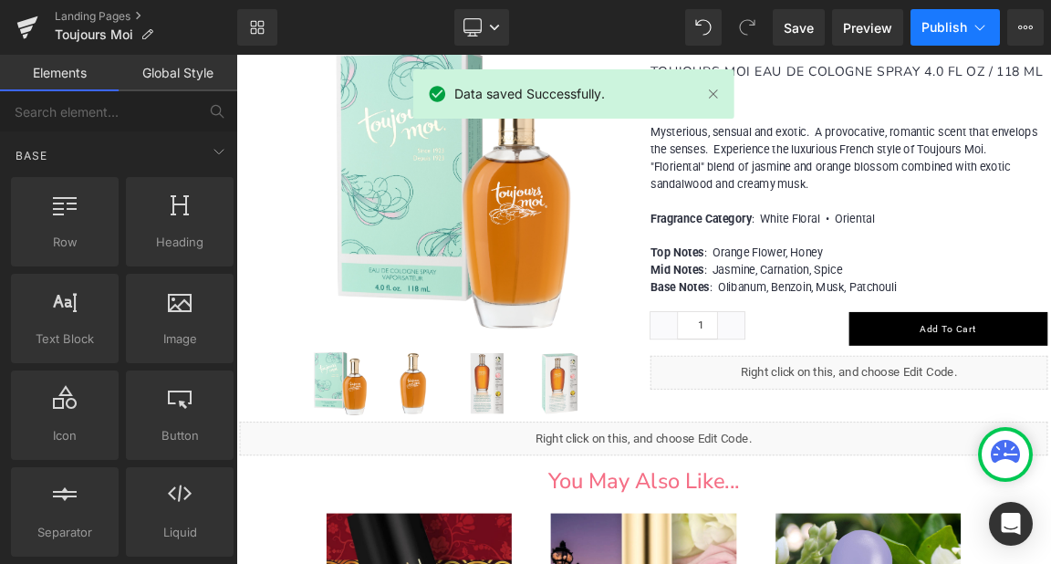
click at [962, 26] on span "Publish" at bounding box center [945, 27] width 46 height 15
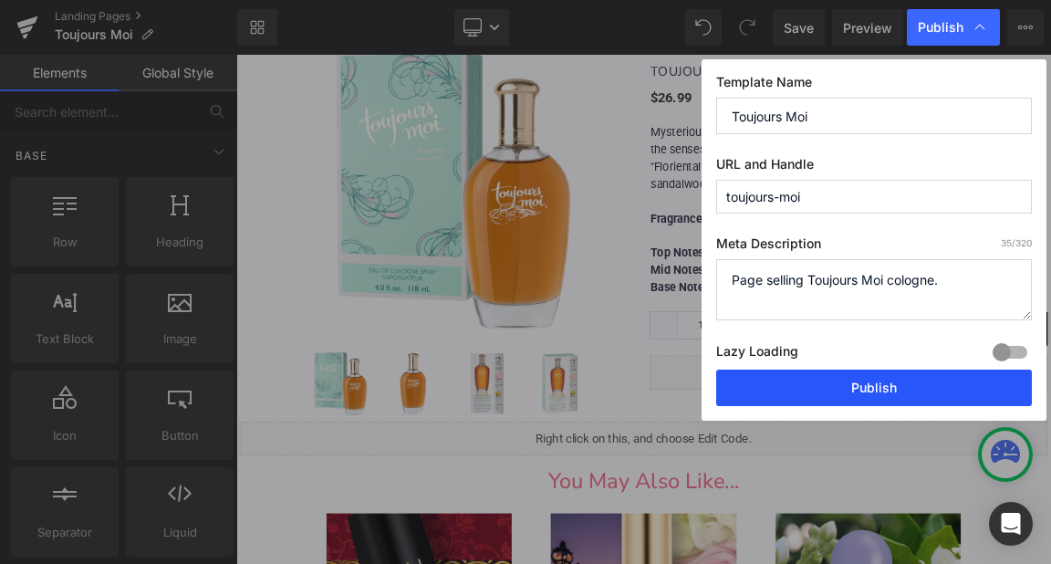
click at [859, 383] on button "Publish" at bounding box center [874, 388] width 316 height 37
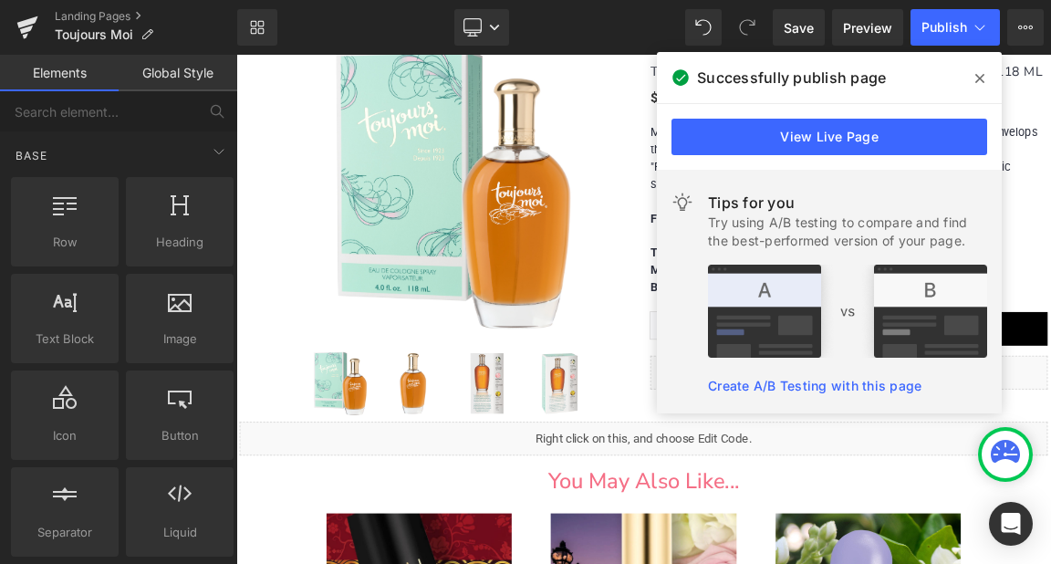
drag, startPoint x: 975, startPoint y: 79, endPoint x: 844, endPoint y: 34, distance: 138.2
click at [975, 79] on span at bounding box center [980, 78] width 29 height 29
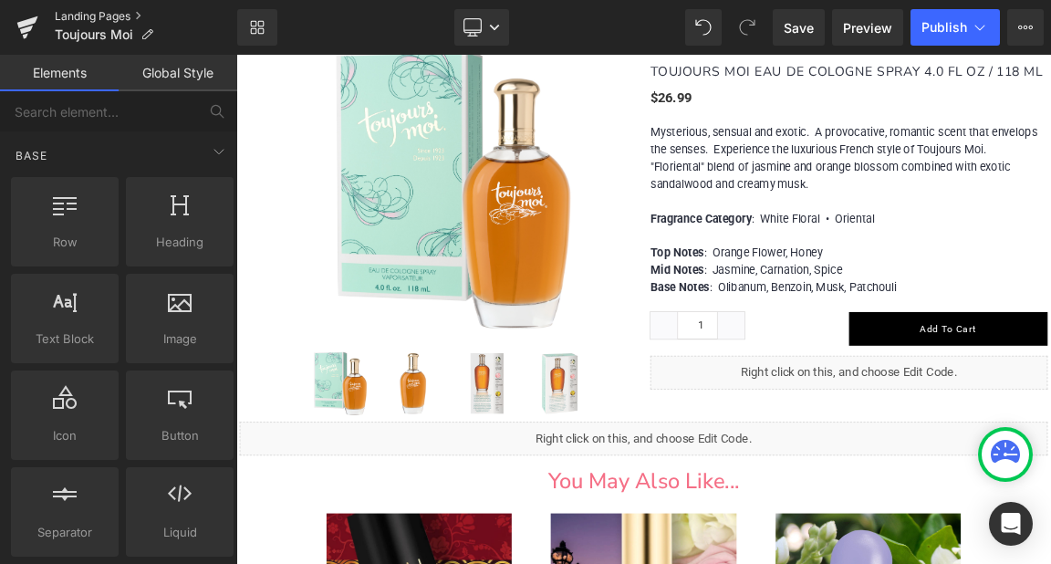
click at [113, 13] on link "Landing Pages" at bounding box center [146, 16] width 183 height 15
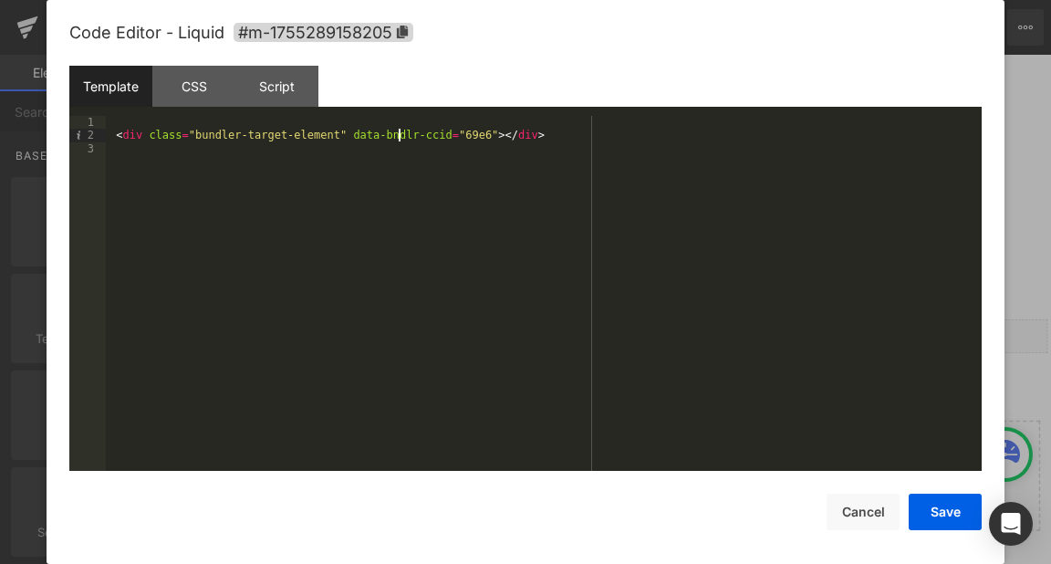
scroll to position [1, 0]
click at [400, 131] on div "< div class = "bundler-target-element" data-bndlr-ccid = "69e6" > </ div >" at bounding box center [544, 306] width 876 height 381
click at [949, 506] on button "Save" at bounding box center [945, 512] width 73 height 37
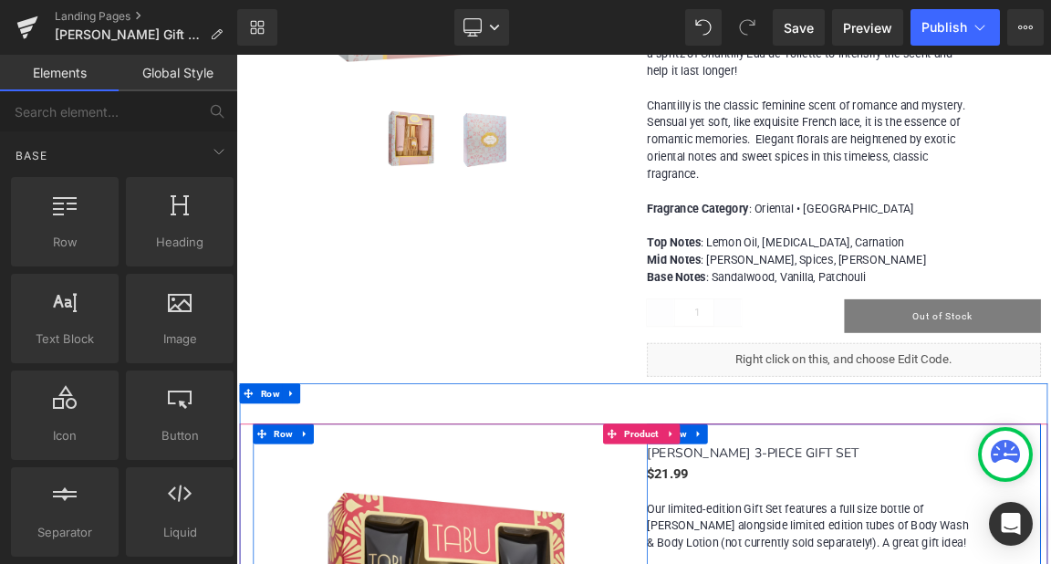
scroll to position [4380, 0]
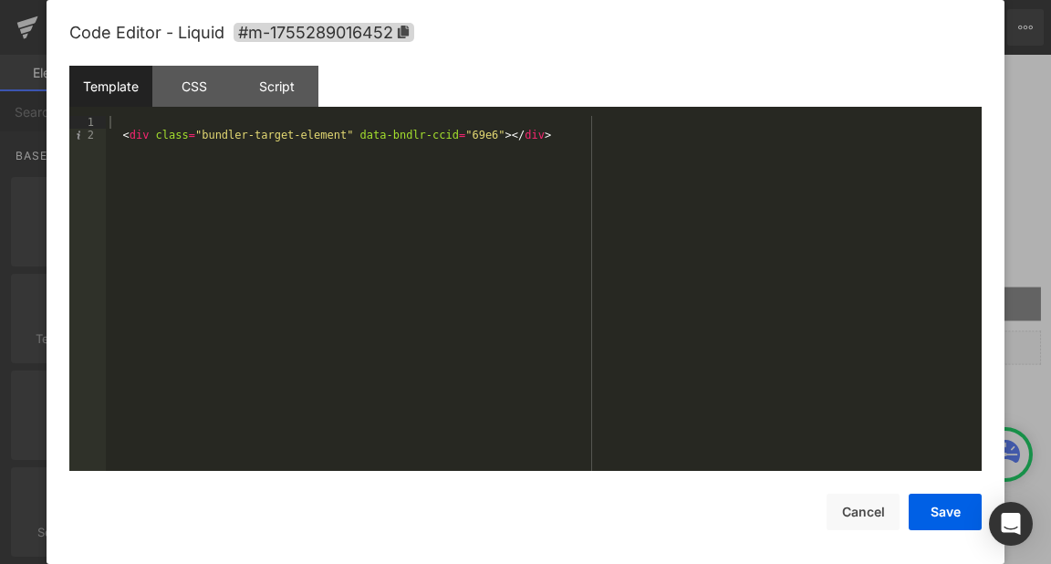
click at [447, 130] on div "< div class = "bundler-target-element" data-bndlr-ccid = "69e6" > </ div >" at bounding box center [544, 306] width 876 height 381
click at [927, 506] on button "Save" at bounding box center [945, 512] width 73 height 37
click at [284, 138] on div "< div class = "bundler-target-element" data-bndlr-ccid = "69e6" > </ div >" at bounding box center [544, 306] width 876 height 381
click at [952, 508] on button "Save" at bounding box center [945, 512] width 73 height 37
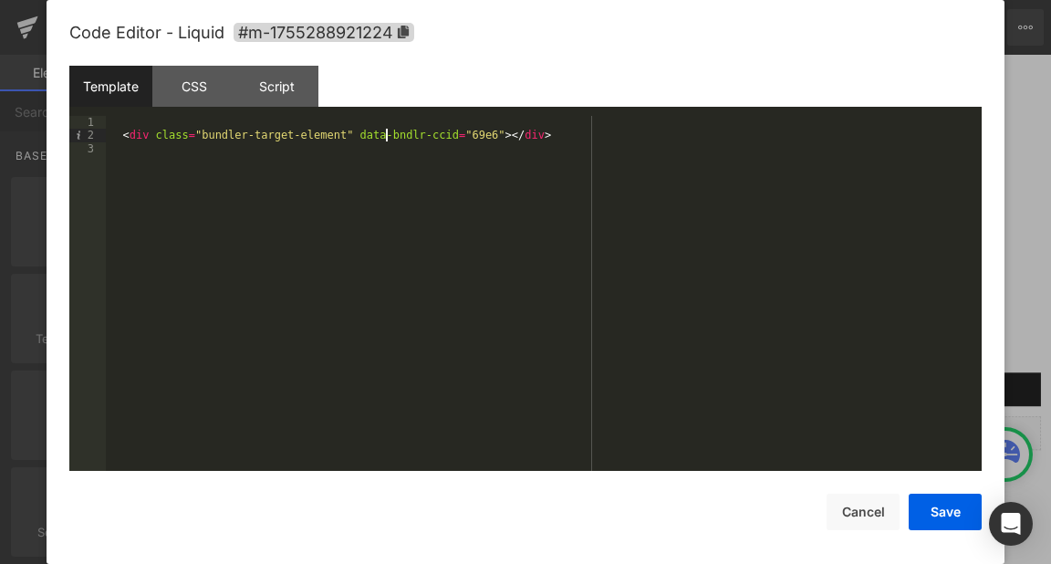
click at [385, 135] on div "< div class = "bundler-target-element" data-bndlr-ccid = "69e6" > </ div >" at bounding box center [544, 306] width 876 height 381
click at [936, 520] on button "Save" at bounding box center [945, 512] width 73 height 37
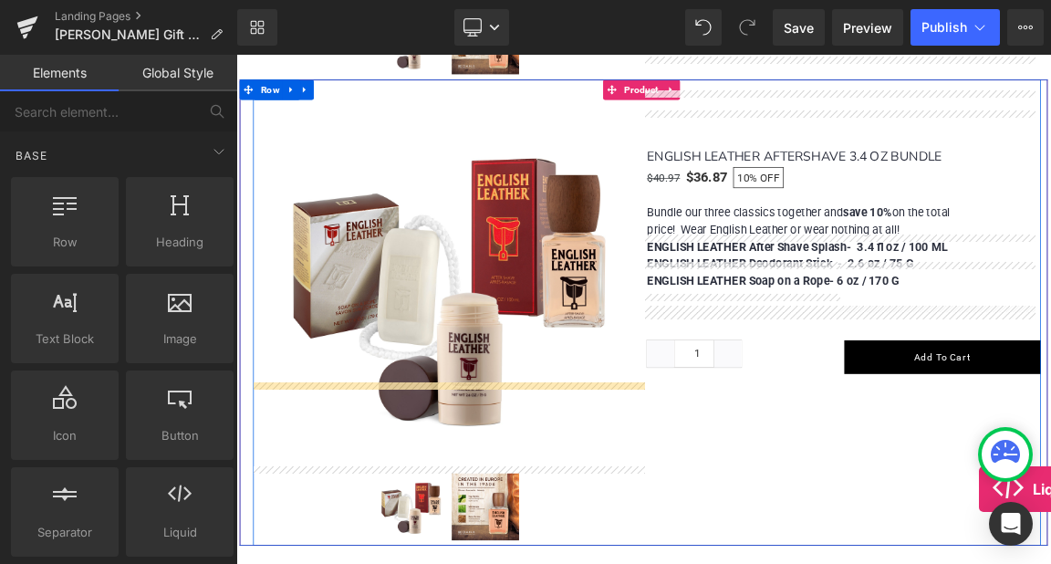
scroll to position [18, 0]
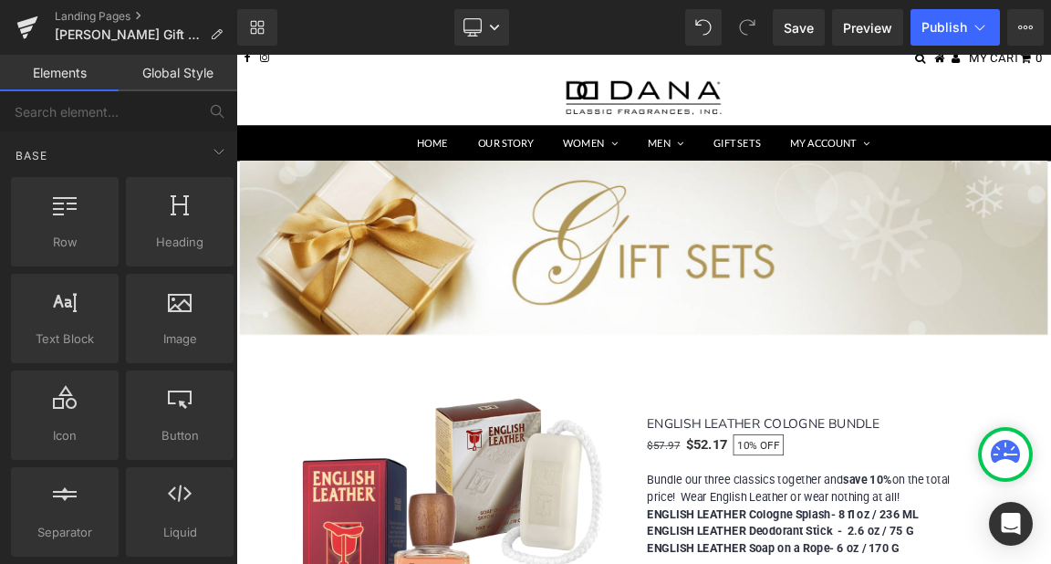
drag, startPoint x: 171, startPoint y: 505, endPoint x: -175, endPoint y: 345, distance: 381.0
click at [0, 345] on html "Liquid You are previewing how the will restyle your page. You can not edit Elem…" at bounding box center [525, 282] width 1051 height 564
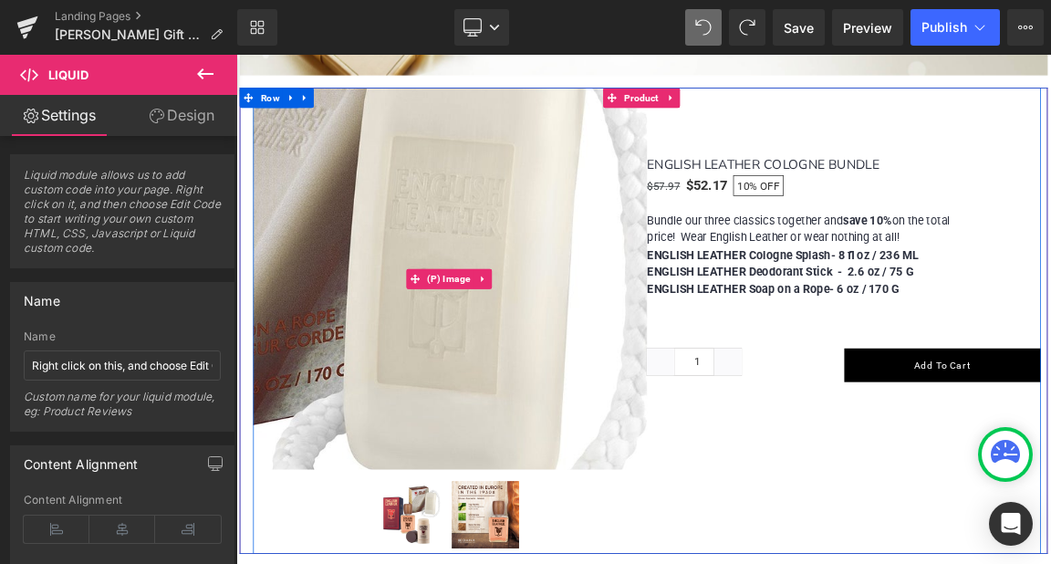
scroll to position [548, 0]
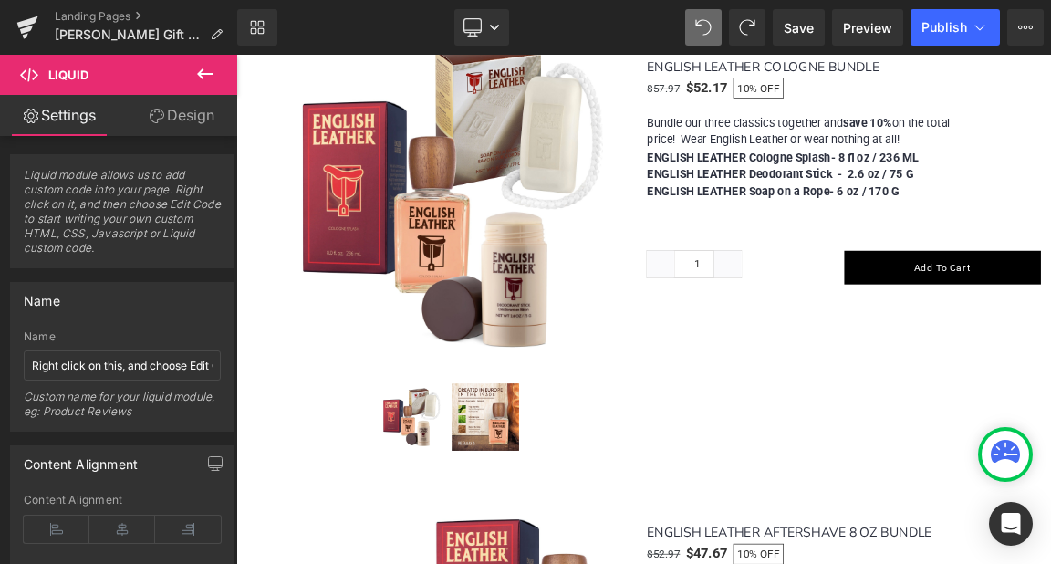
click at [210, 76] on icon at bounding box center [205, 74] width 22 height 22
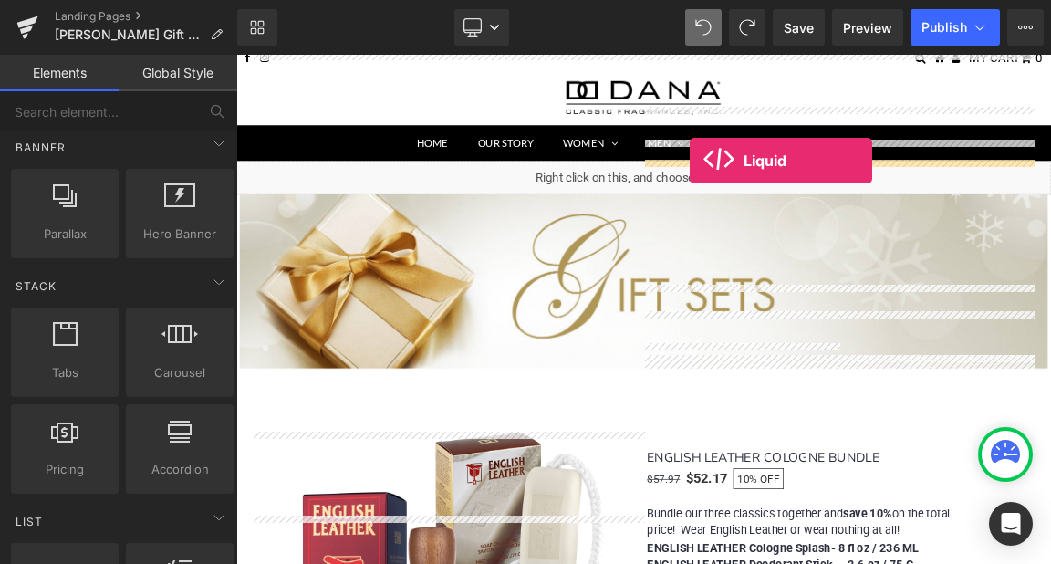
scroll to position [438, 0]
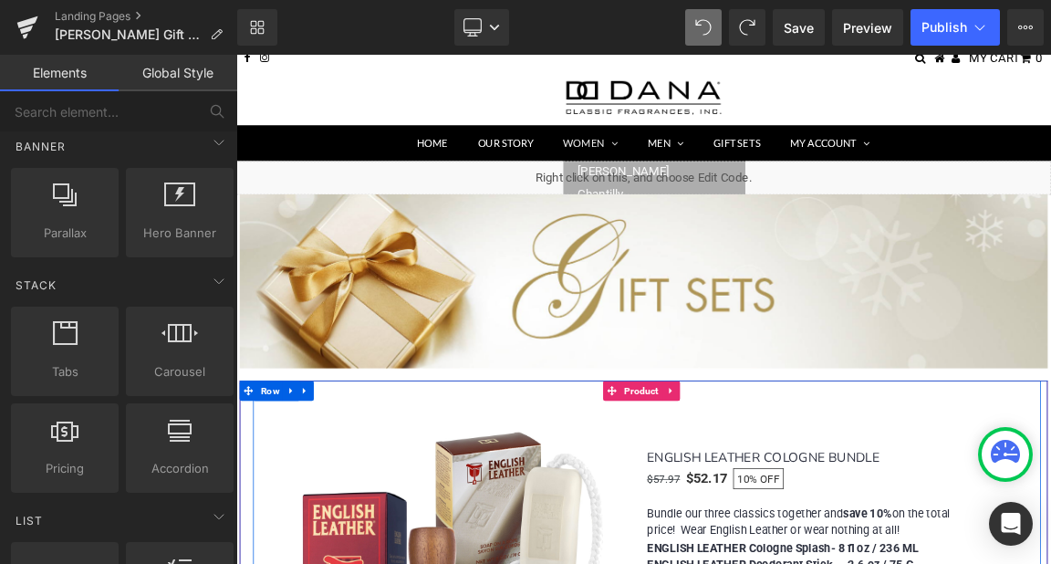
drag, startPoint x: 418, startPoint y: 562, endPoint x: 674, endPoint y: 174, distance: 465.0
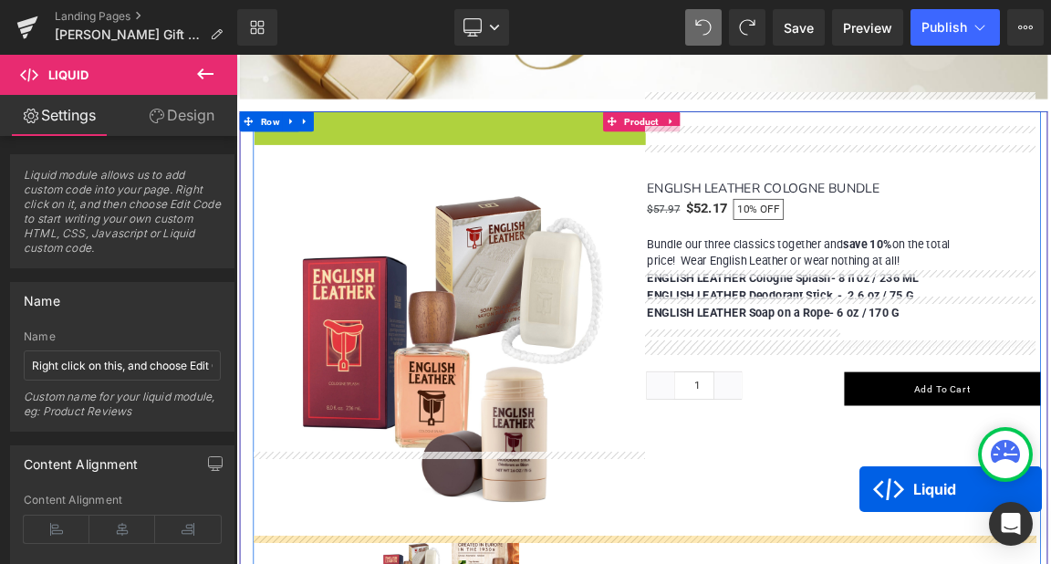
scroll to position [18, 0]
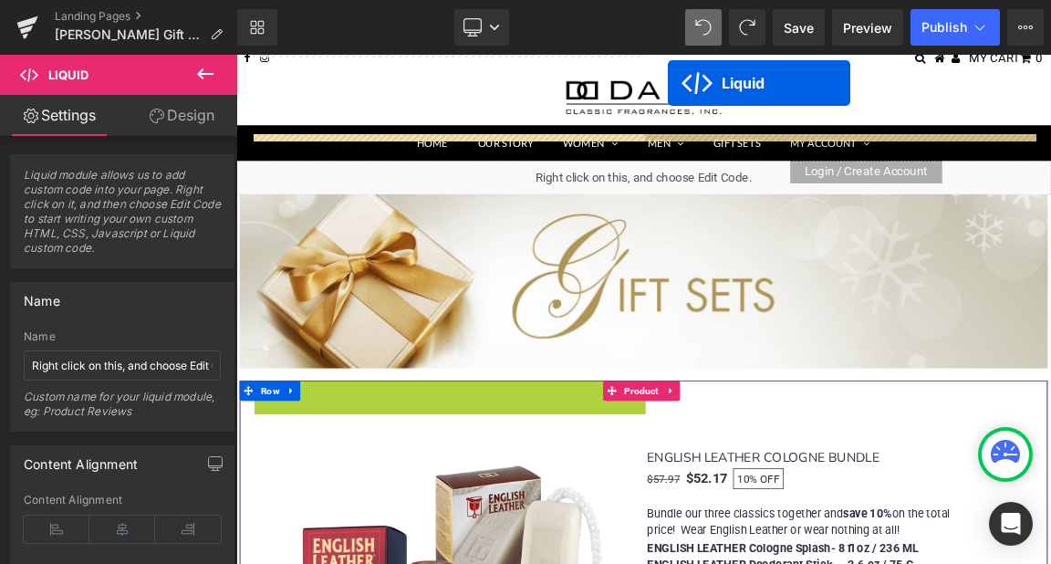
drag, startPoint x: 473, startPoint y: 143, endPoint x: 993, endPoint y: 187, distance: 522.0
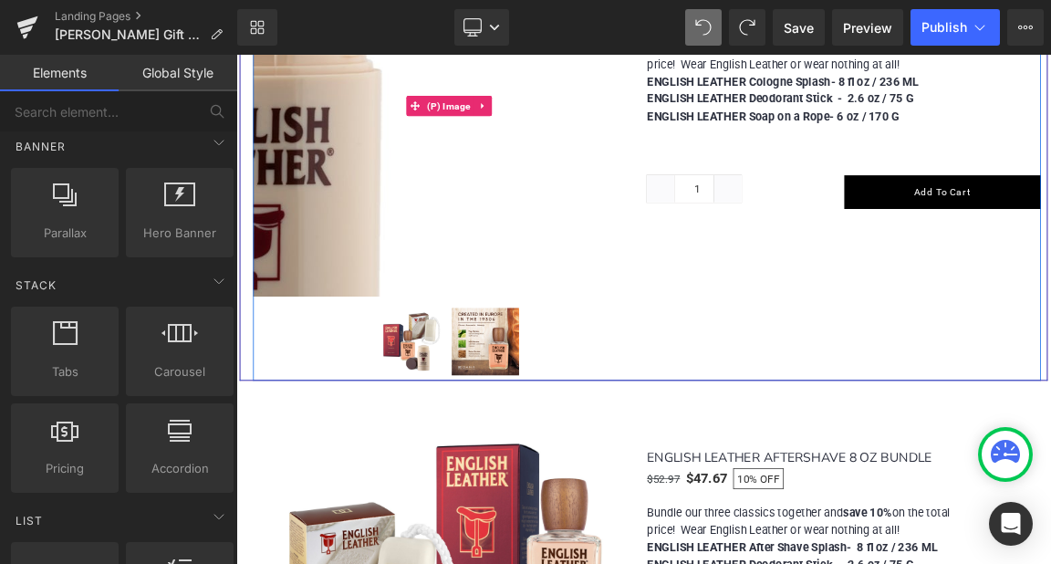
scroll to position [657, 0]
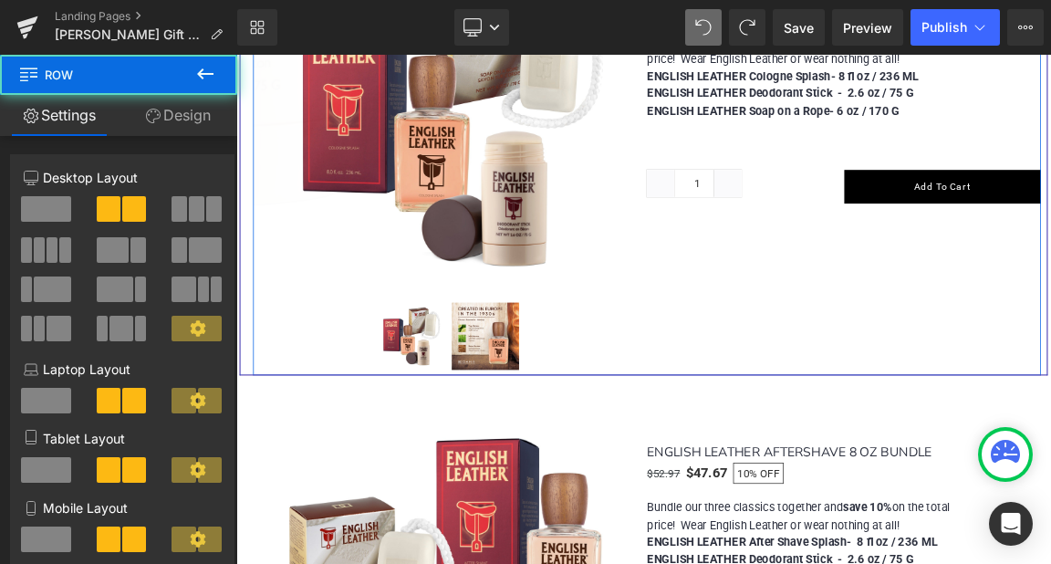
drag, startPoint x: 930, startPoint y: 266, endPoint x: 924, endPoint y: 329, distance: 62.3
click at [931, 278] on div "(P) Image (P) Image List (P) Title $57.97 10%" at bounding box center [793, 174] width 1068 height 632
click at [924, 329] on div "(P) Image (P) Image List (P) Title $57.97 10%" at bounding box center [793, 174] width 1068 height 632
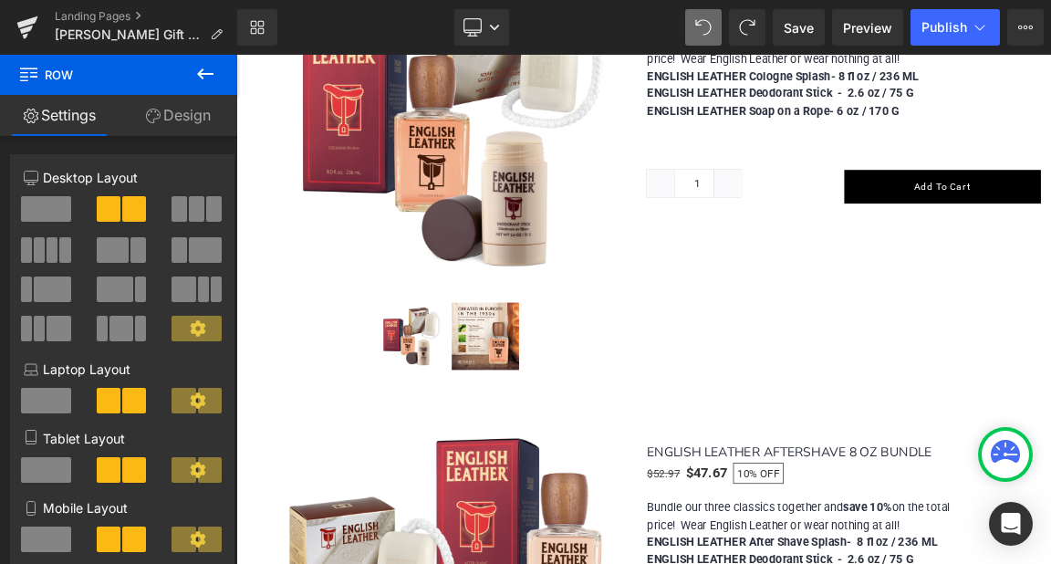
click at [213, 69] on icon at bounding box center [205, 74] width 22 height 22
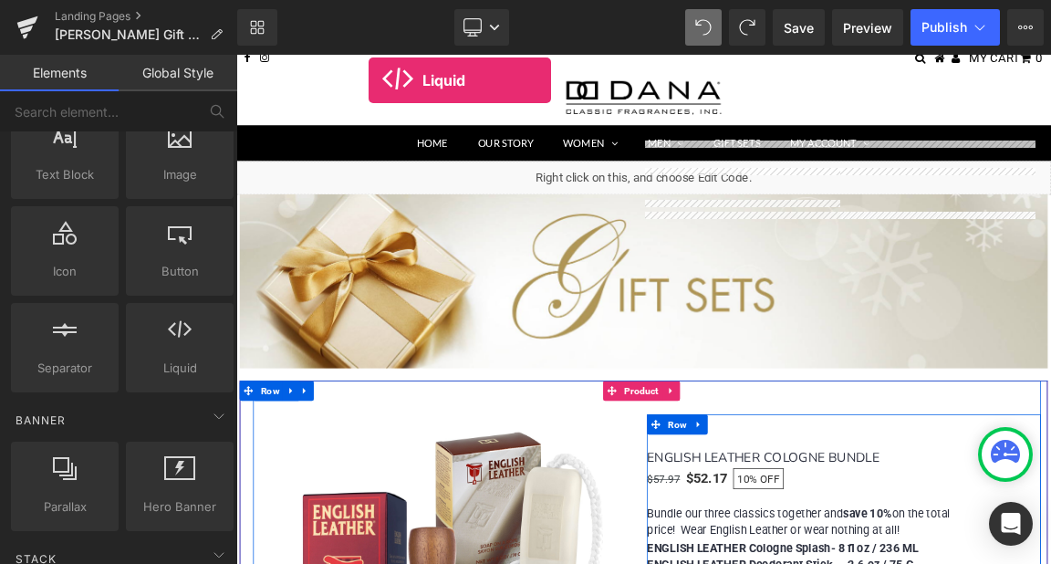
scroll to position [0, 0]
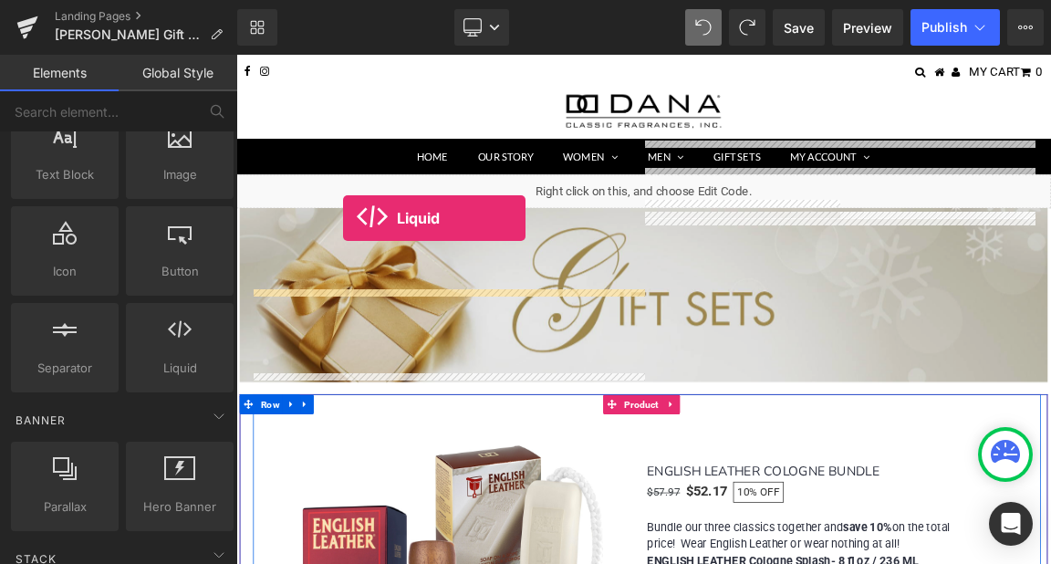
drag, startPoint x: 412, startPoint y: 390, endPoint x: 381, endPoint y: 277, distance: 117.6
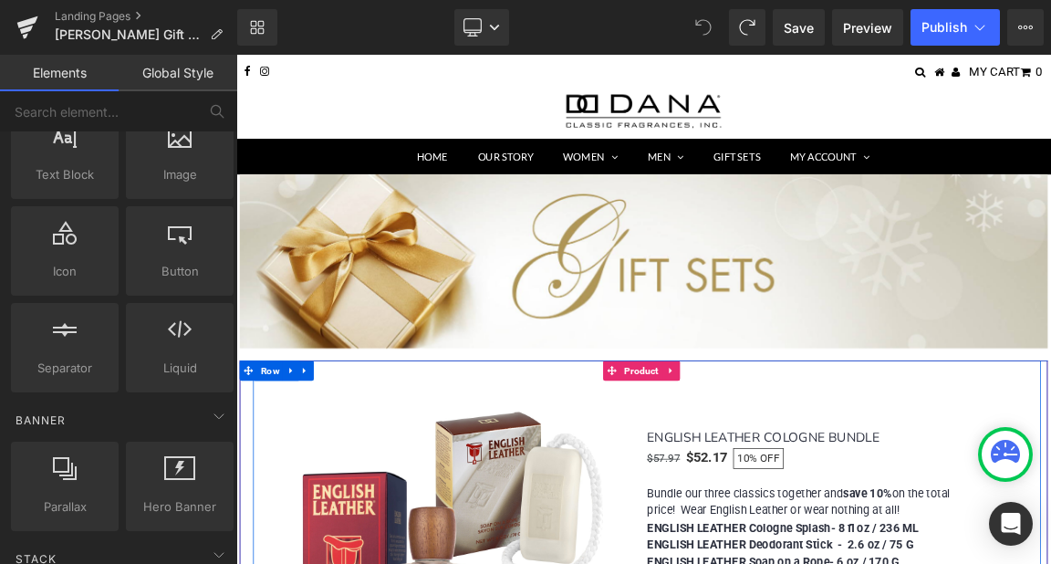
click at [699, 27] on icon at bounding box center [703, 27] width 16 height 16
click at [712, 33] on icon at bounding box center [703, 27] width 16 height 16
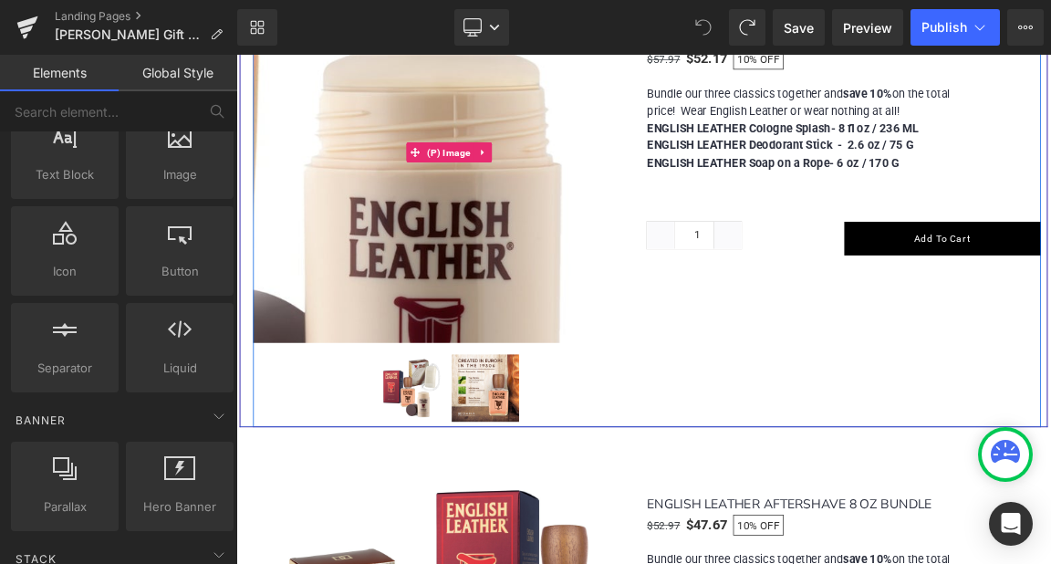
scroll to position [548, 0]
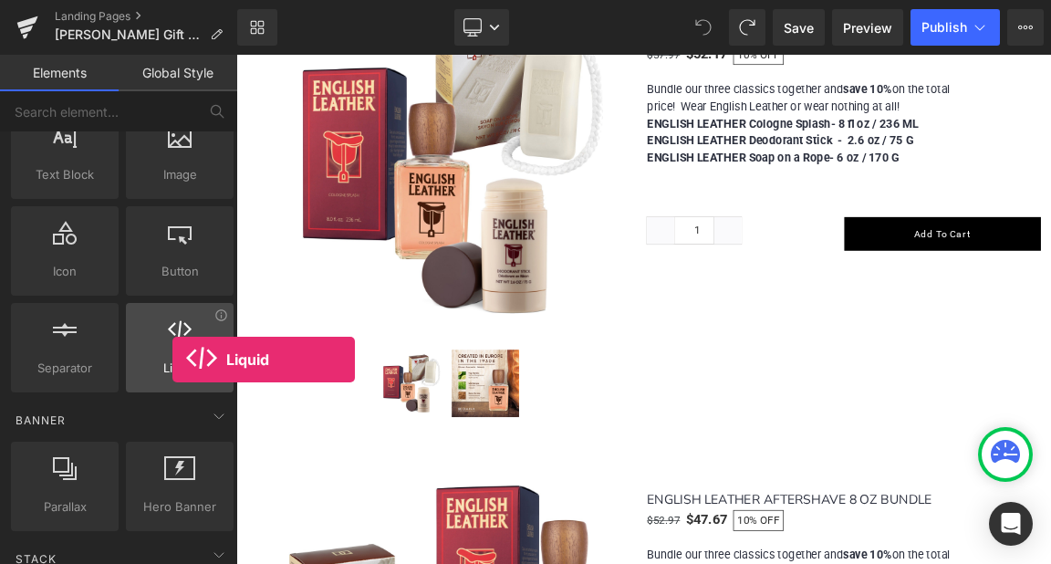
click at [172, 360] on span "Liquid" at bounding box center [179, 368] width 97 height 19
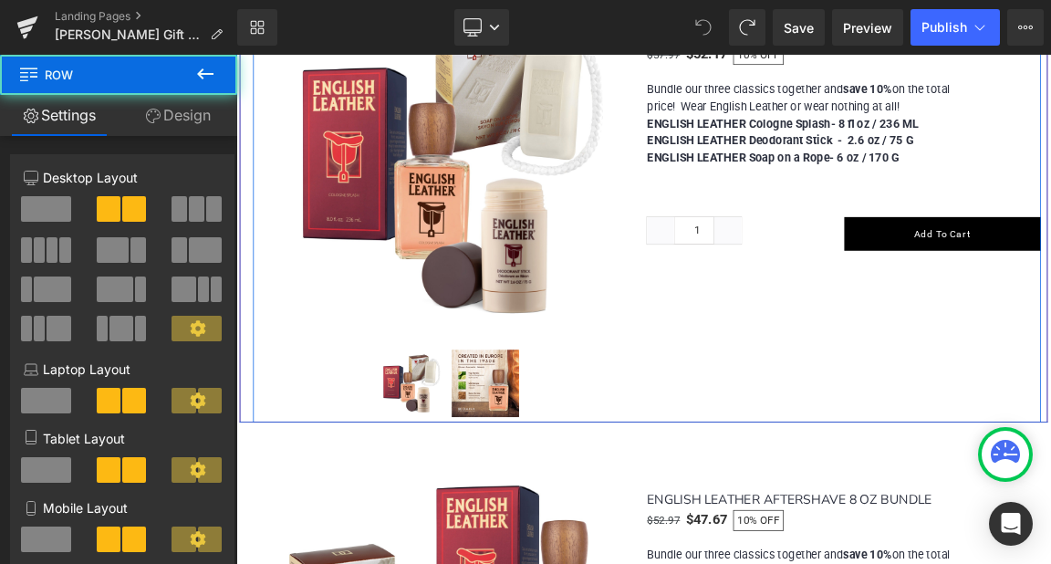
click at [898, 418] on div "(P) Image (P) Image List (P) Title $57.97 10%" at bounding box center [793, 238] width 1068 height 632
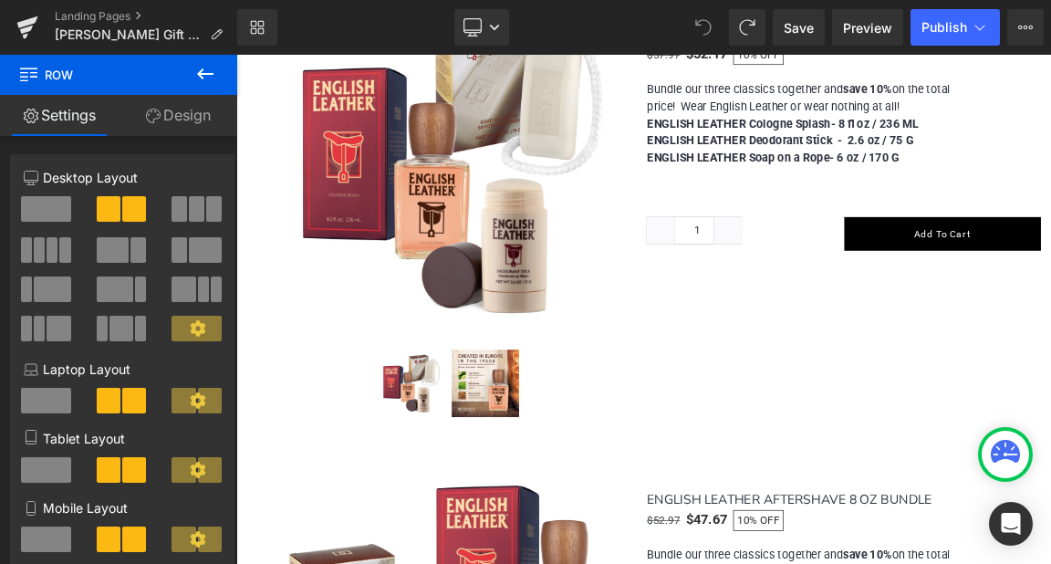
click at [196, 68] on icon at bounding box center [205, 74] width 22 height 22
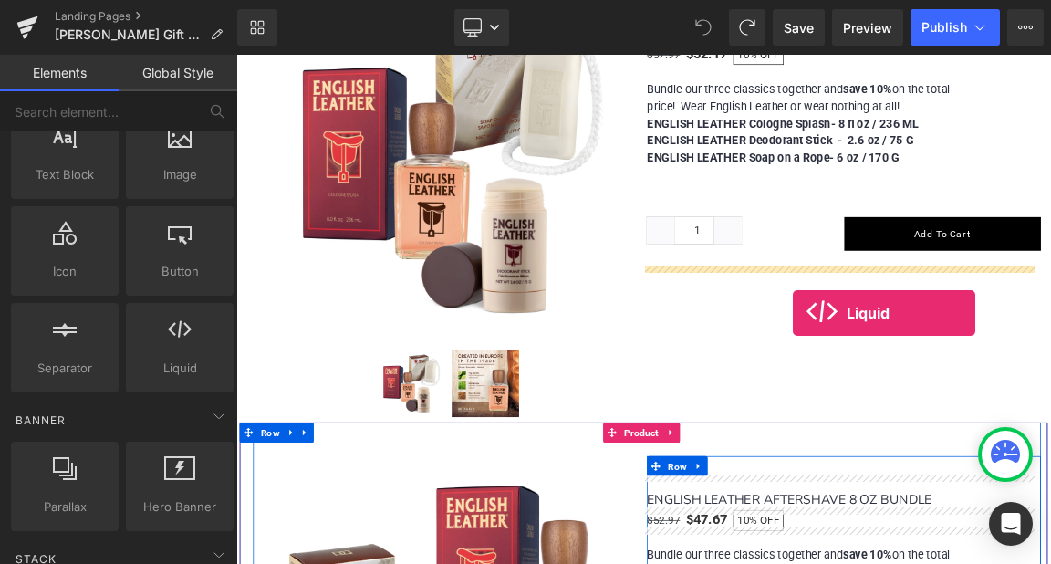
drag, startPoint x: 419, startPoint y: 389, endPoint x: 990, endPoint y: 405, distance: 571.5
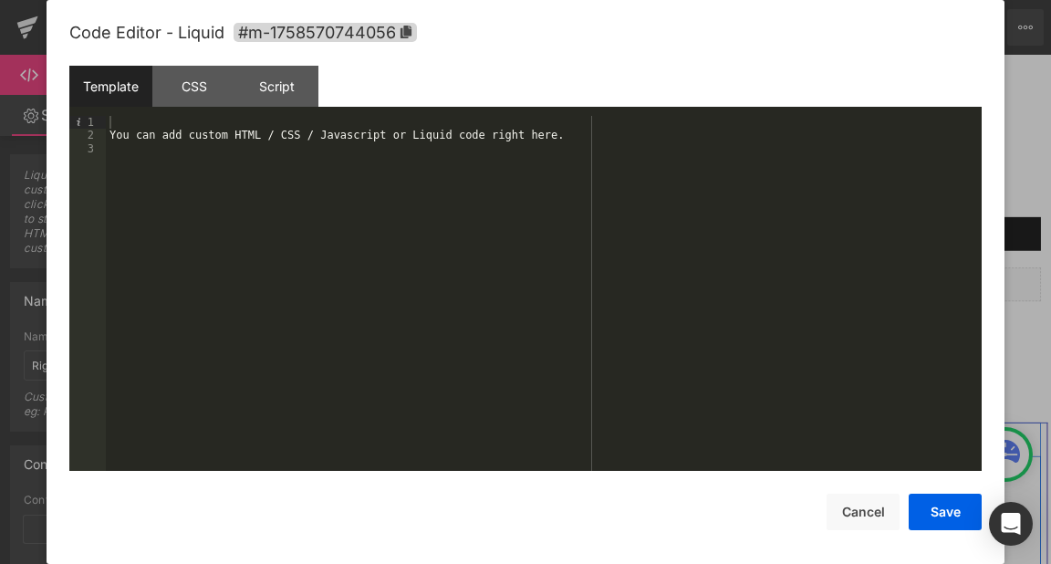
scroll to position [1, 0]
click at [528, 162] on div "You can add custom HTML / CSS / Javascript or Liquid code right here." at bounding box center [544, 306] width 876 height 381
click at [946, 520] on button "Save" at bounding box center [945, 512] width 73 height 37
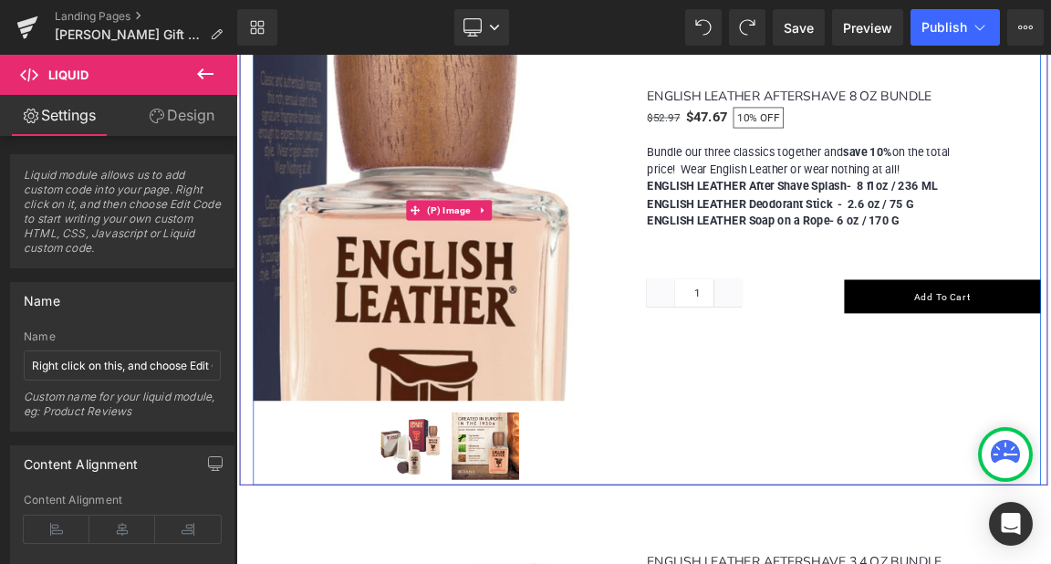
scroll to position [1095, 0]
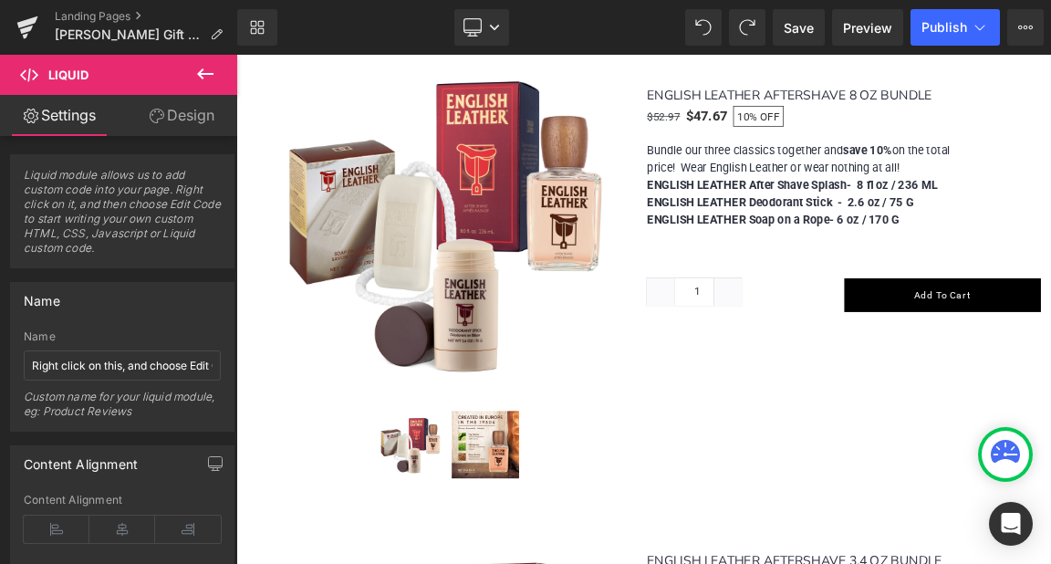
click at [208, 77] on icon at bounding box center [205, 74] width 22 height 22
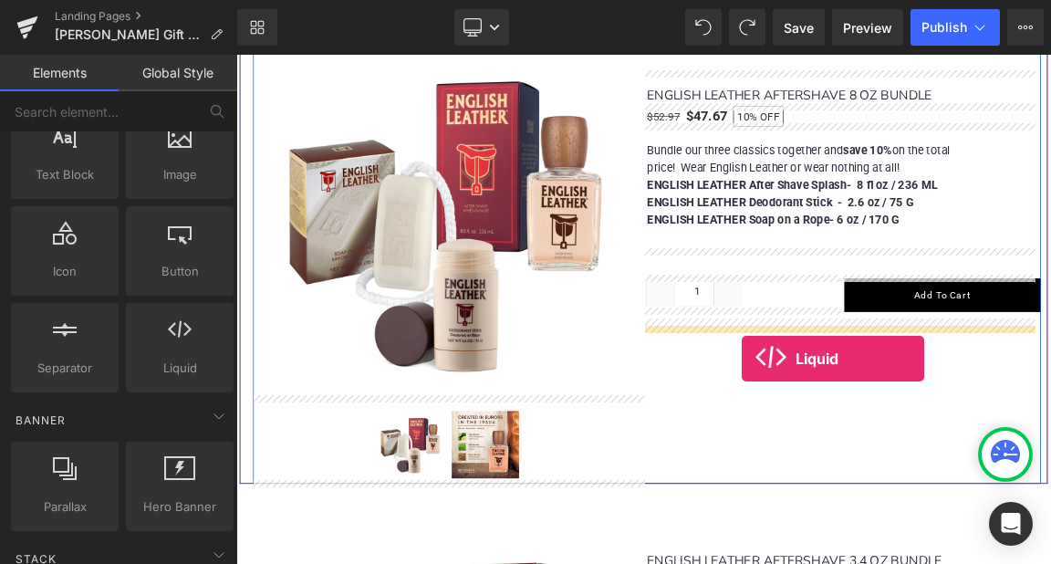
drag, startPoint x: 417, startPoint y: 394, endPoint x: 921, endPoint y: 466, distance: 508.9
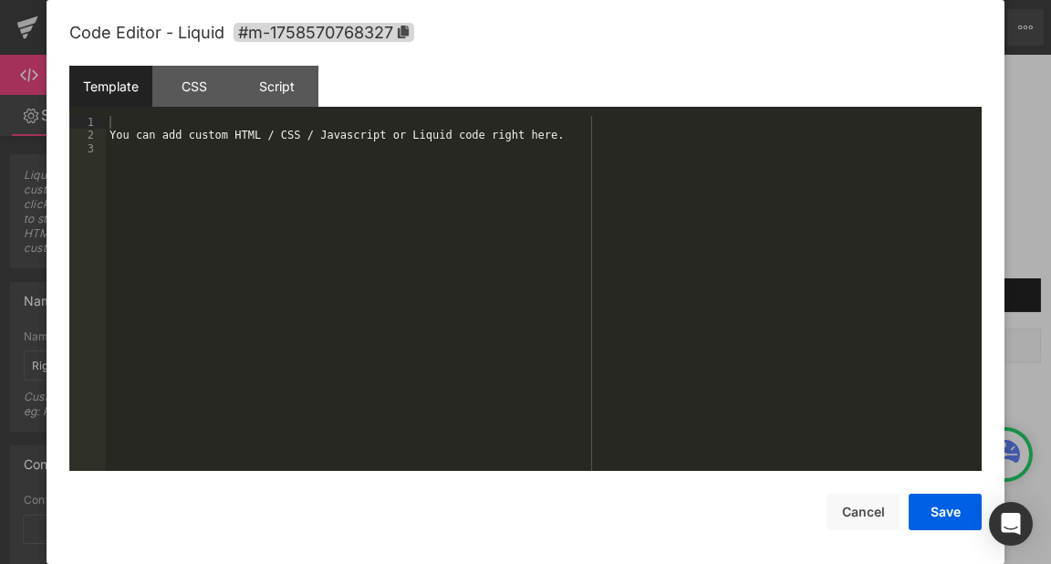
scroll to position [1, 0]
click at [568, 294] on div "You can add custom HTML / CSS / Javascript or Liquid code right here." at bounding box center [544, 306] width 876 height 381
click at [942, 520] on button "Save" at bounding box center [945, 512] width 73 height 37
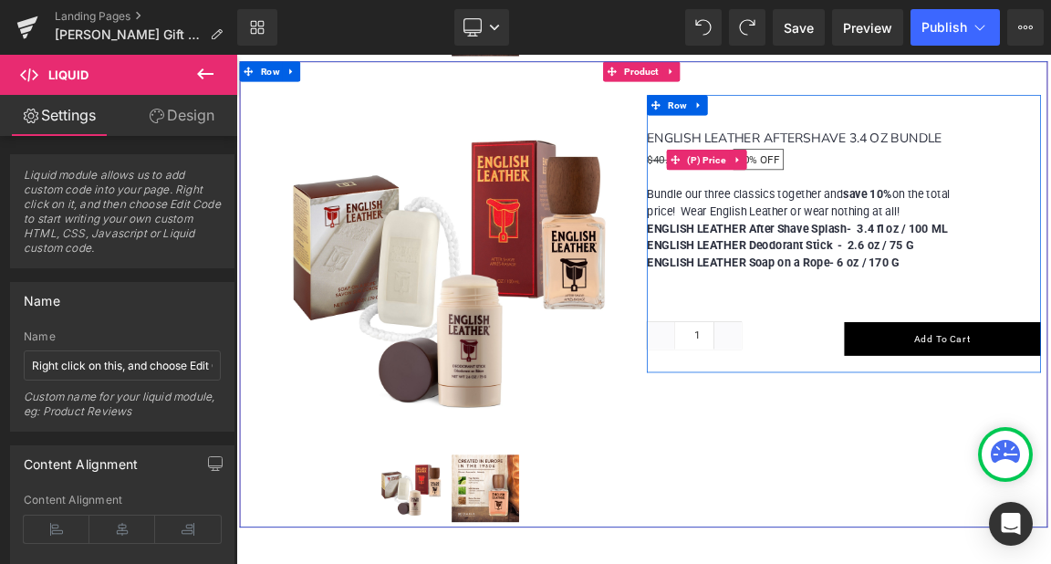
scroll to position [1643, 0]
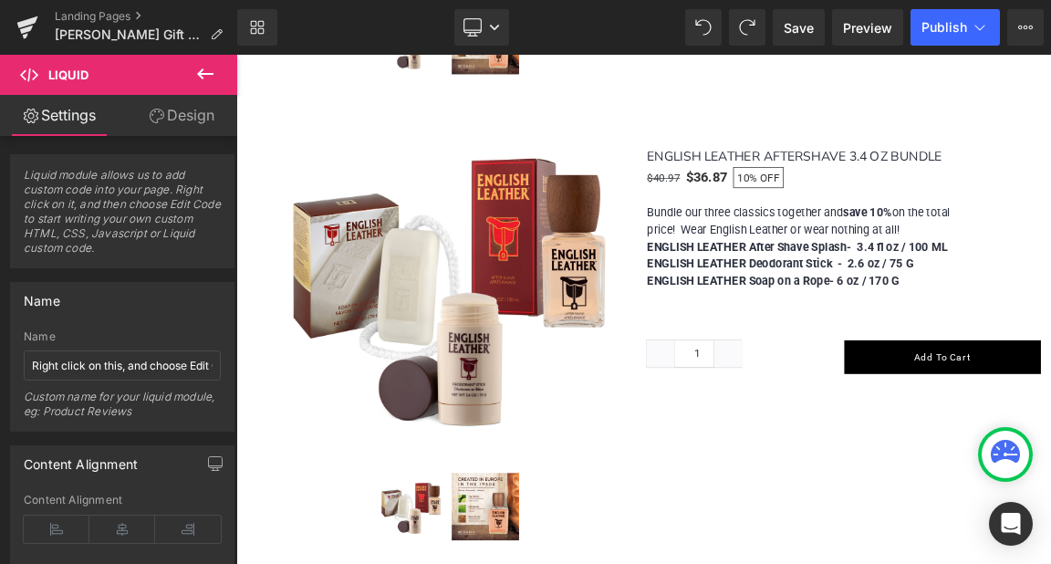
click at [201, 71] on icon at bounding box center [205, 73] width 16 height 11
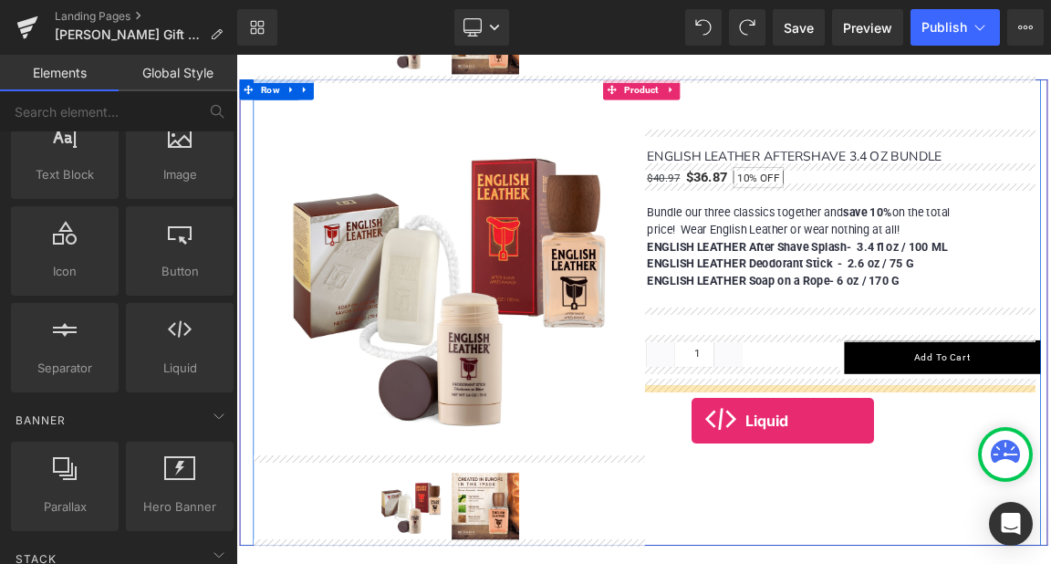
drag, startPoint x: 413, startPoint y: 392, endPoint x: 853, endPoint y: 550, distance: 467.7
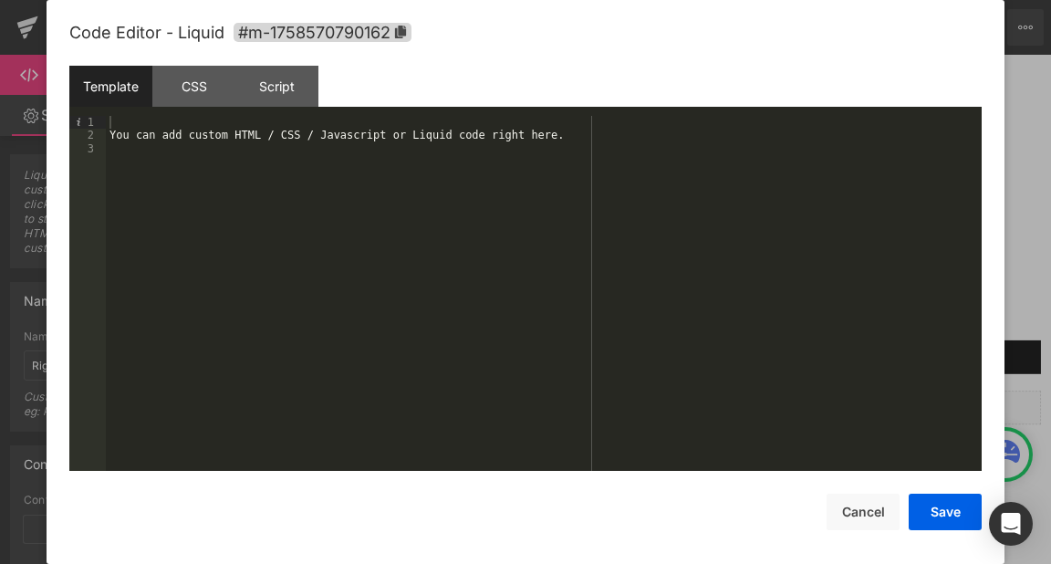
scroll to position [1, 0]
click at [380, 135] on div "You can add custom HTML / CSS / Javascript or Liquid code right here." at bounding box center [544, 306] width 876 height 381
click at [963, 513] on button "Save" at bounding box center [945, 512] width 73 height 37
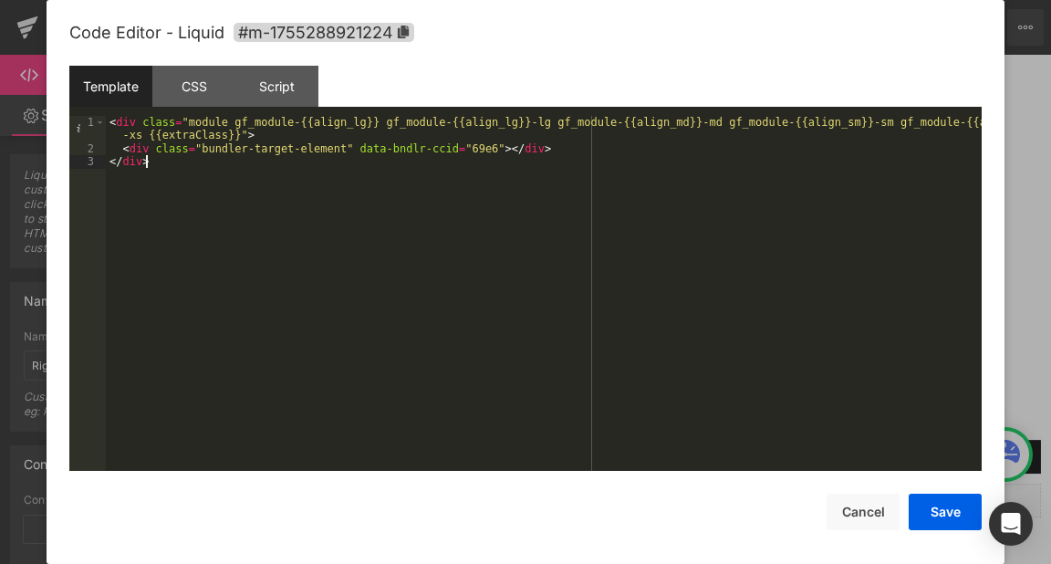
click at [190, 184] on div "< div class = "module gf_module-{{align_lg}} gf_module-{{align_lg}}-lg gf_modul…" at bounding box center [544, 313] width 876 height 394
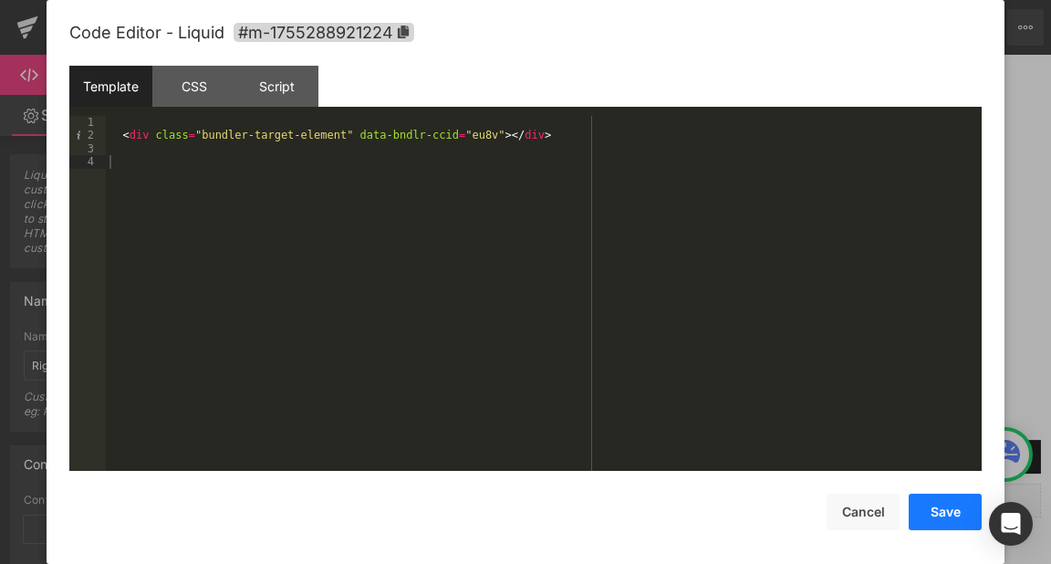
click at [938, 507] on button "Save" at bounding box center [945, 512] width 73 height 37
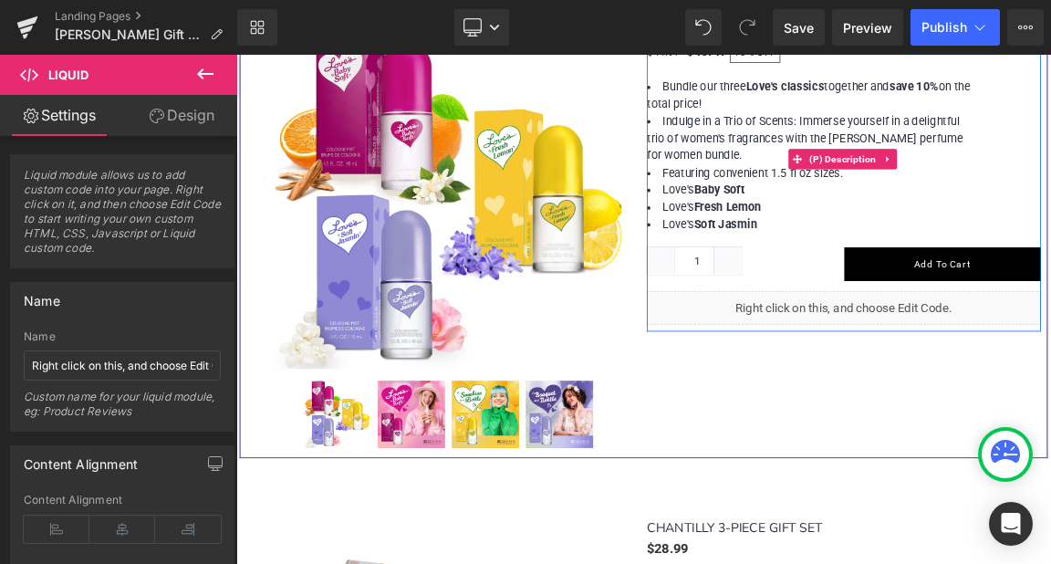
scroll to position [3377, 0]
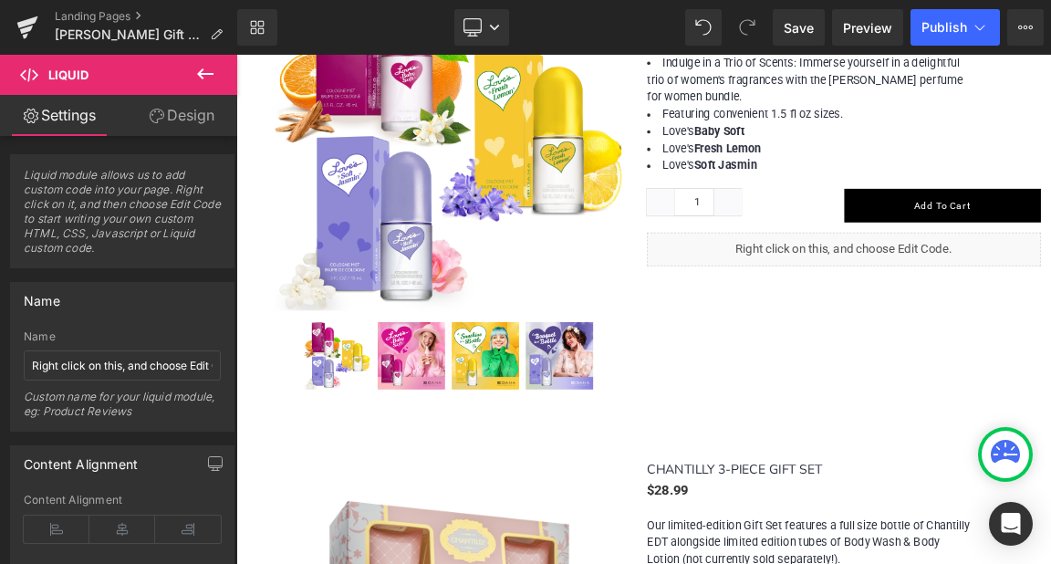
click at [201, 70] on icon at bounding box center [205, 73] width 16 height 11
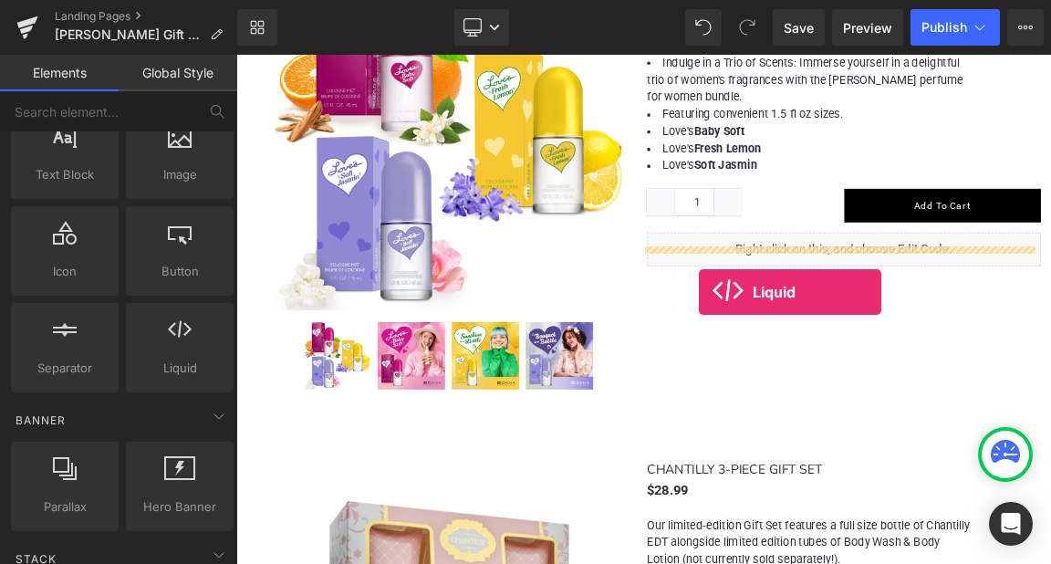
drag, startPoint x: 459, startPoint y: 398, endPoint x: 872, endPoint y: 380, distance: 412.9
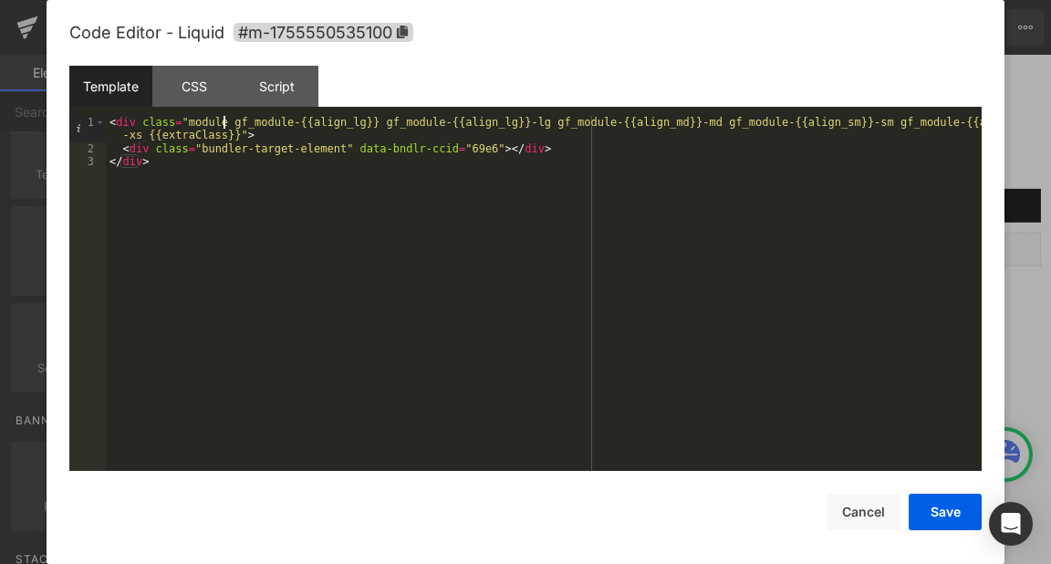
scroll to position [1, 0]
click at [226, 128] on div "< div class = "module gf_module-{{align_lg}} gf_module-{{align_lg}}-lg gf_modul…" at bounding box center [544, 313] width 876 height 394
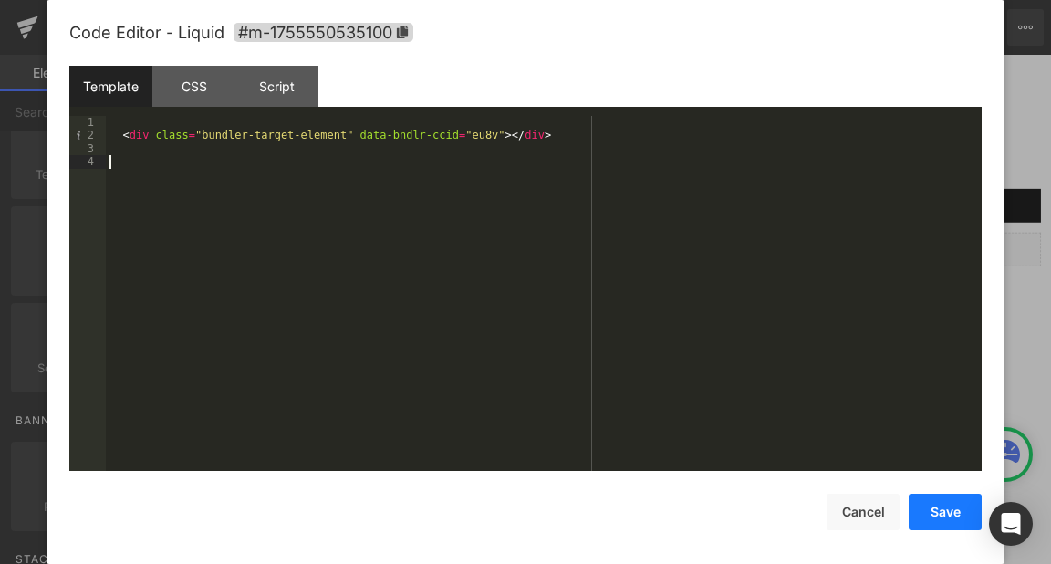
click at [940, 516] on button "Save" at bounding box center [945, 512] width 73 height 37
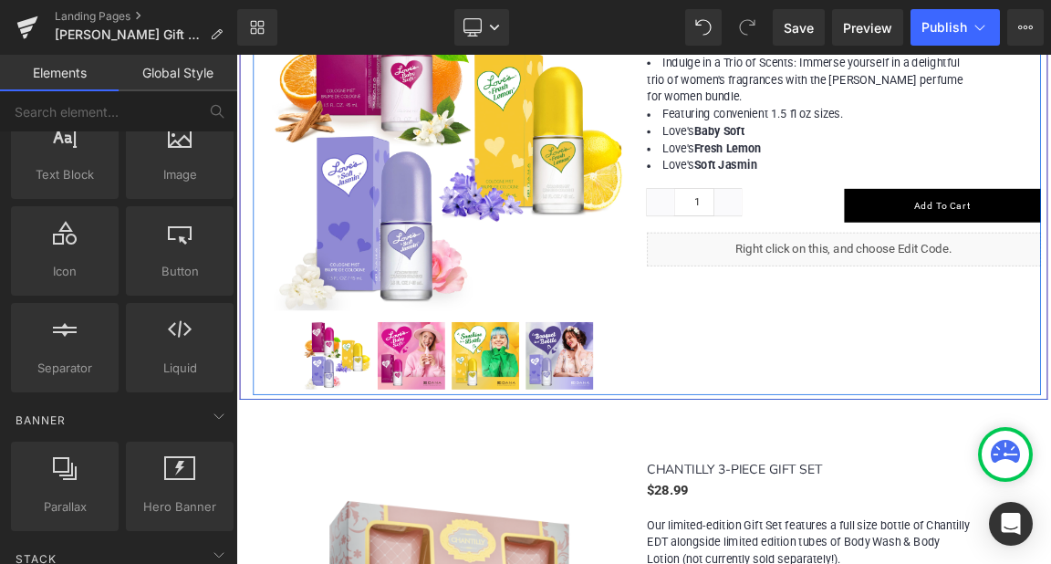
click at [945, 363] on div "(P) Image (P) Image List" at bounding box center [793, 201] width 1068 height 632
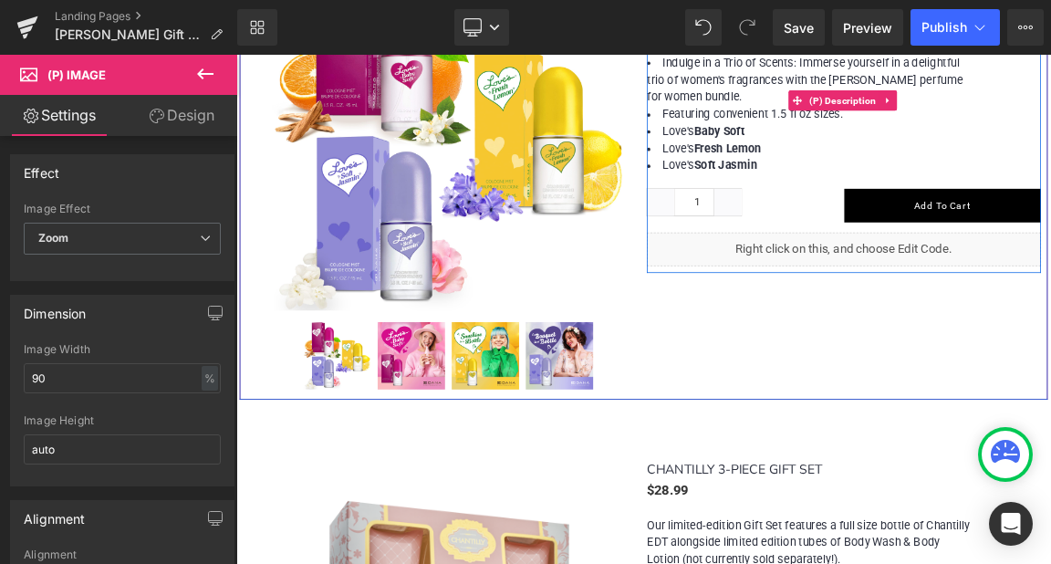
click at [1043, 171] on li "Love's Fresh Lemon" at bounding box center [1014, 183] width 443 height 24
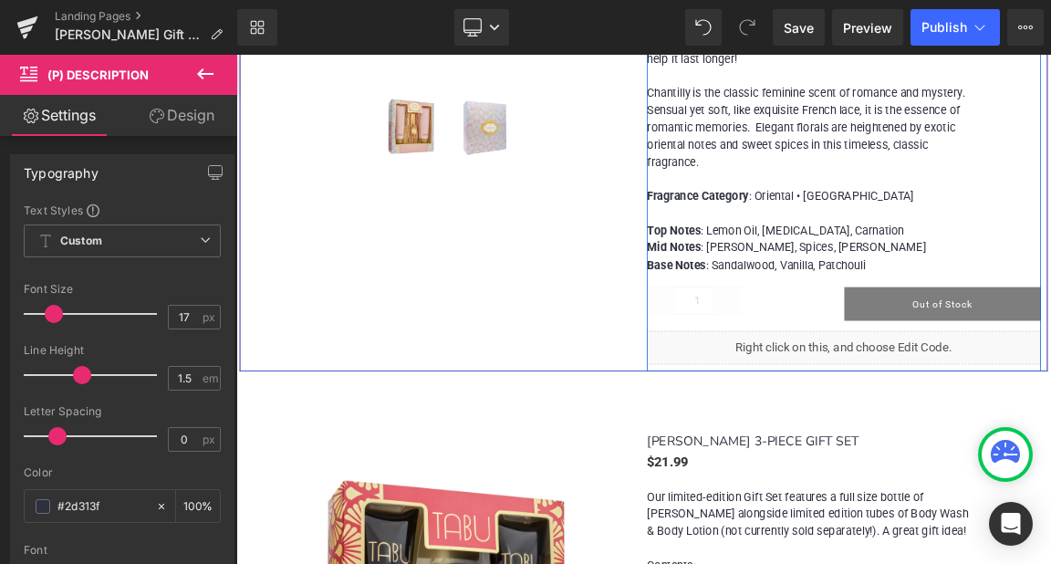
scroll to position [4472, 0]
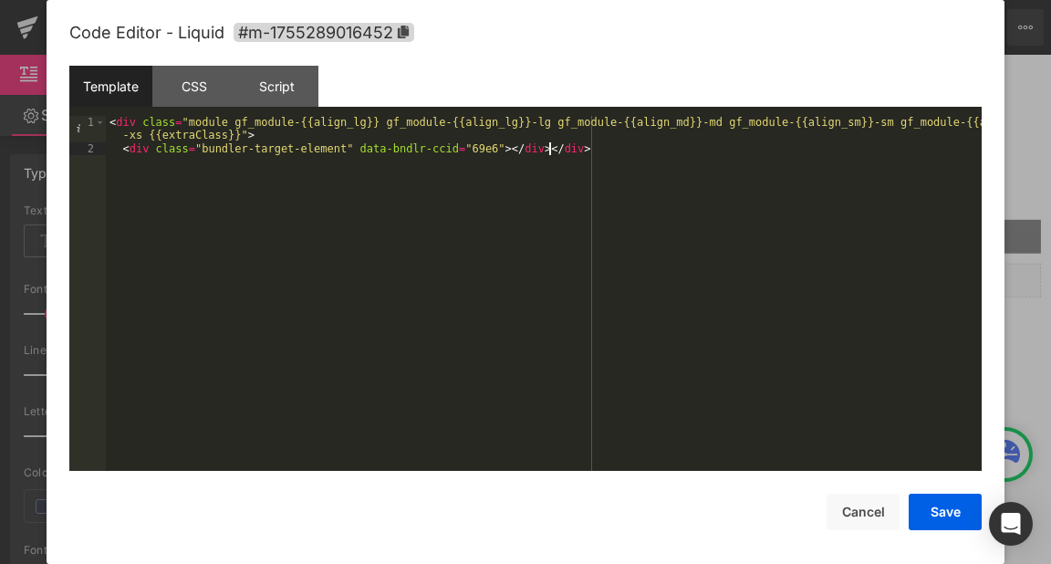
click at [688, 182] on div "< div class = "module gf_module-{{align_lg}} gf_module-{{align_lg}}-lg gf_modul…" at bounding box center [544, 313] width 876 height 394
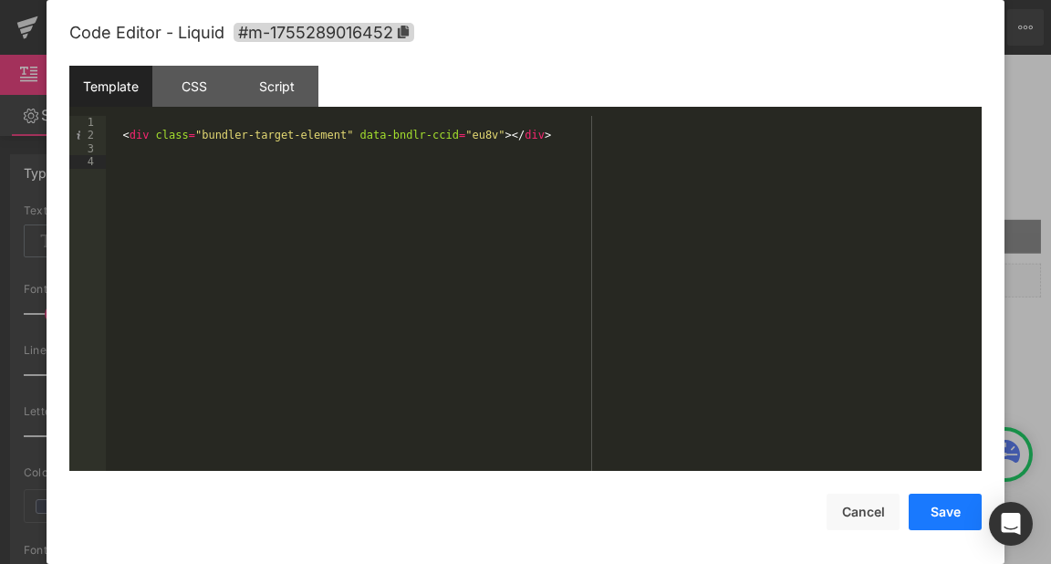
click at [945, 510] on button "Save" at bounding box center [945, 512] width 73 height 37
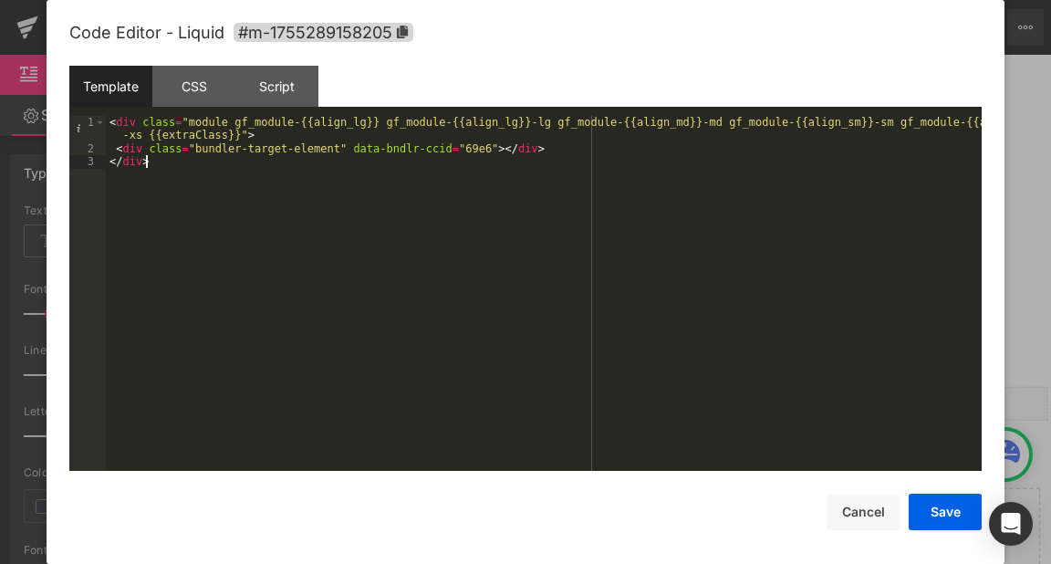
click at [508, 210] on div "< div class = "module gf_module-{{align_lg}} gf_module-{{align_lg}}-lg gf_modul…" at bounding box center [544, 313] width 876 height 394
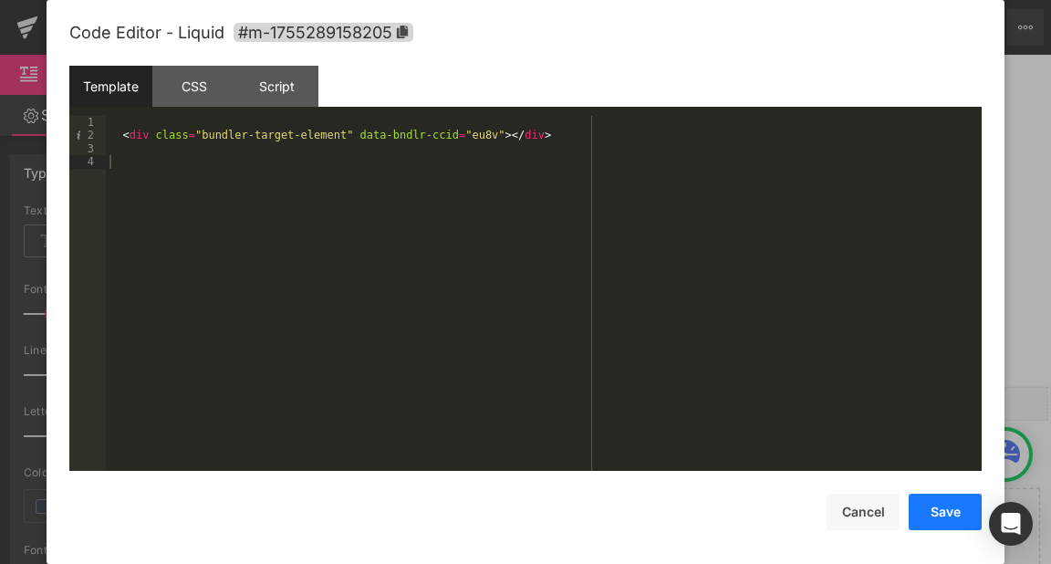
click at [935, 508] on button "Save" at bounding box center [945, 512] width 73 height 37
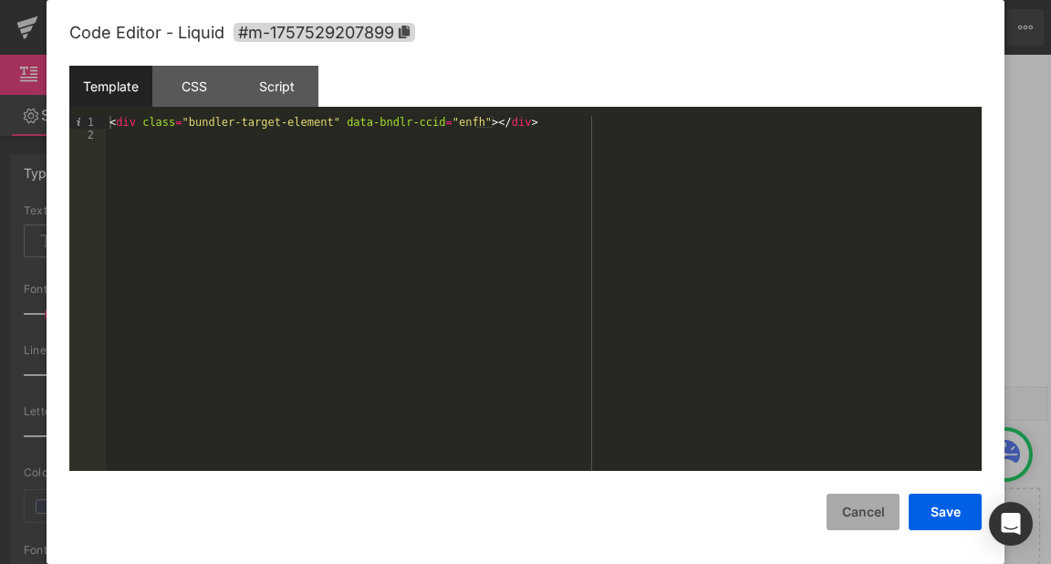
click at [868, 512] on button "Cancel" at bounding box center [863, 512] width 73 height 37
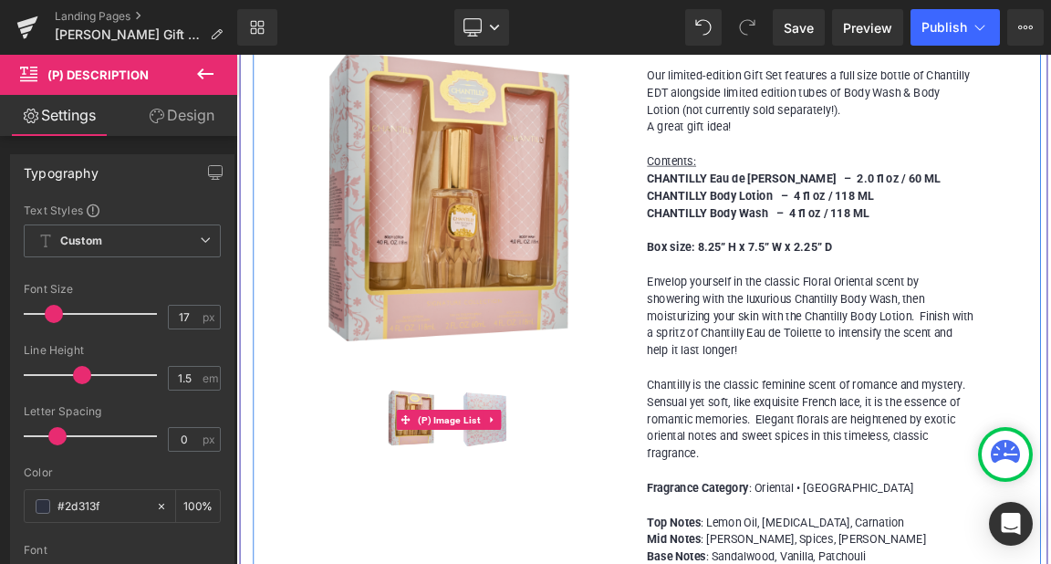
scroll to position [3946, 0]
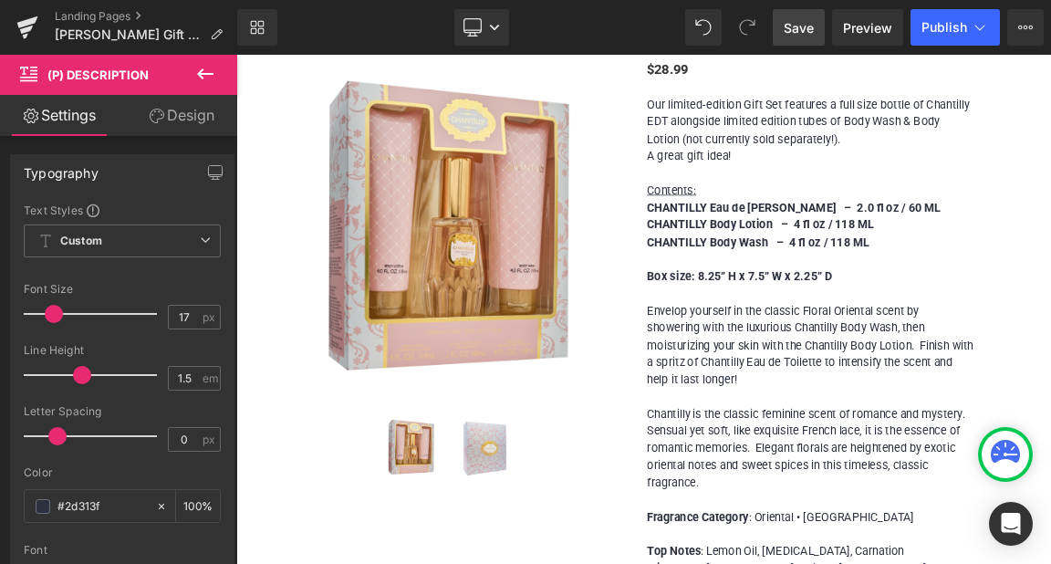
click at [801, 20] on span "Save" at bounding box center [799, 27] width 30 height 19
click at [945, 24] on span "Publish" at bounding box center [945, 27] width 46 height 15
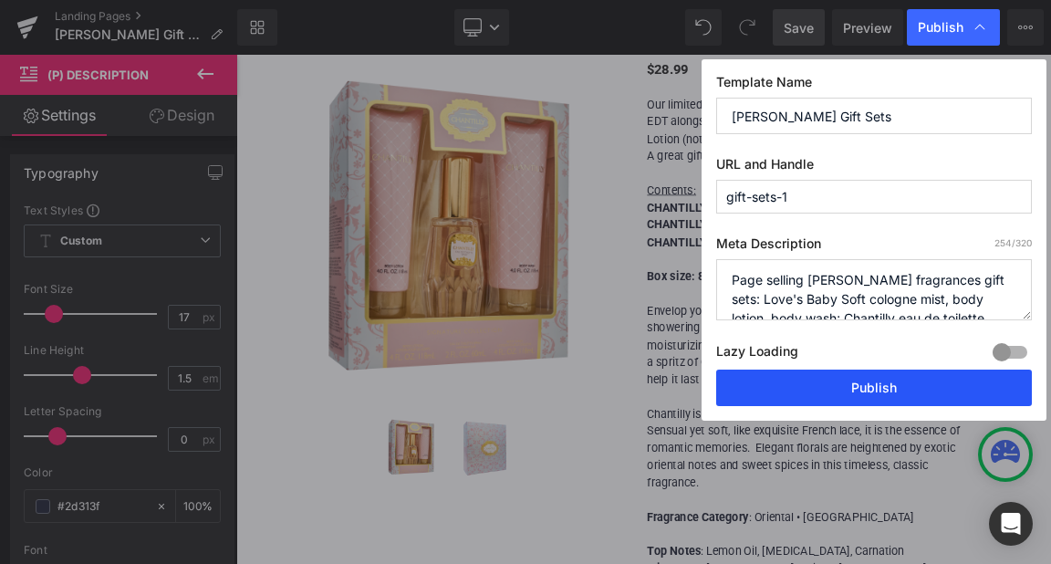
click at [861, 395] on button "Publish" at bounding box center [874, 388] width 316 height 37
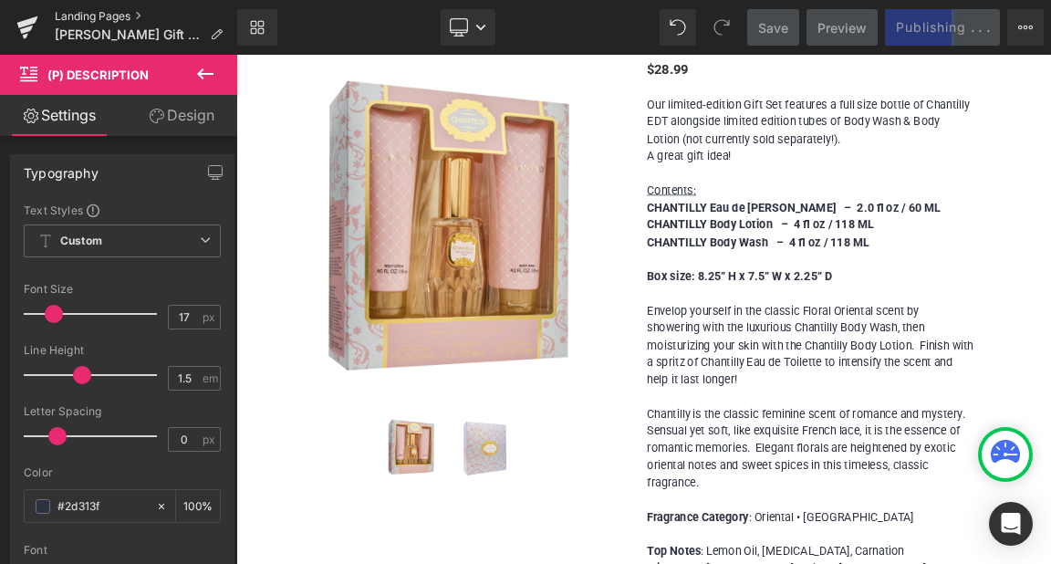
click at [99, 16] on link "Landing Pages" at bounding box center [146, 16] width 183 height 15
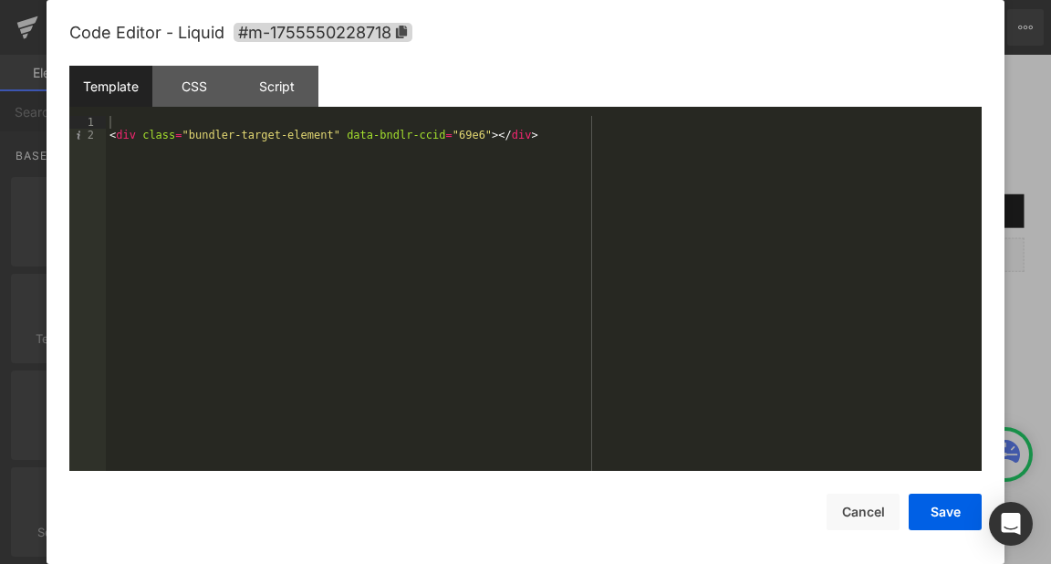
scroll to position [1, 0]
click at [442, 129] on div "< div class = "bundler-target-element" data-bndlr-ccid = "69e6" > </ div >" at bounding box center [544, 306] width 876 height 381
click at [950, 506] on button "Save" at bounding box center [945, 512] width 73 height 37
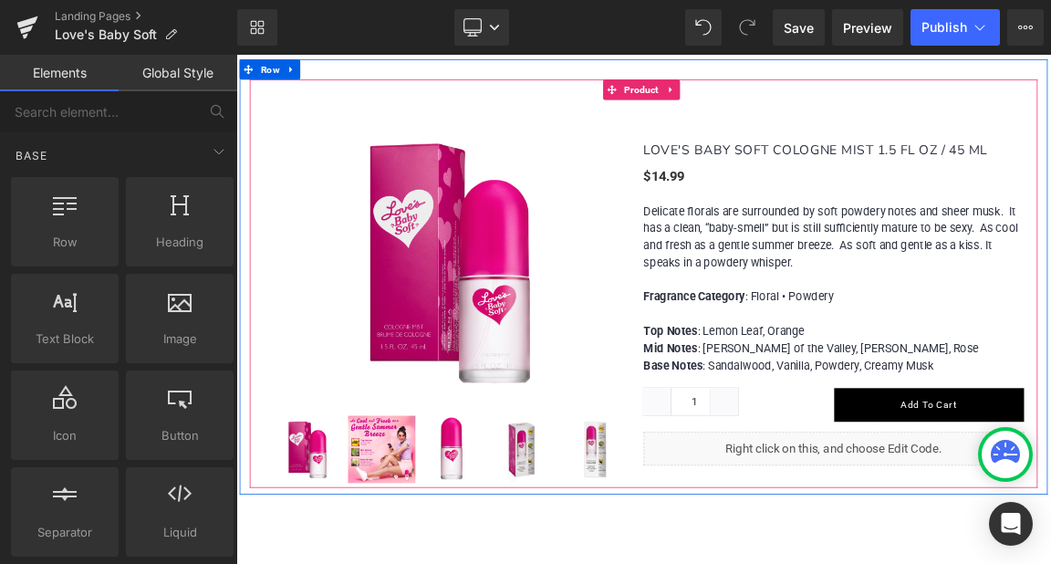
scroll to position [2008, 0]
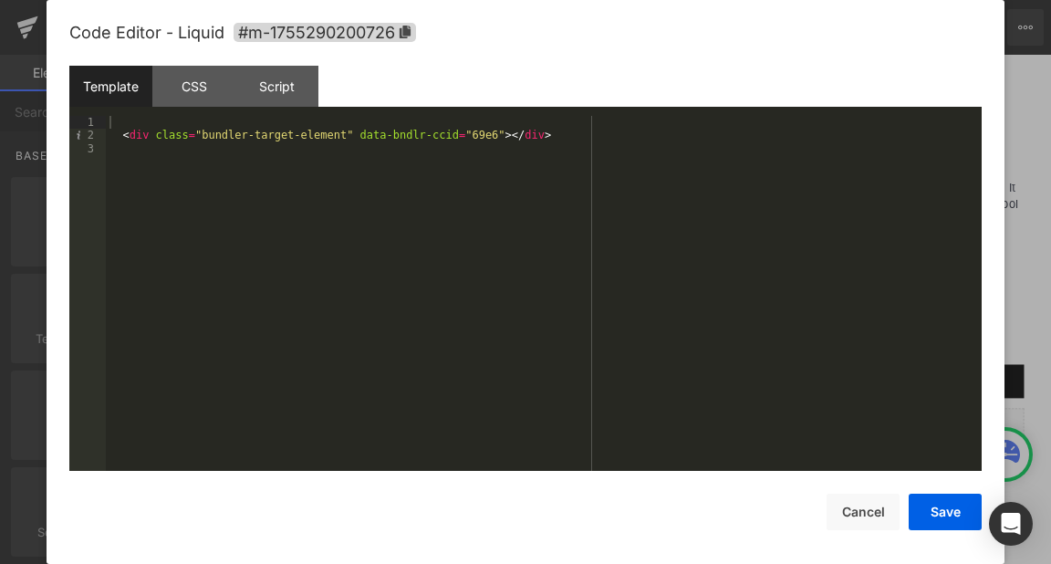
click at [391, 133] on div "< div class = "bundler-target-element" data-bndlr-ccid = "69e6" > </ div >" at bounding box center [544, 306] width 876 height 381
click at [939, 506] on button "Save" at bounding box center [945, 512] width 73 height 37
click at [458, 139] on div "< div class = "bundler-target-element" data-bndlr-ccid = "69e6" > </ div >" at bounding box center [544, 306] width 876 height 381
click at [931, 503] on button "Save" at bounding box center [945, 512] width 73 height 37
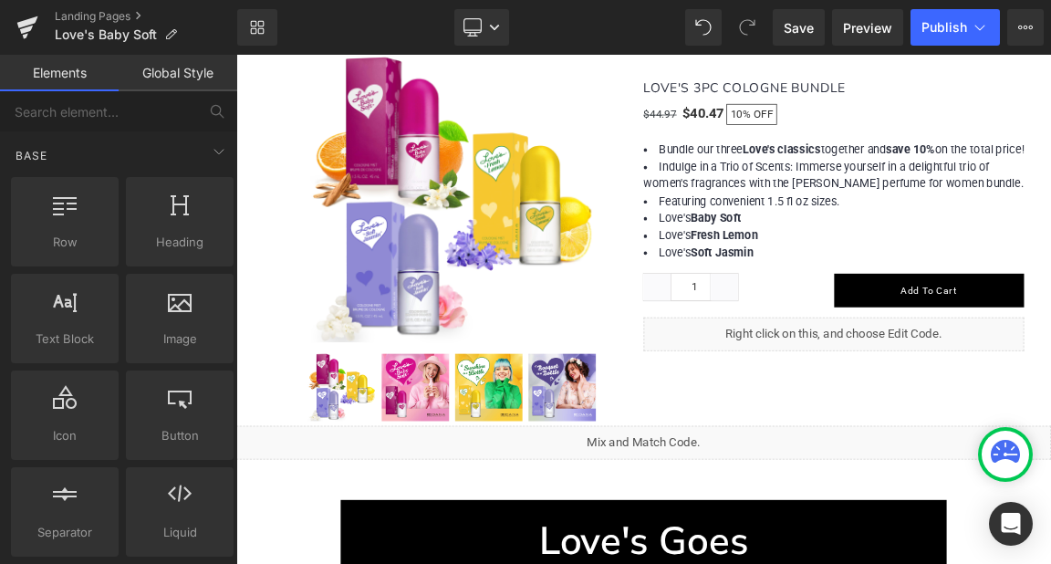
scroll to position [3650, 0]
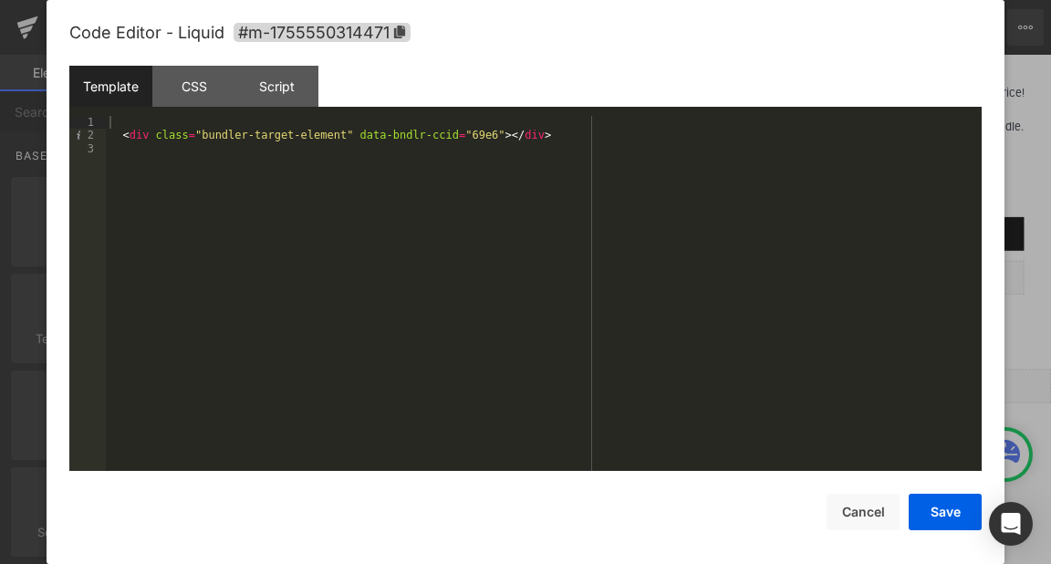
click at [465, 131] on div "< div class = "bundler-target-element" data-bndlr-ccid = "69e6" > </ div >" at bounding box center [544, 306] width 876 height 381
click at [935, 508] on button "Save" at bounding box center [945, 512] width 73 height 37
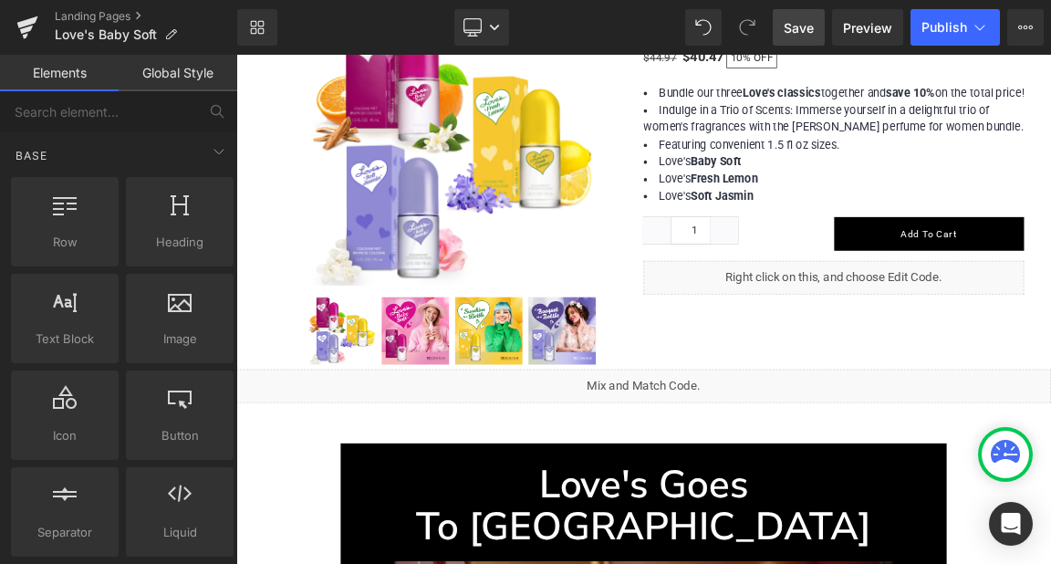
click at [798, 28] on span "Save" at bounding box center [799, 27] width 30 height 19
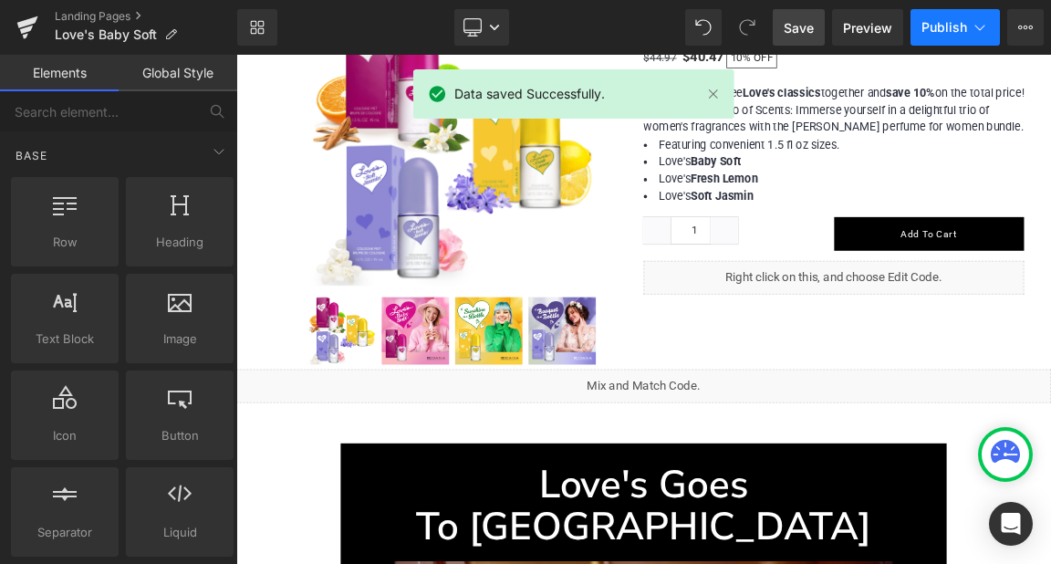
click at [948, 23] on span "Publish" at bounding box center [945, 27] width 46 height 15
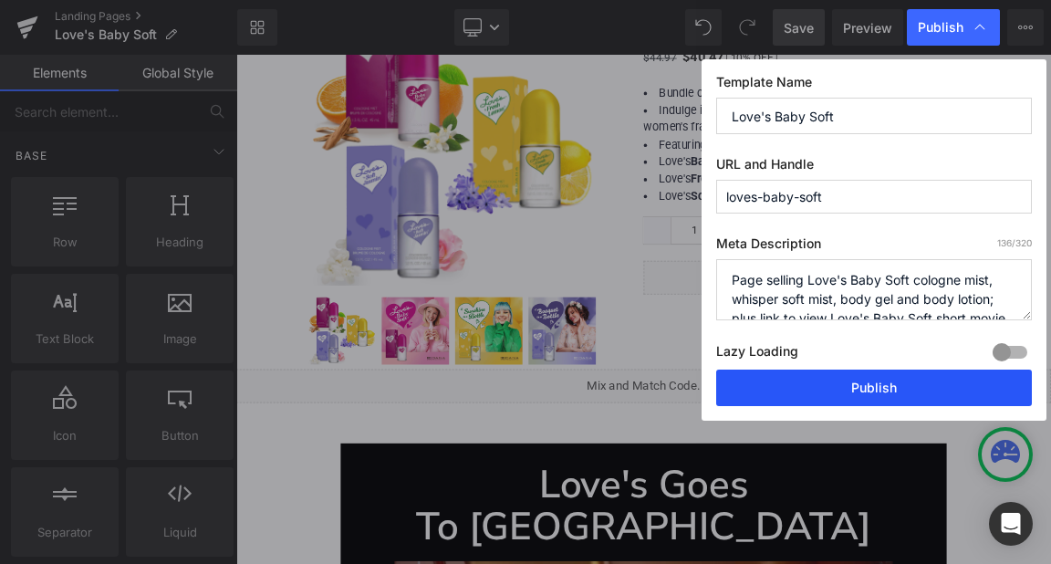
click at [861, 381] on button "Publish" at bounding box center [874, 388] width 316 height 37
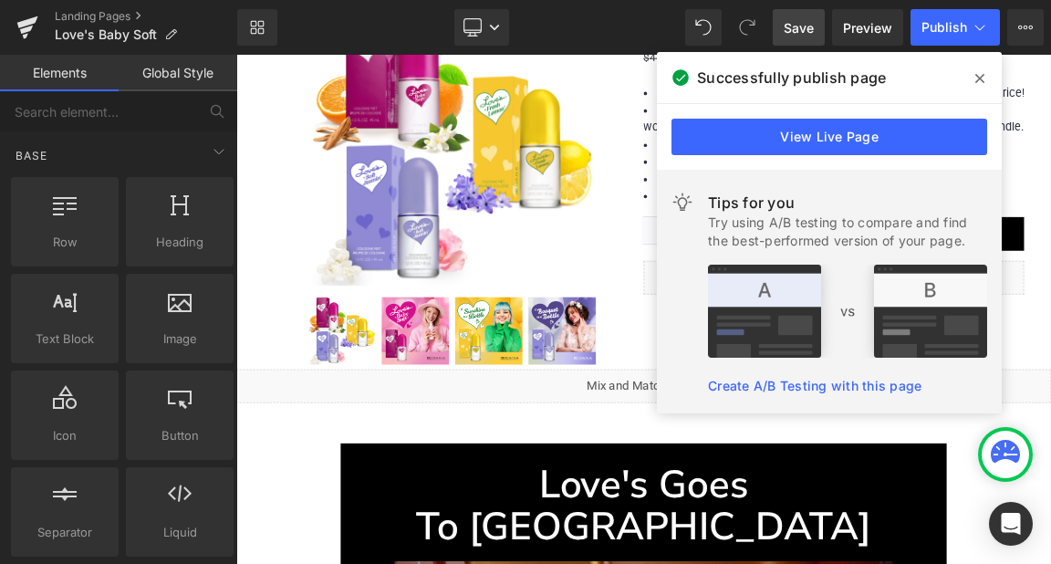
click at [984, 77] on icon at bounding box center [980, 78] width 9 height 15
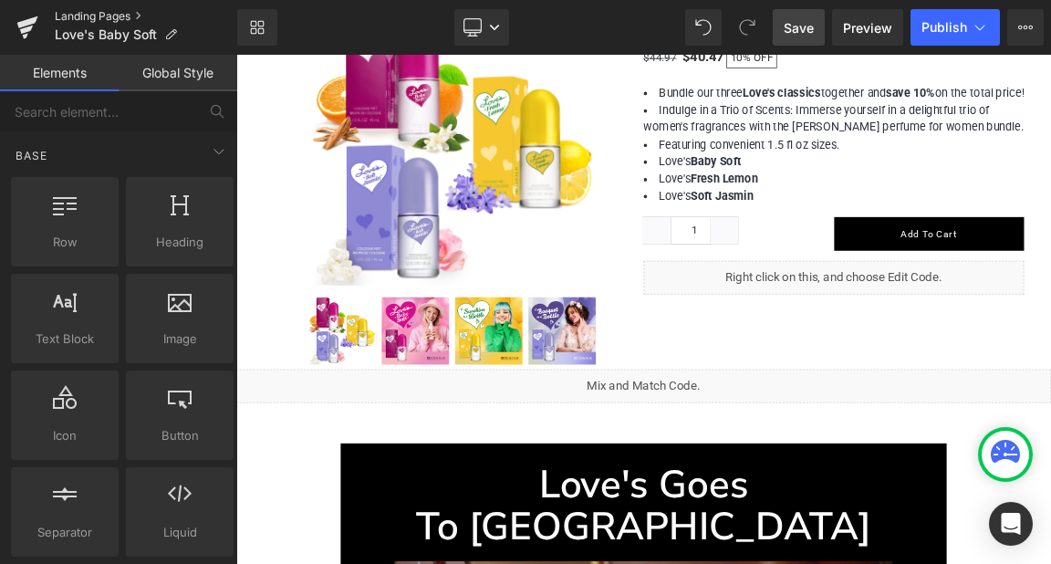
click at [104, 13] on link "Landing Pages" at bounding box center [146, 16] width 183 height 15
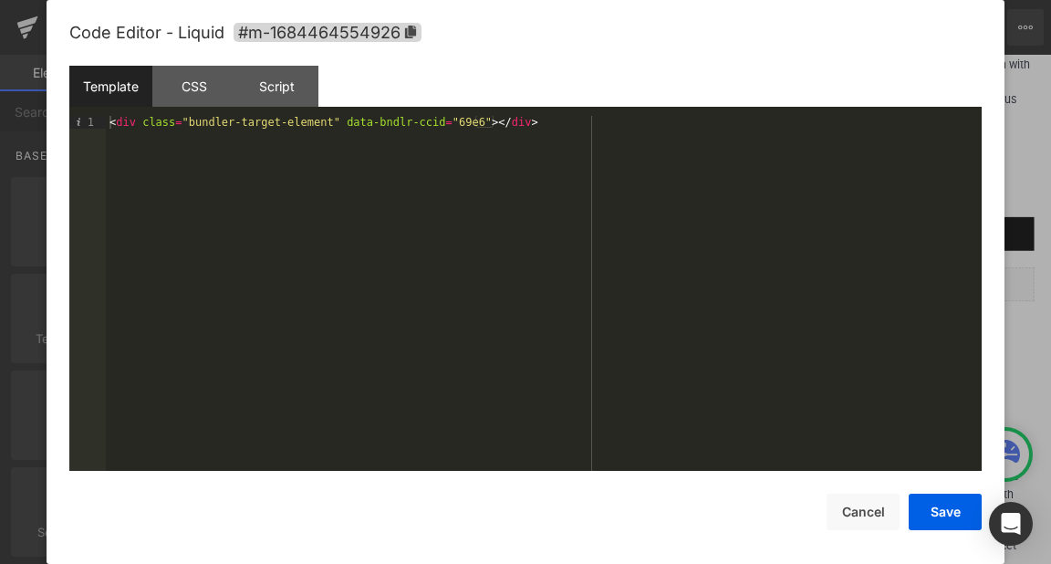
scroll to position [1, 0]
click at [453, 126] on div "< div class = "bundler-target-element" data-bndlr-ccid = "69e6" > </ div >" at bounding box center [544, 306] width 876 height 381
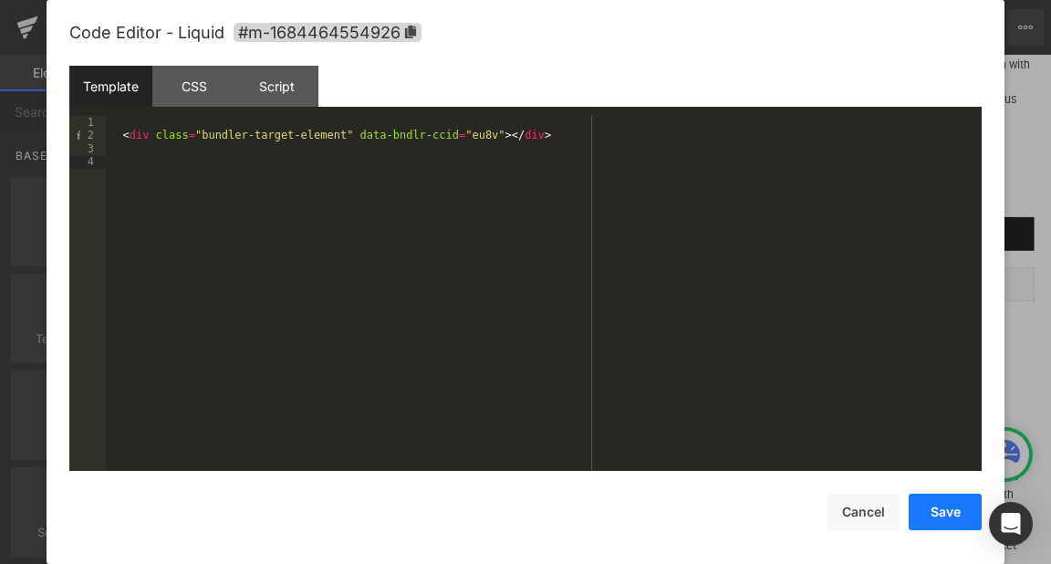
click at [938, 512] on button "Save" at bounding box center [945, 512] width 73 height 37
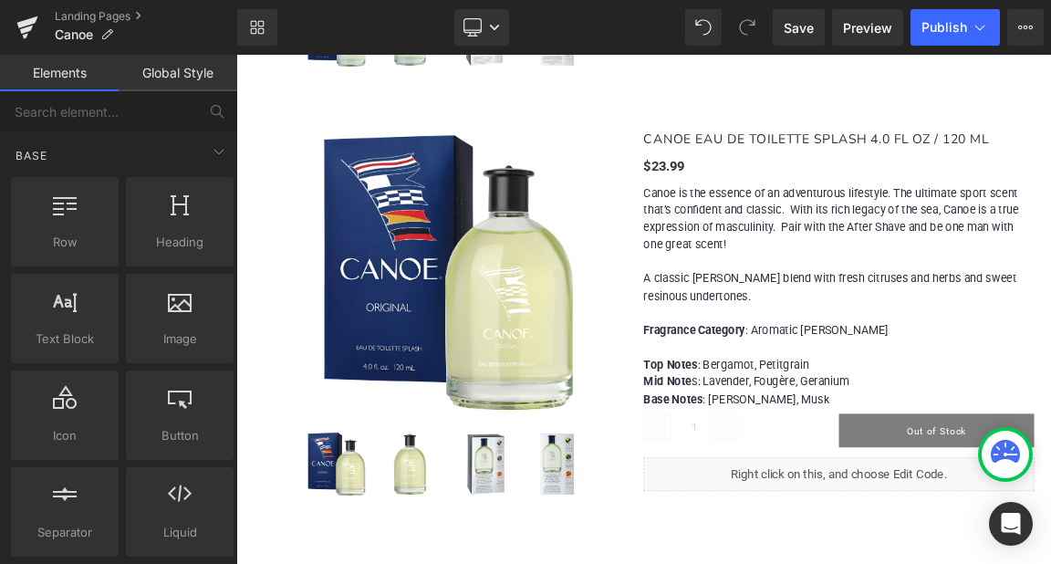
scroll to position [1825, 0]
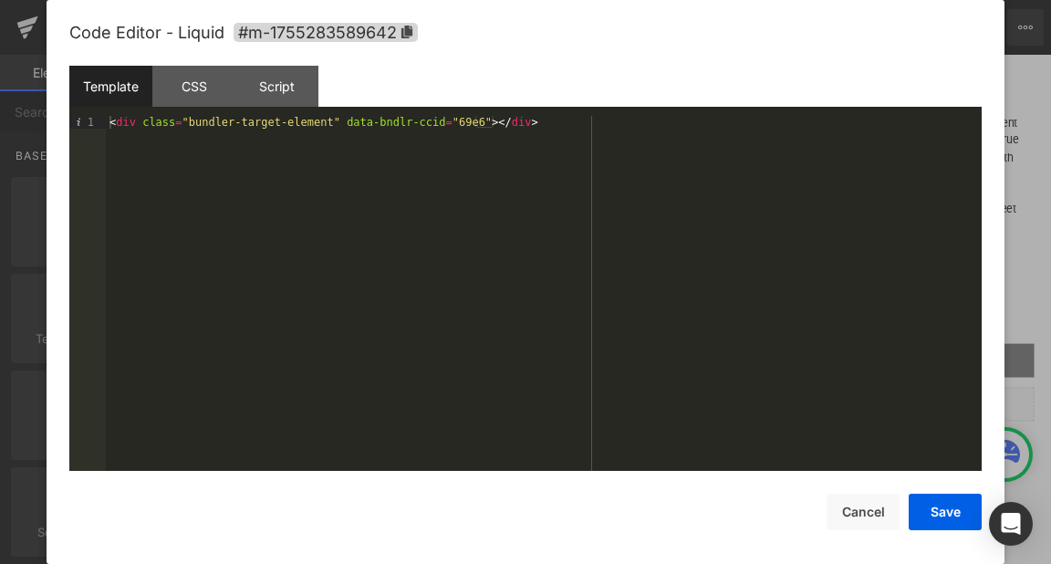
click at [308, 121] on div "< div class = "bundler-target-element" data-bndlr-ccid = "69e6" > </ div >" at bounding box center [544, 306] width 876 height 381
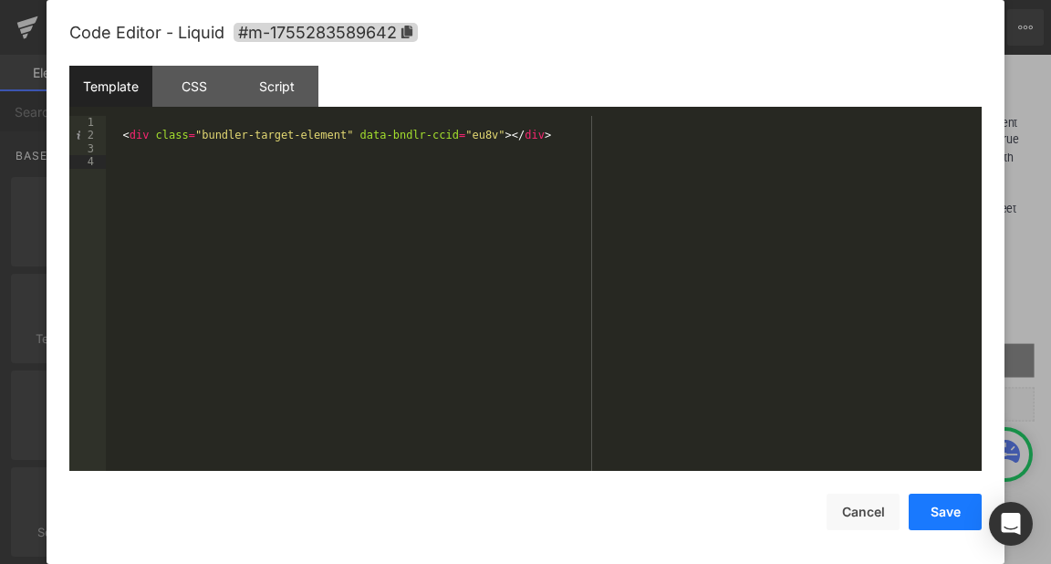
click at [944, 504] on button "Save" at bounding box center [945, 512] width 73 height 37
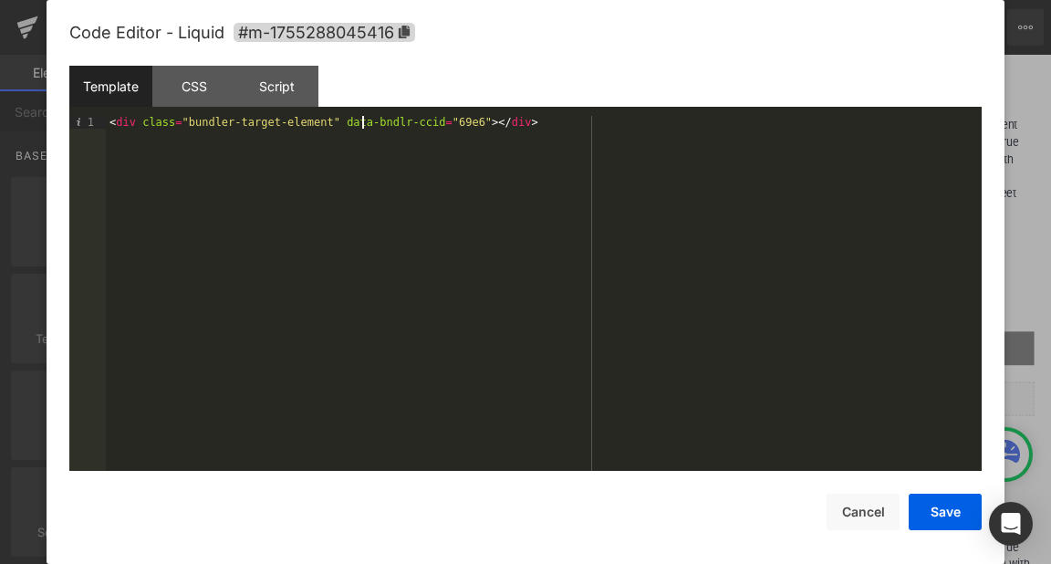
click at [363, 126] on div "< div class = "bundler-target-element" data-bndlr-ccid = "69e6" > </ div >" at bounding box center [544, 306] width 876 height 381
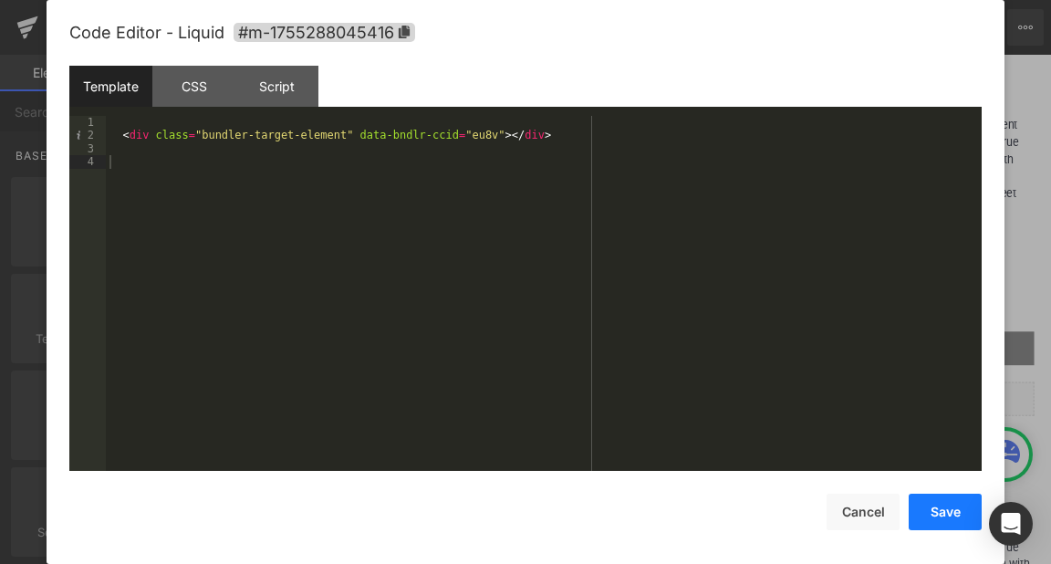
click at [936, 510] on button "Save" at bounding box center [945, 512] width 73 height 37
click at [384, 137] on div "< div class = "bundler-target-element" data-bndlr-ccid = "69e6" > </ div >" at bounding box center [544, 306] width 876 height 381
click at [945, 511] on button "Save" at bounding box center [945, 512] width 73 height 37
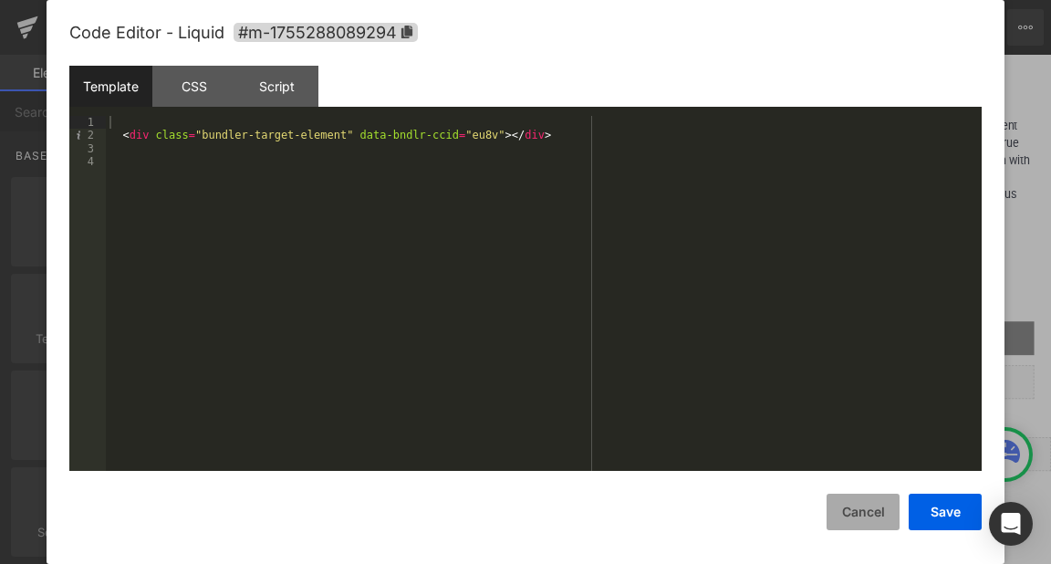
click at [851, 498] on button "Cancel" at bounding box center [863, 512] width 73 height 37
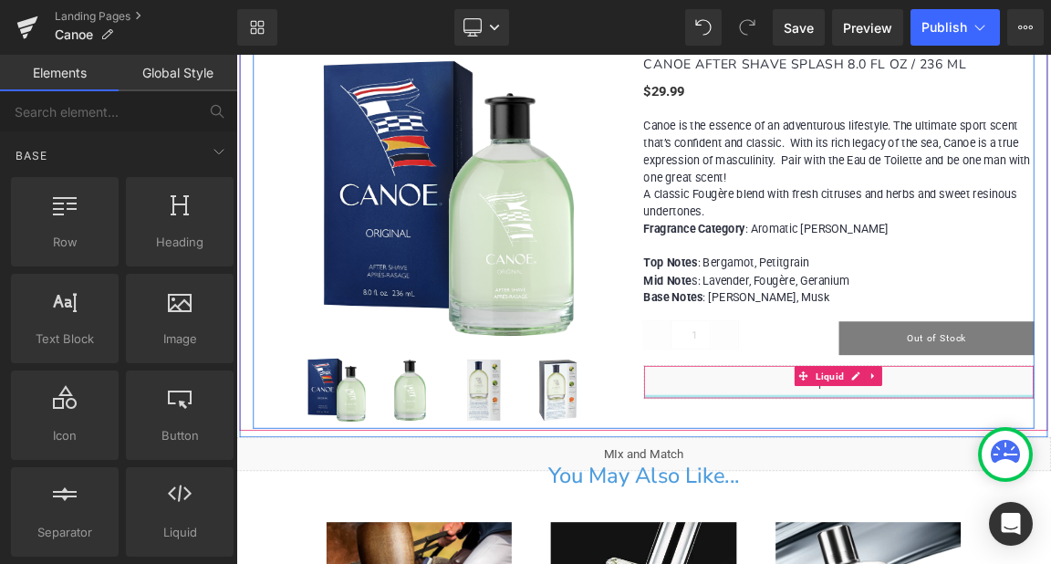
drag, startPoint x: 929, startPoint y: 509, endPoint x: 1024, endPoint y: 503, distance: 95.1
click at [929, 516] on div at bounding box center [1052, 518] width 527 height 5
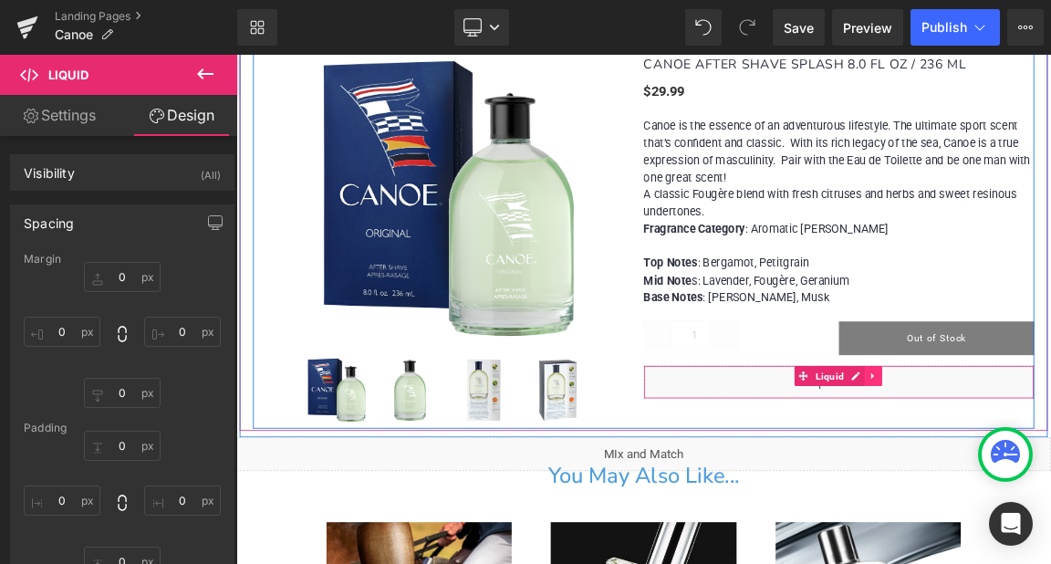
drag, startPoint x: 875, startPoint y: 484, endPoint x: 770, endPoint y: 466, distance: 106.4
click at [875, 484] on div "Liquid" at bounding box center [1052, 498] width 529 height 46
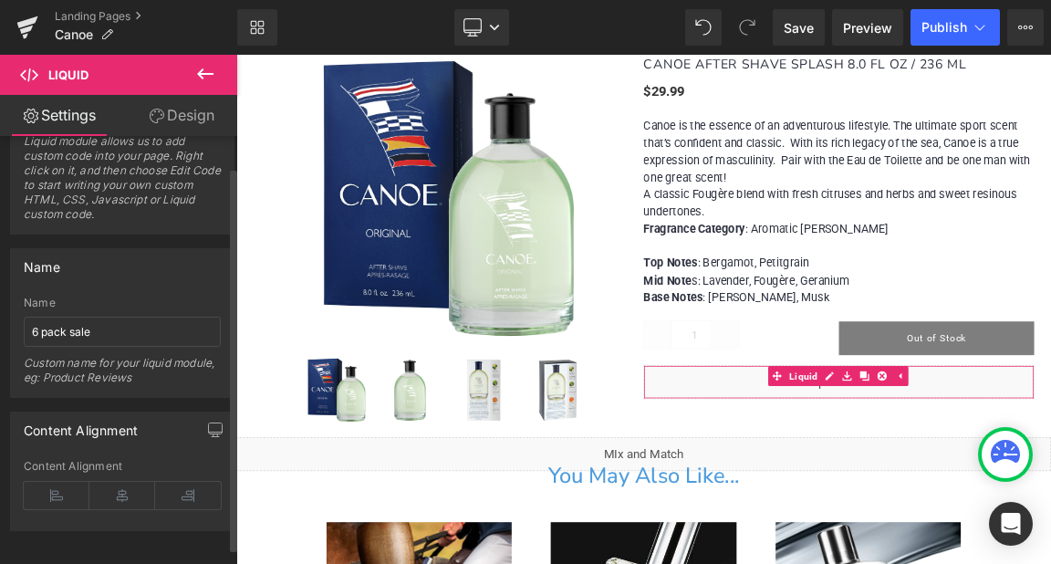
scroll to position [51, 0]
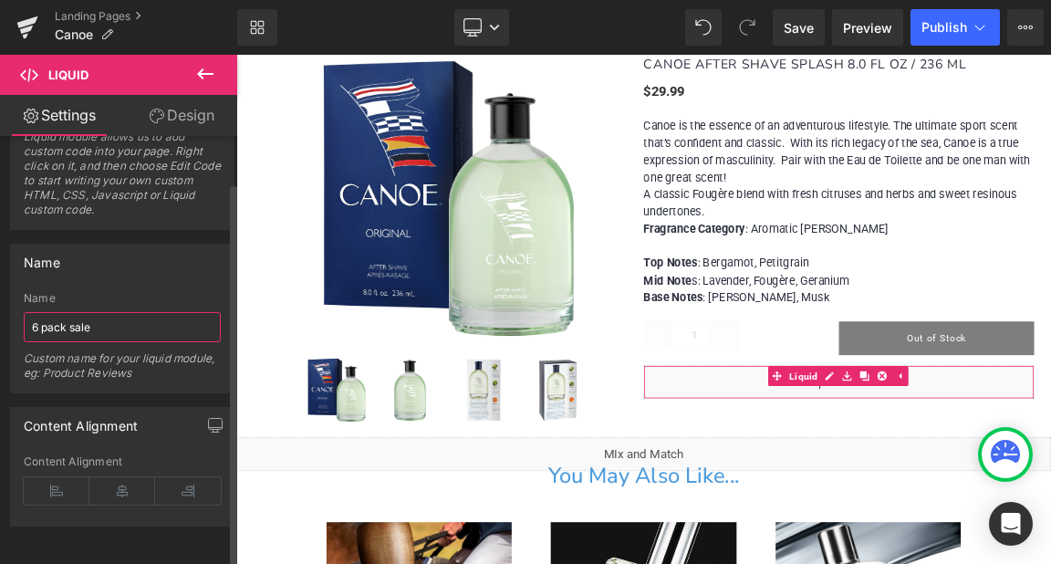
drag, startPoint x: 67, startPoint y: 310, endPoint x: 15, endPoint y: 307, distance: 52.1
click at [15, 307] on div "6 pack sale Name 6 pack sale Custom name for your liquid module, eg: Product Re…" at bounding box center [122, 342] width 223 height 100
click at [100, 312] on input "Bundle sale" at bounding box center [122, 327] width 197 height 30
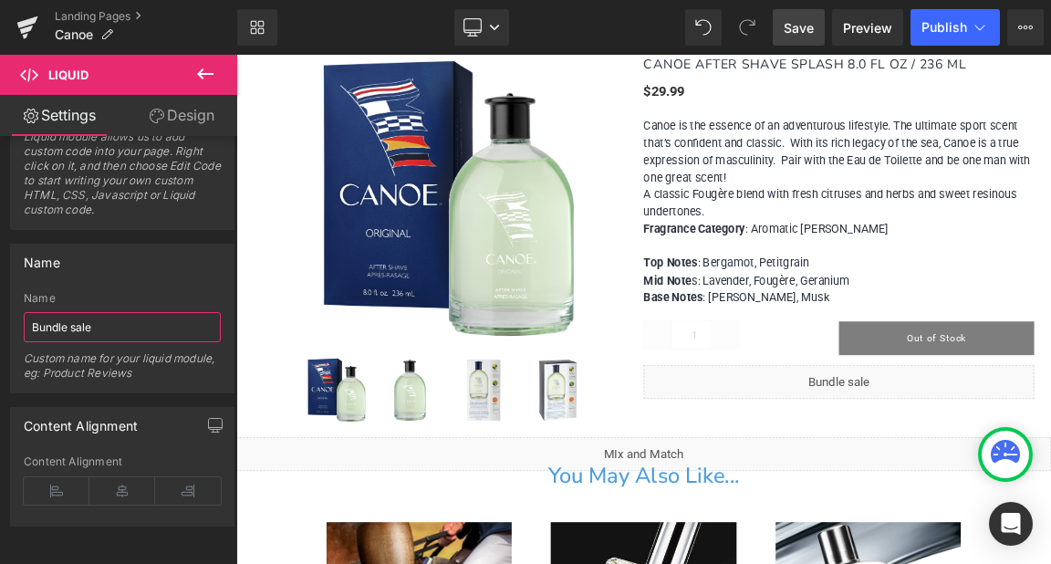
type input "Bundle sale"
drag, startPoint x: 793, startPoint y: 17, endPoint x: 788, endPoint y: 30, distance: 13.6
click at [788, 30] on span "Save" at bounding box center [799, 27] width 30 height 19
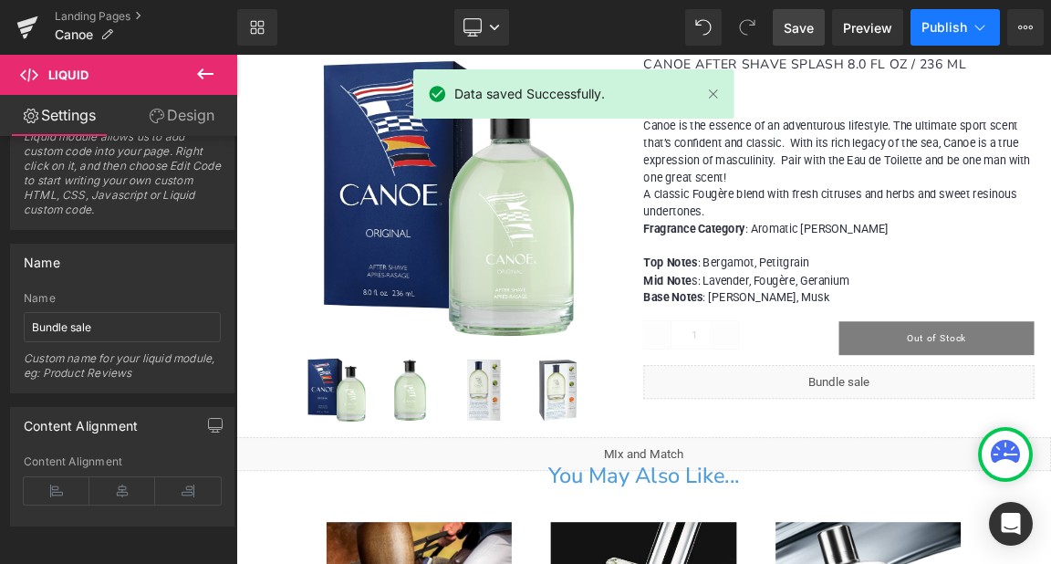
click at [944, 37] on button "Publish" at bounding box center [955, 27] width 89 height 37
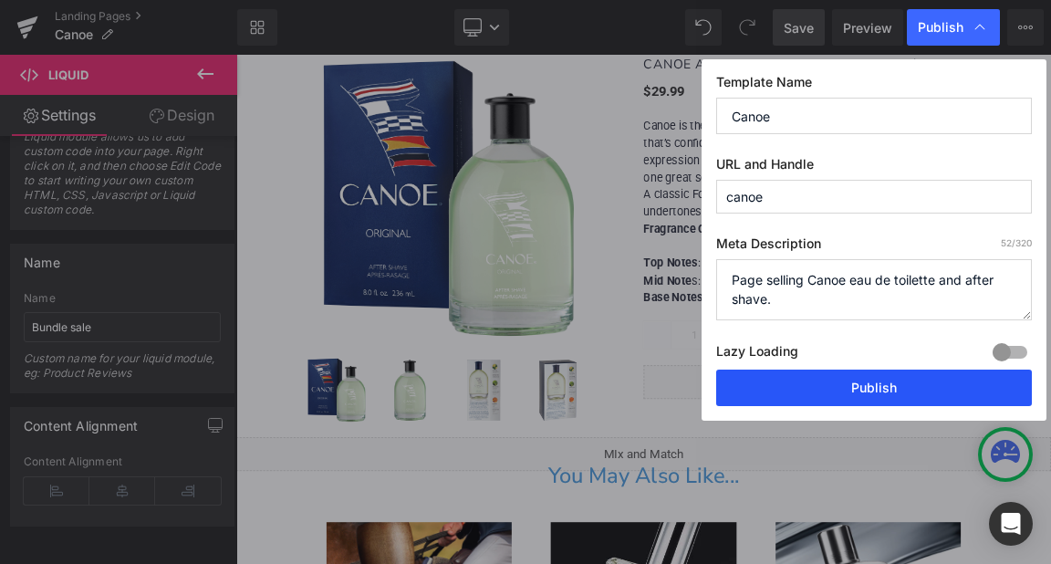
click at [871, 392] on button "Publish" at bounding box center [874, 388] width 316 height 37
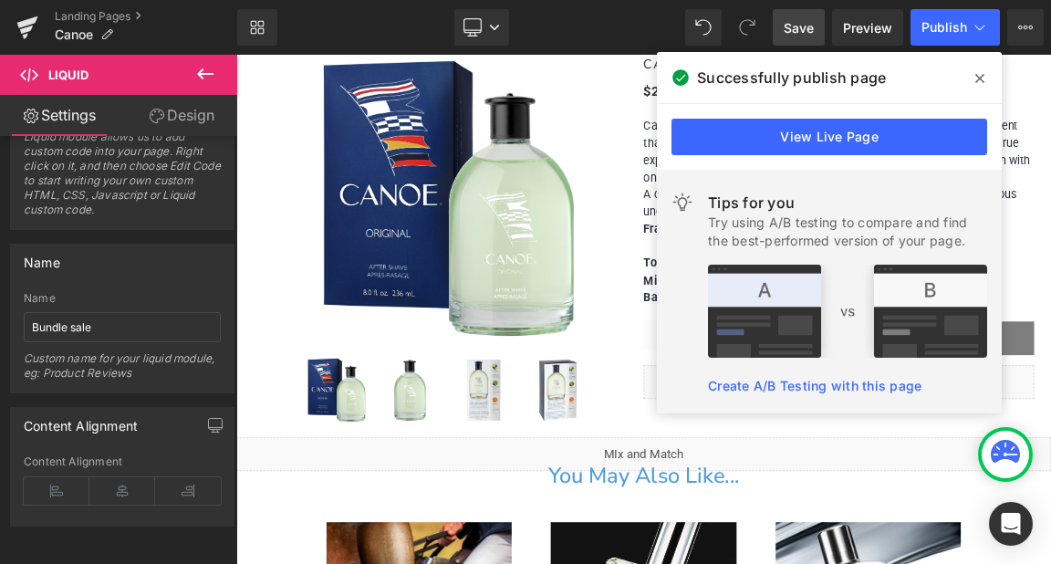
click at [977, 75] on icon at bounding box center [980, 78] width 9 height 9
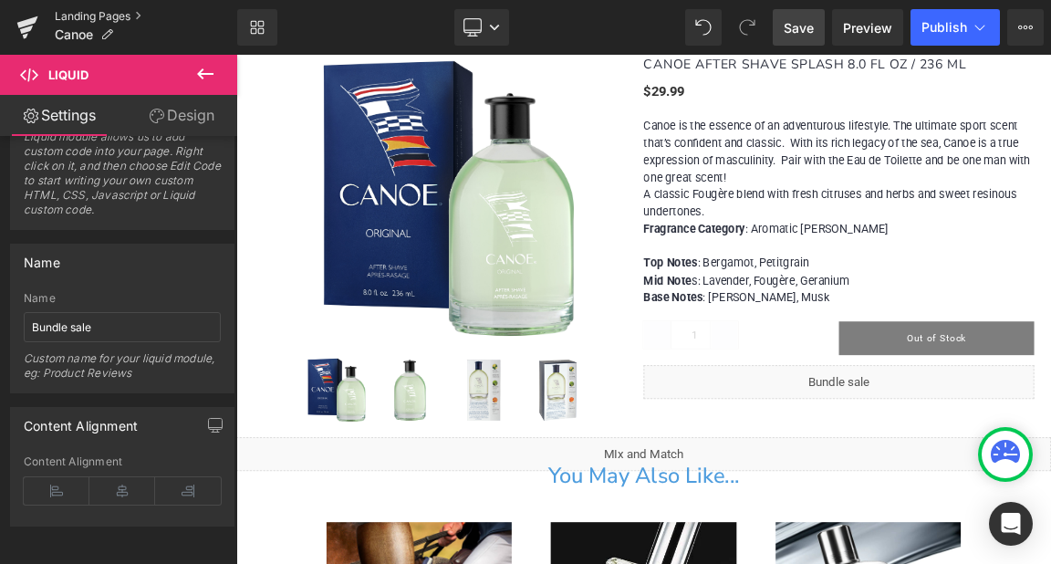
click at [97, 12] on link "Landing Pages" at bounding box center [146, 16] width 183 height 15
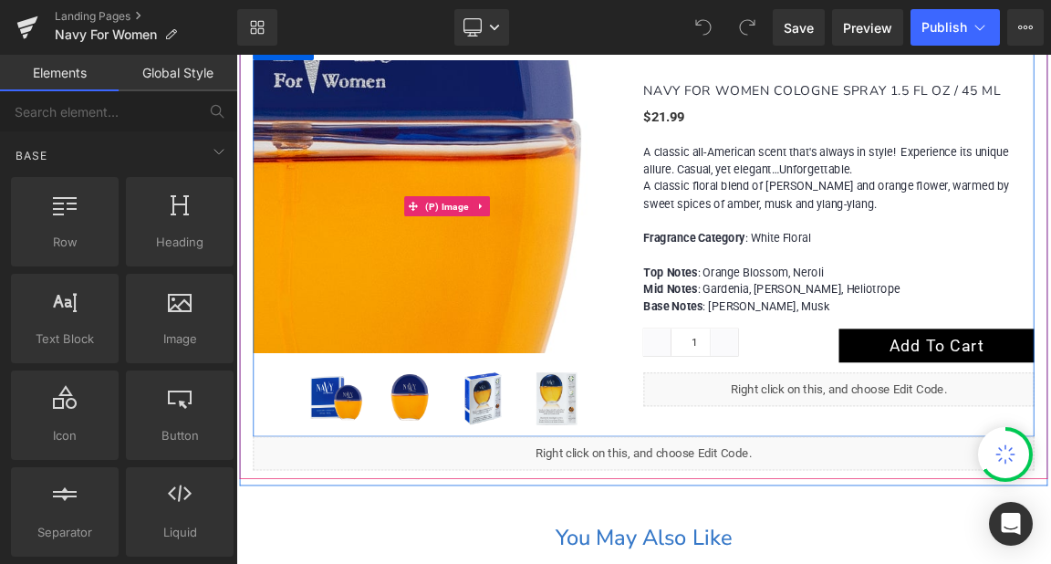
scroll to position [1186, 0]
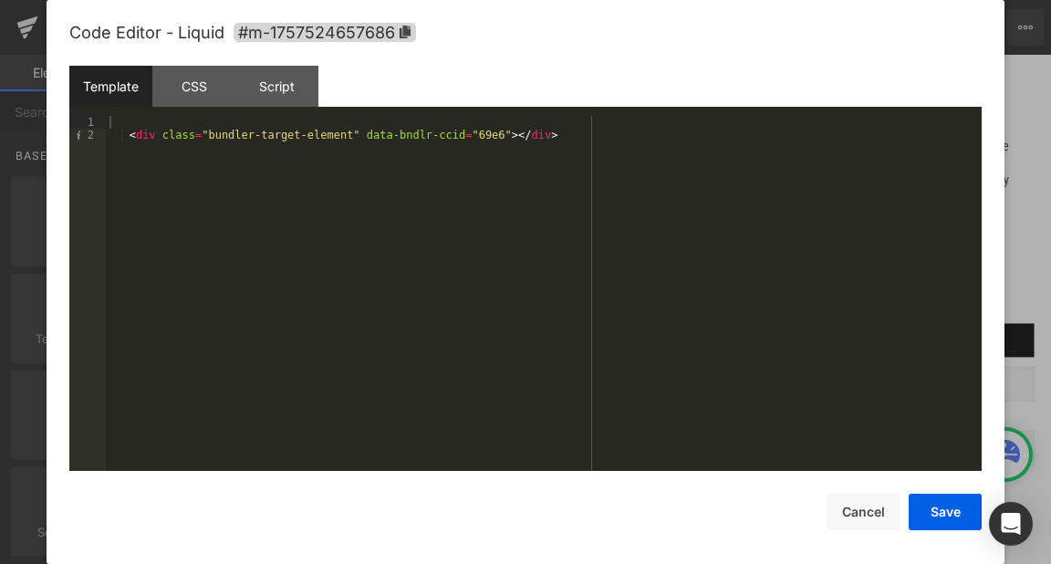
click at [318, 142] on div "< div class = "bundler-target-element" data-bndlr-ccid = "69e6" > </ div >" at bounding box center [544, 306] width 876 height 381
click at [937, 517] on button "Save" at bounding box center [945, 512] width 73 height 37
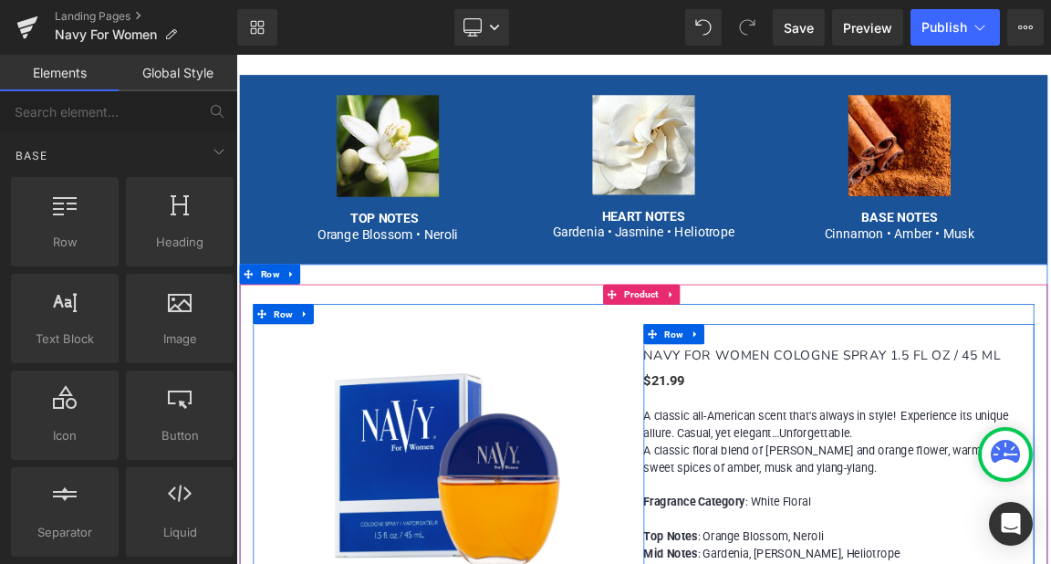
scroll to position [639, 0]
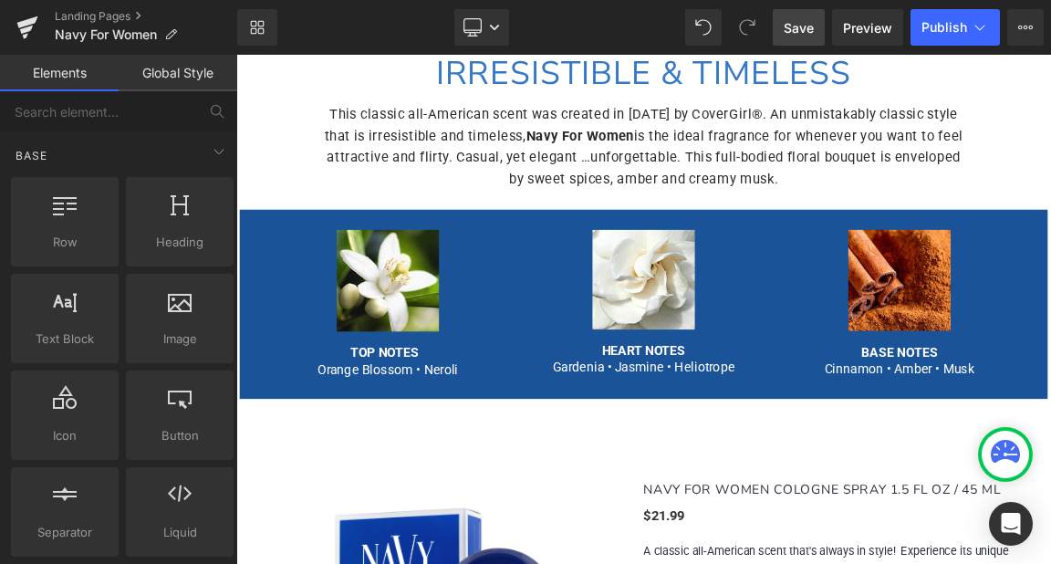
click at [797, 29] on span "Save" at bounding box center [799, 27] width 30 height 19
click at [945, 23] on span "Publish" at bounding box center [945, 27] width 46 height 15
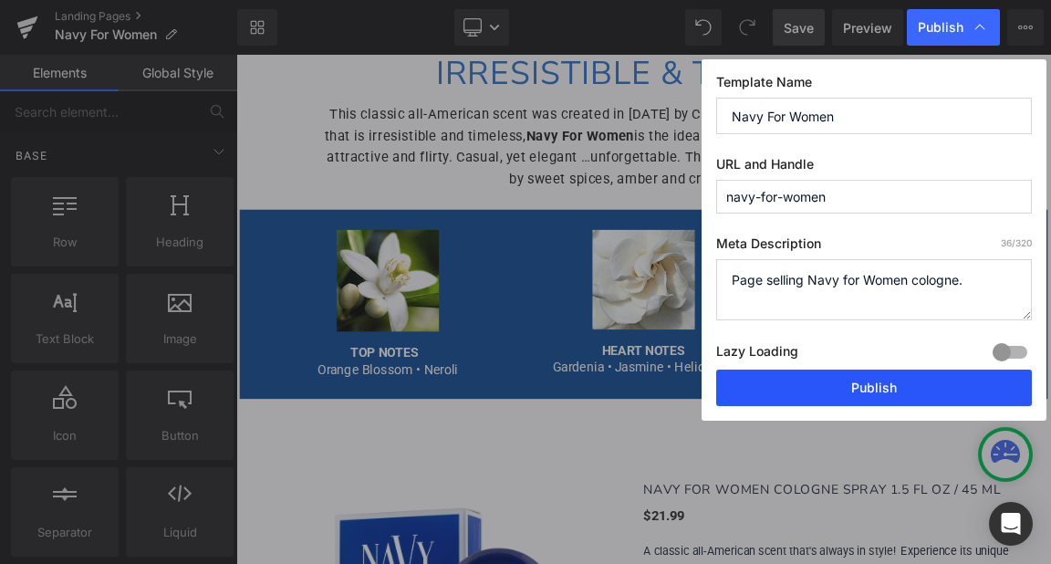
click at [861, 387] on button "Publish" at bounding box center [874, 388] width 316 height 37
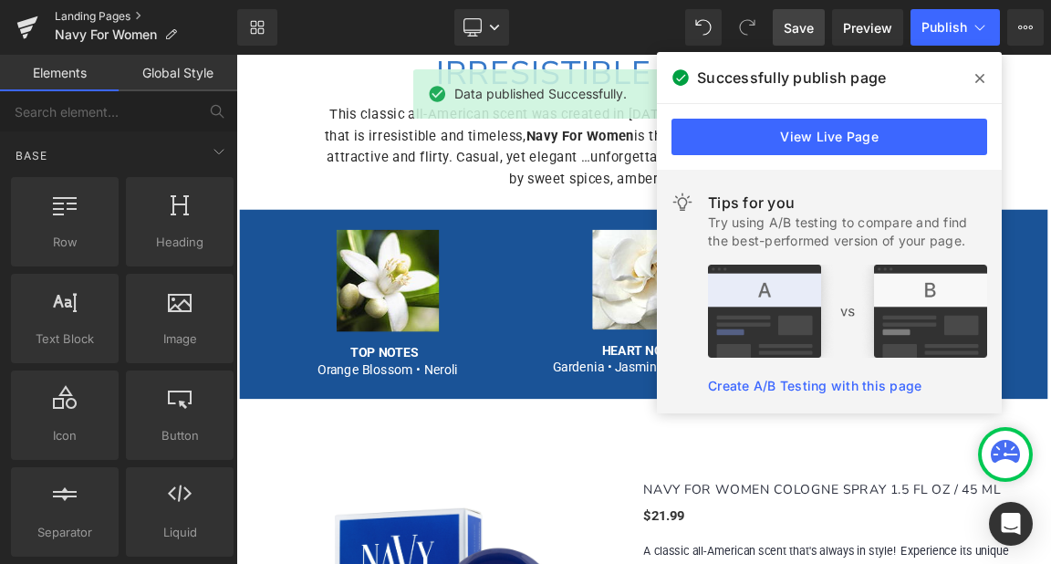
click at [97, 20] on link "Landing Pages" at bounding box center [146, 16] width 183 height 15
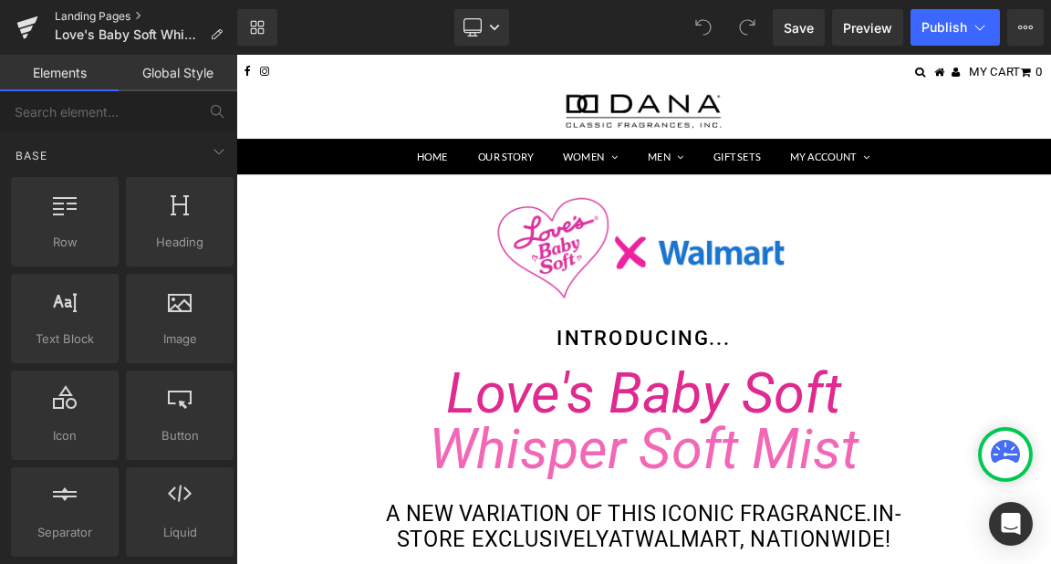
click at [114, 12] on link "Landing Pages" at bounding box center [146, 16] width 183 height 15
